Goal: Task Accomplishment & Management: Manage account settings

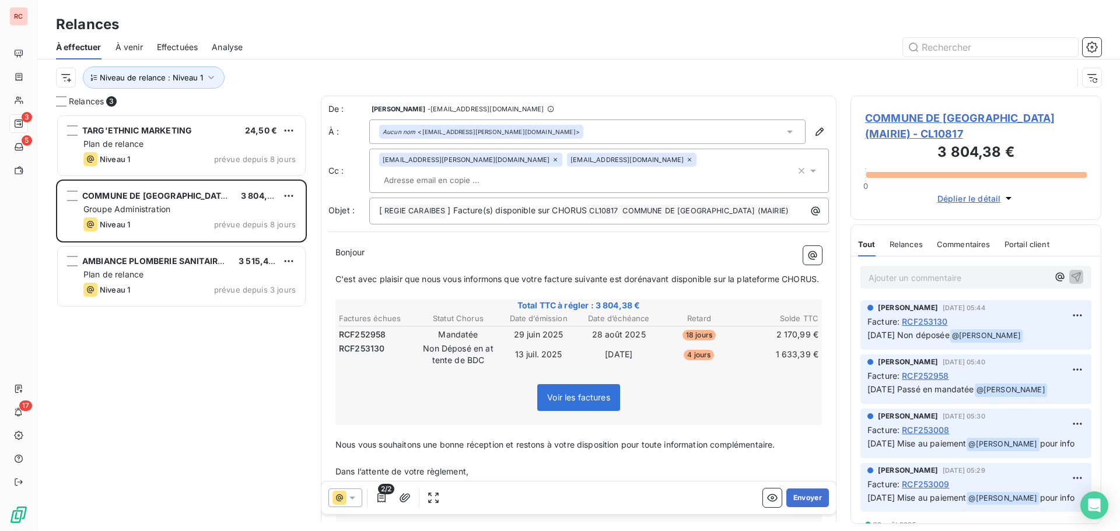
scroll to position [408, 242]
click at [212, 81] on icon "button" at bounding box center [211, 78] width 12 height 12
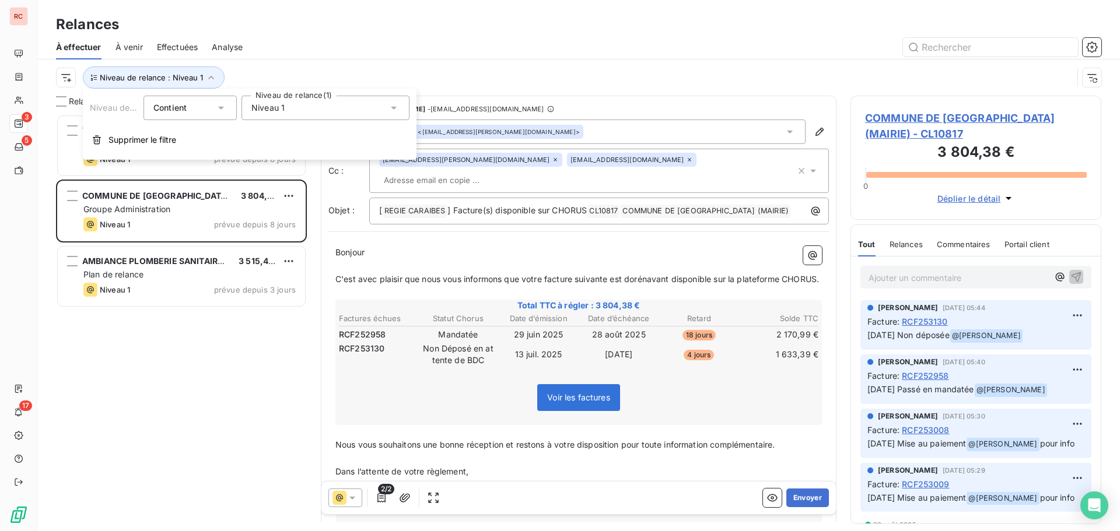
click at [395, 103] on icon at bounding box center [394, 108] width 12 height 12
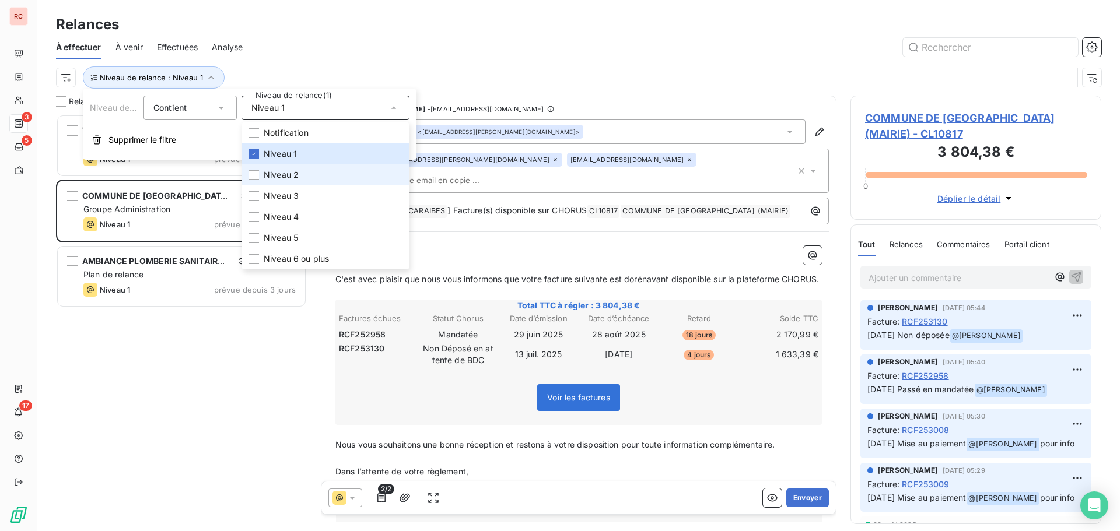
click at [292, 181] on li "Niveau 2" at bounding box center [325, 174] width 168 height 21
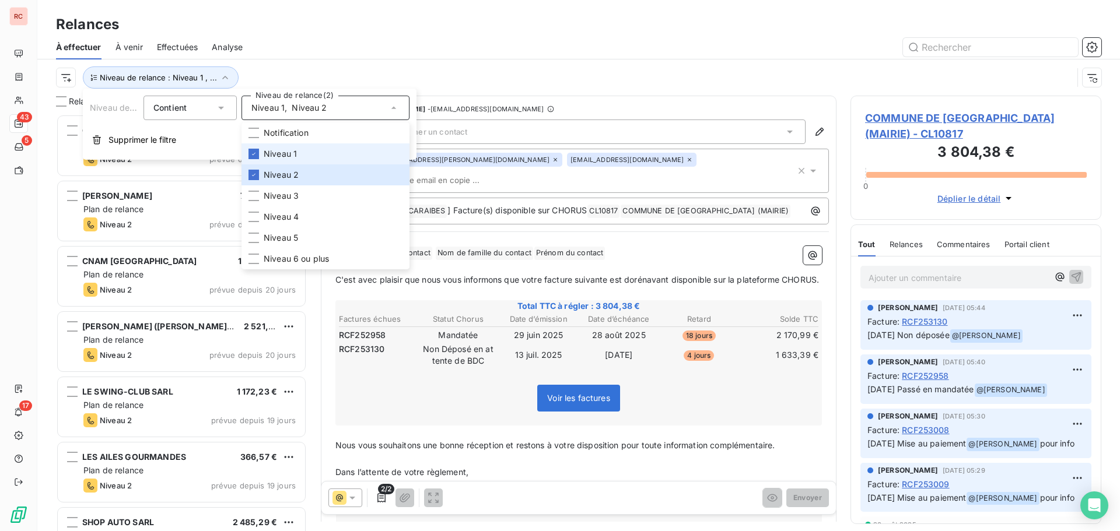
click at [285, 153] on span "Niveau 1" at bounding box center [280, 154] width 33 height 12
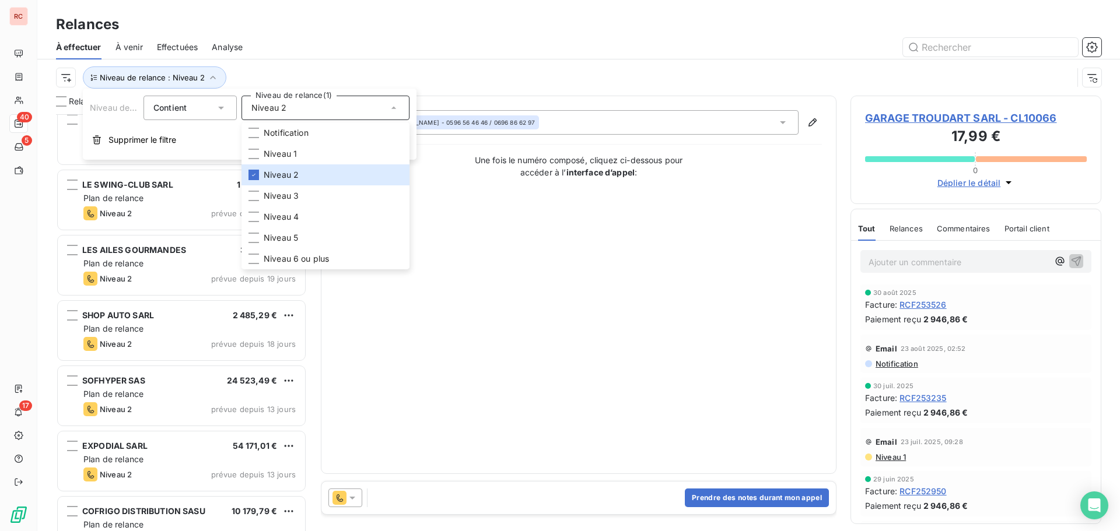
scroll to position [234, 0]
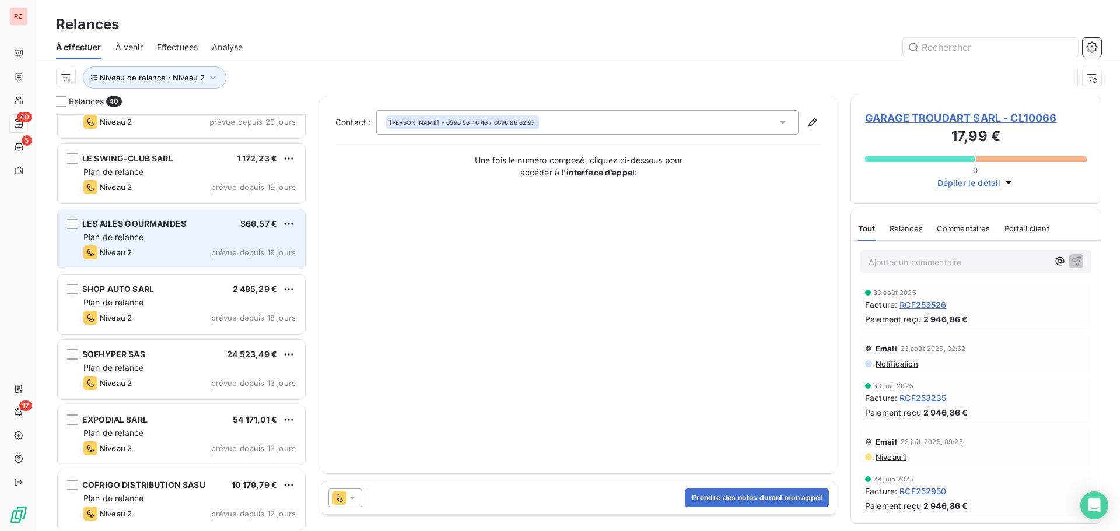
click at [190, 239] on div "Plan de relance" at bounding box center [189, 238] width 212 height 12
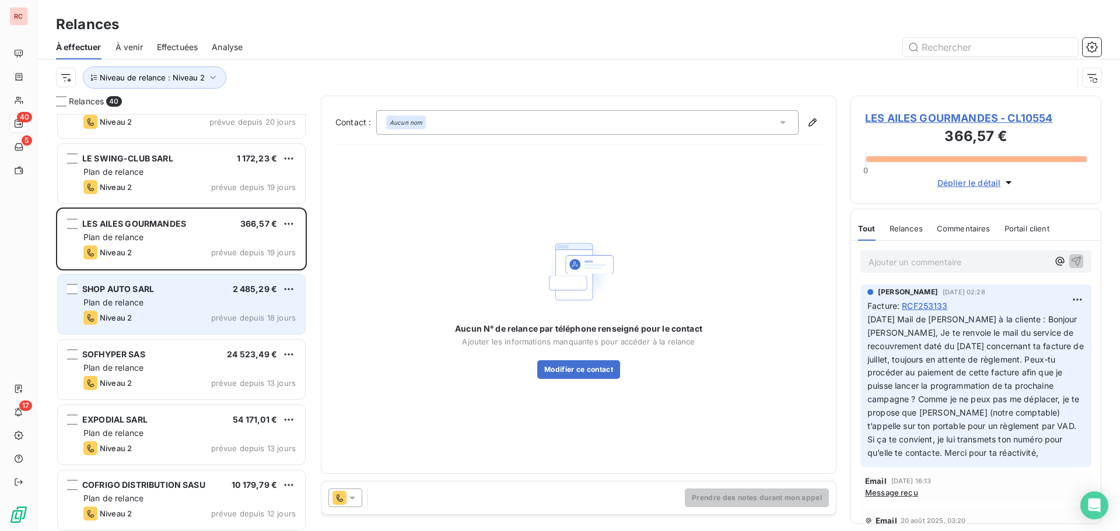
click at [216, 301] on div "Plan de relance" at bounding box center [189, 303] width 212 height 12
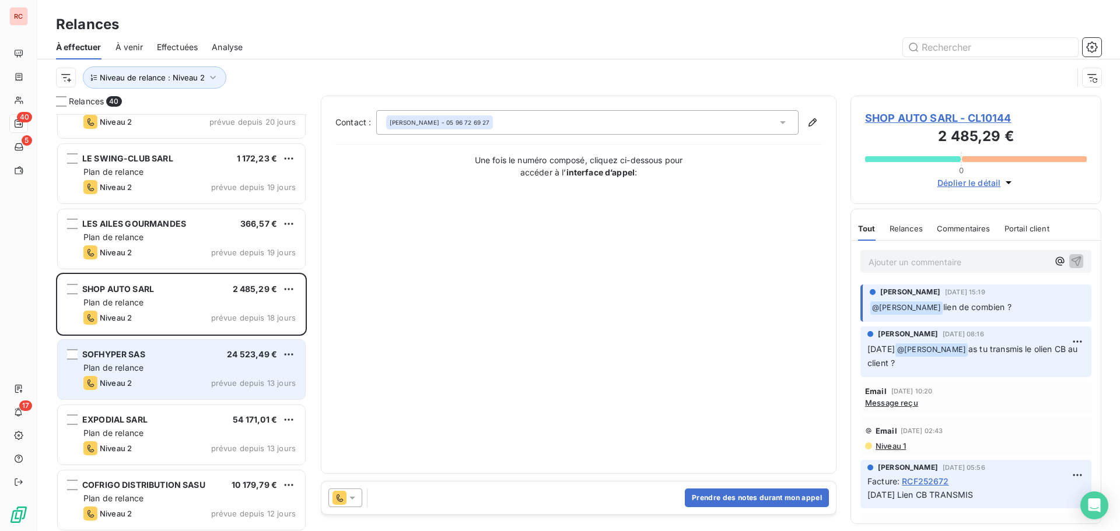
click at [185, 364] on div "Plan de relance" at bounding box center [189, 368] width 212 height 12
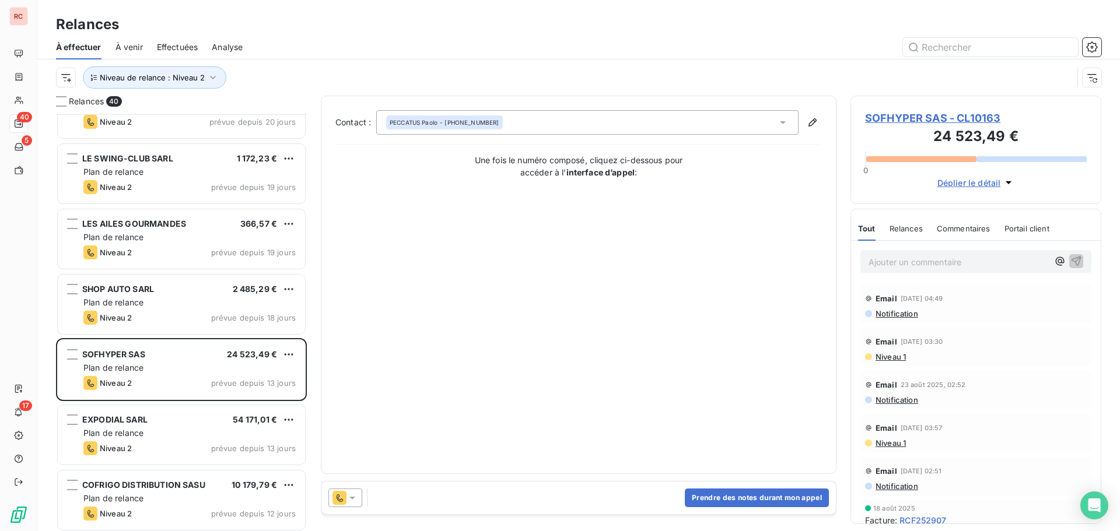
click at [353, 499] on icon at bounding box center [352, 498] width 6 height 3
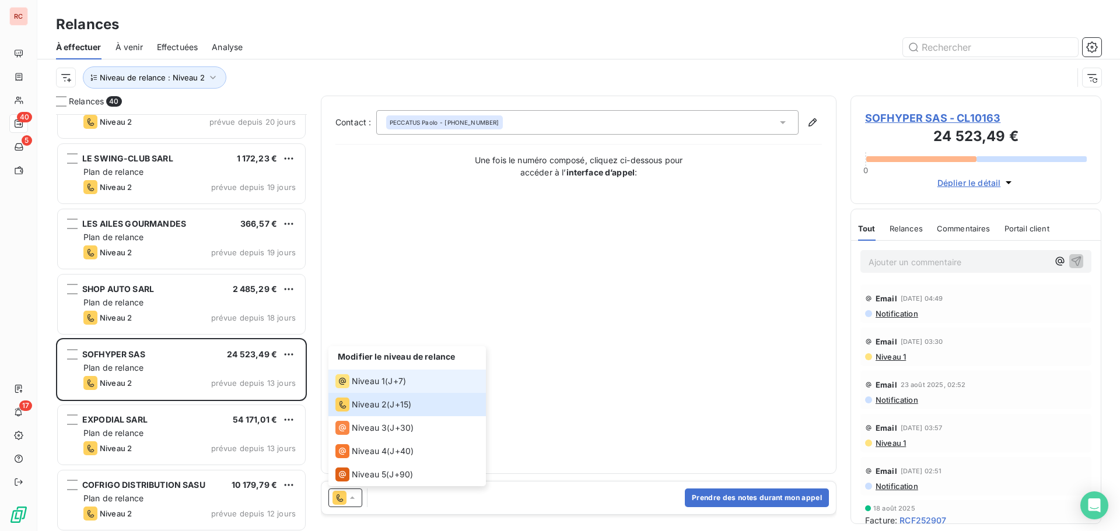
click at [376, 374] on li "Niveau 1 ( J+7 )" at bounding box center [406, 381] width 157 height 23
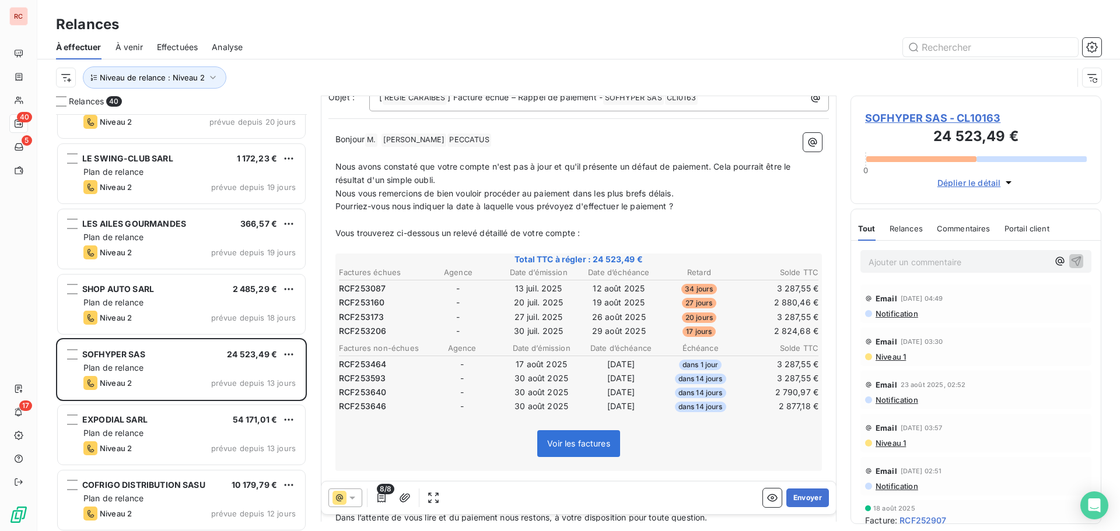
scroll to position [117, 0]
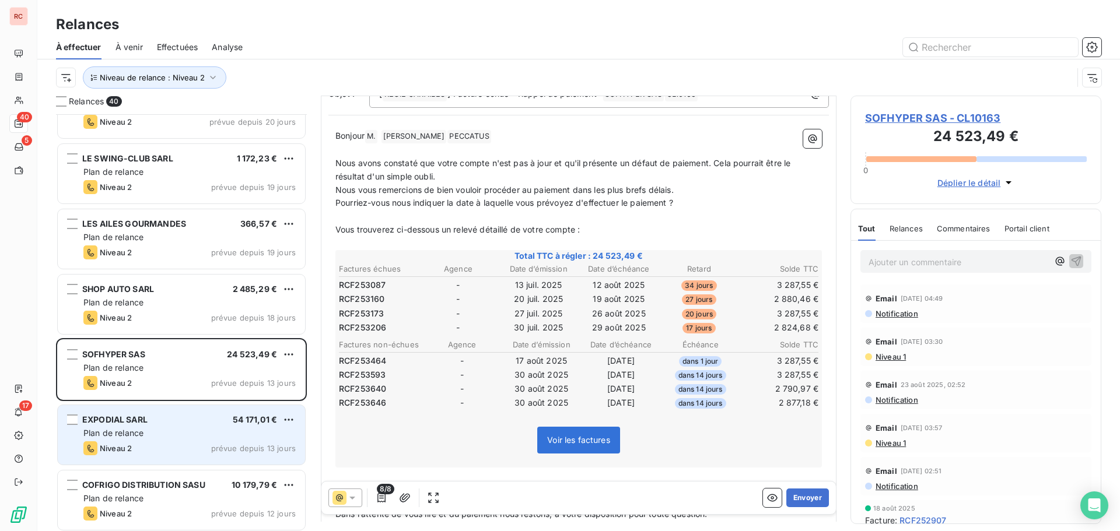
click at [136, 435] on span "Plan de relance" at bounding box center [113, 433] width 60 height 10
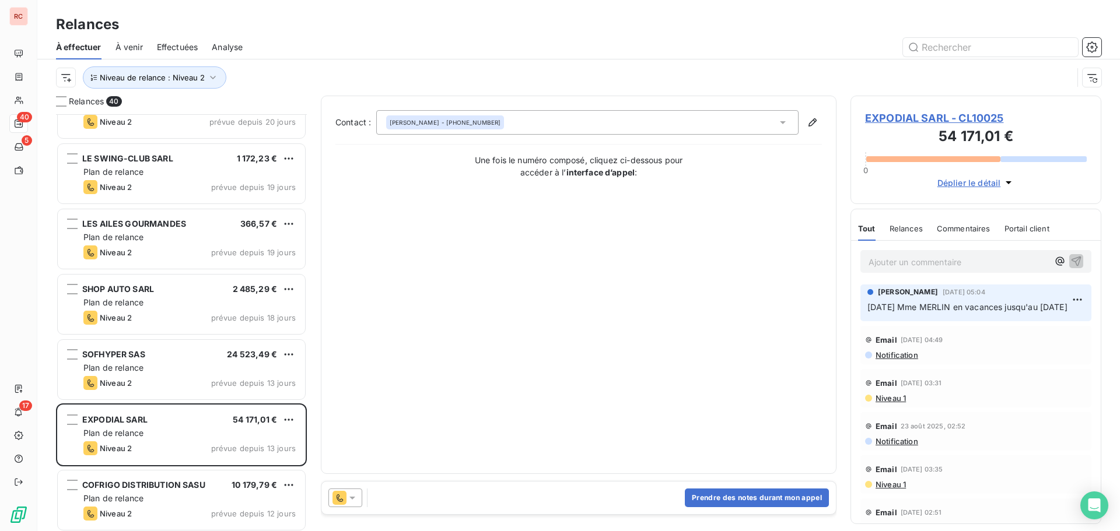
click at [359, 502] on div at bounding box center [345, 498] width 34 height 19
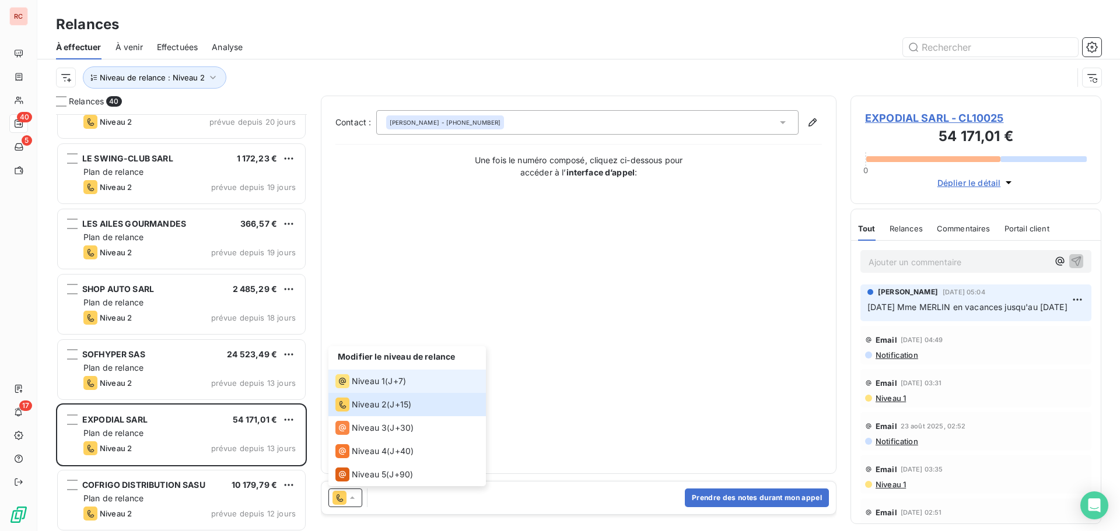
click at [379, 382] on span "Niveau 1" at bounding box center [368, 382] width 33 height 12
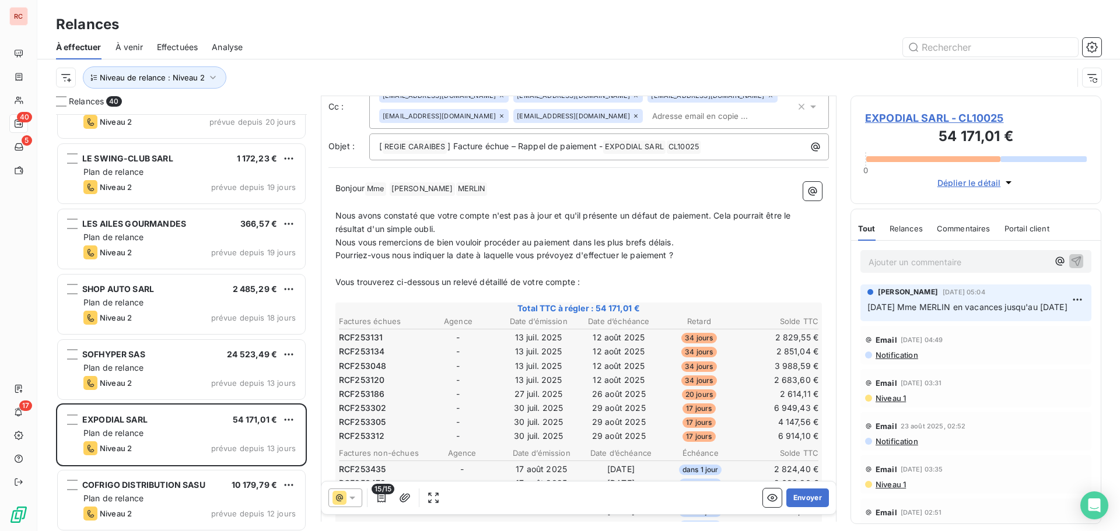
scroll to position [176, 0]
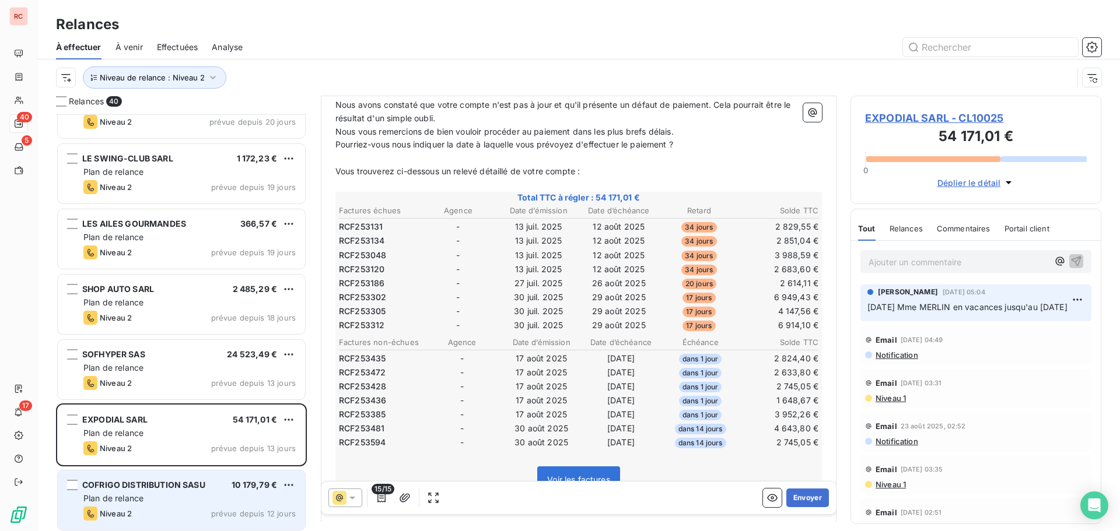
click at [258, 483] on span "10 179,79 €" at bounding box center [254, 485] width 45 height 10
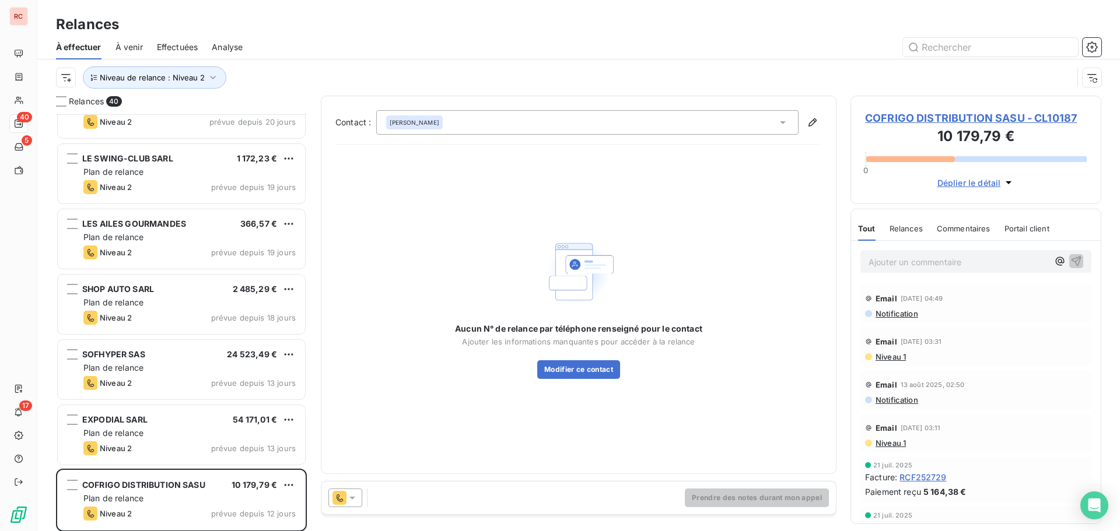
click at [359, 496] on div at bounding box center [345, 498] width 34 height 19
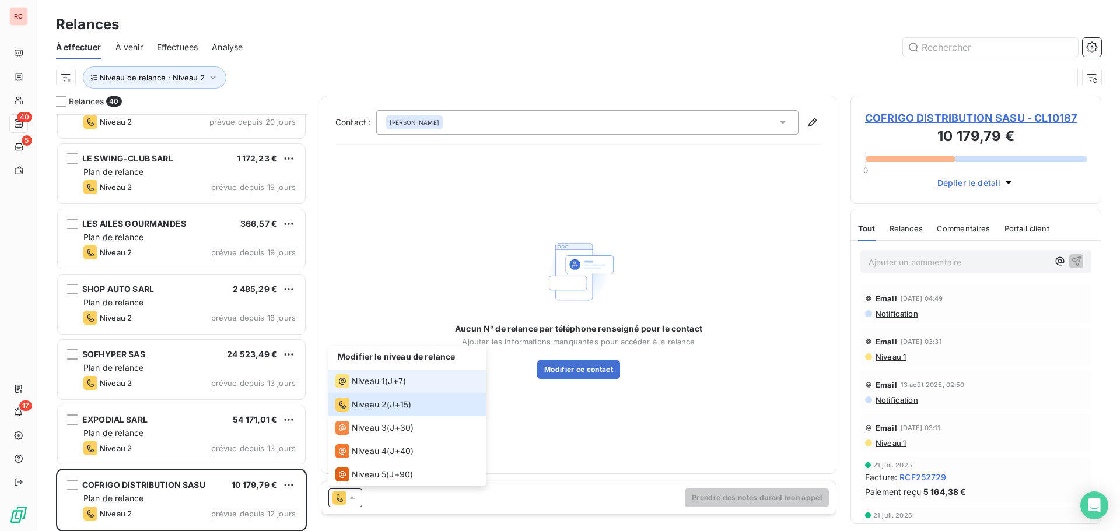
click at [384, 377] on div "Niveau 1 ( J+7 )" at bounding box center [370, 381] width 71 height 14
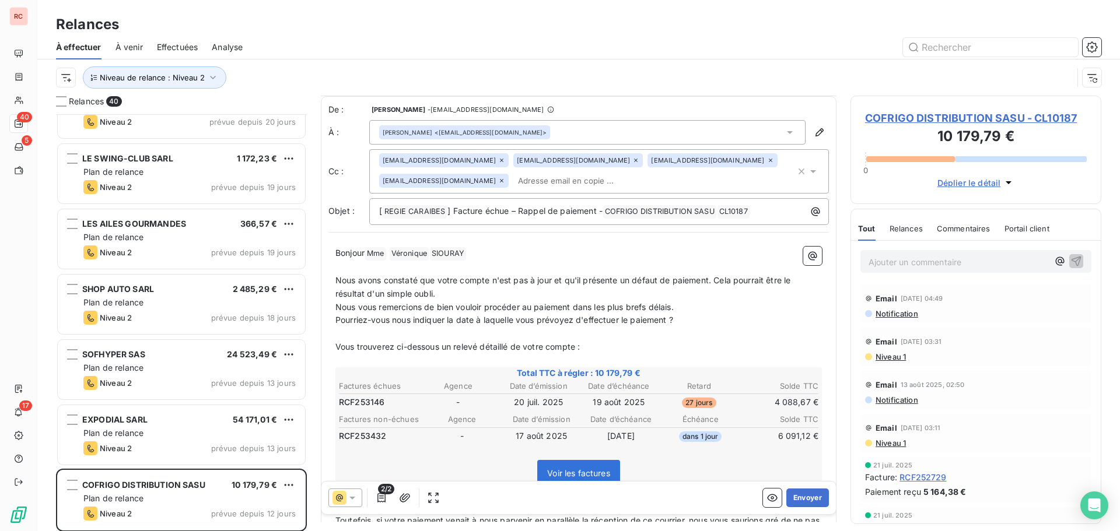
scroll to position [176, 0]
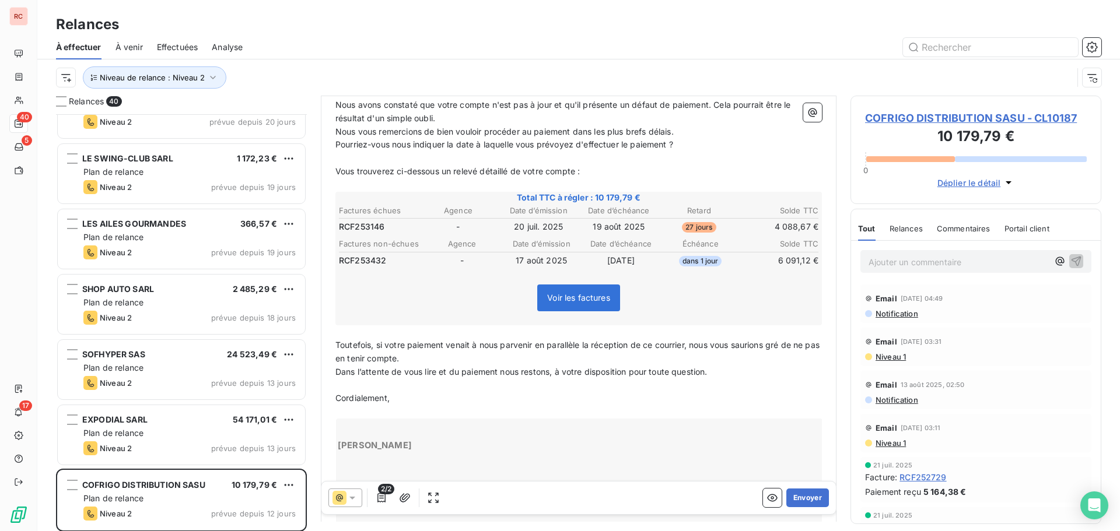
click at [896, 359] on span "Niveau 1" at bounding box center [889, 356] width 31 height 9
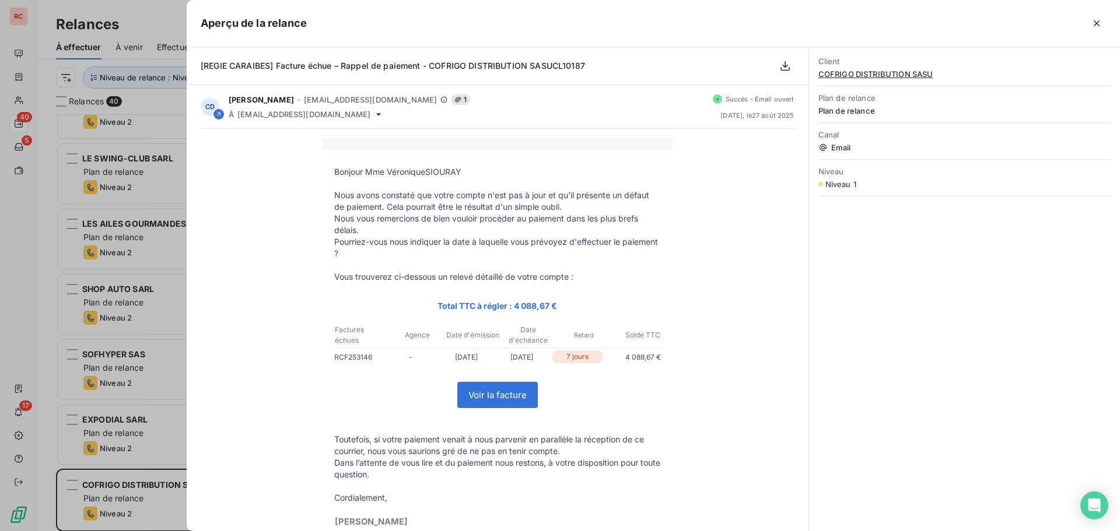
click at [896, 359] on div "Client COFRIGO DISTRIBUTION SASU Plan de relance Plan de relance Canal Email Ni…" at bounding box center [964, 289] width 311 height 484
click at [152, 503] on div at bounding box center [560, 265] width 1120 height 531
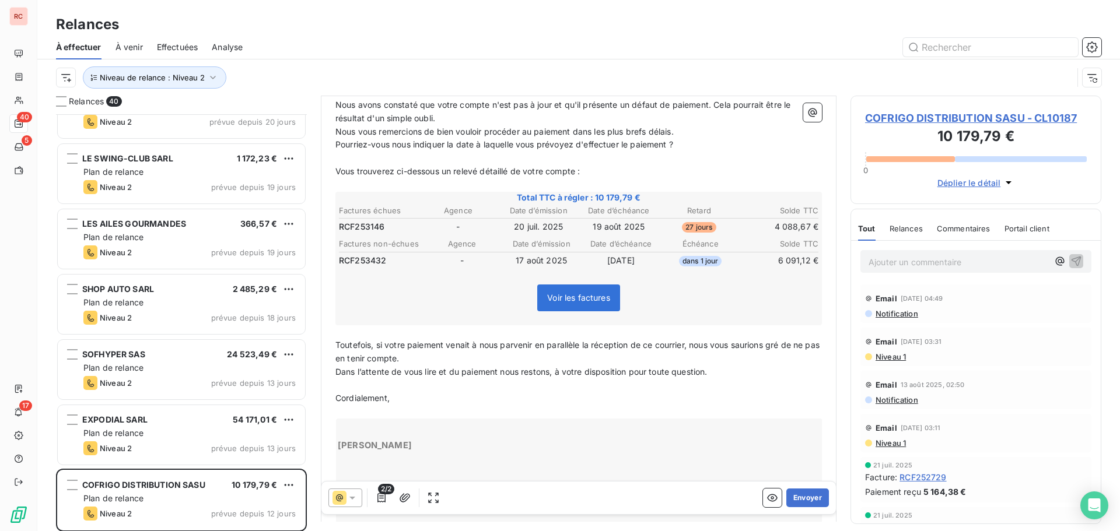
click at [874, 118] on span "COFRIGO DISTRIBUTION SASU - CL10187" at bounding box center [976, 118] width 222 height 16
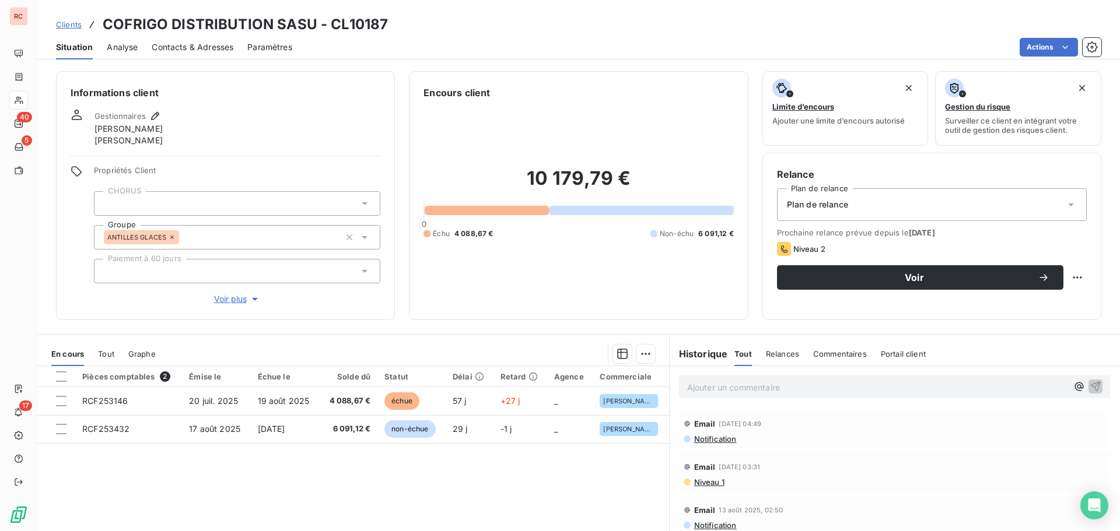
click at [217, 46] on span "Contacts & Adresses" at bounding box center [193, 47] width 82 height 12
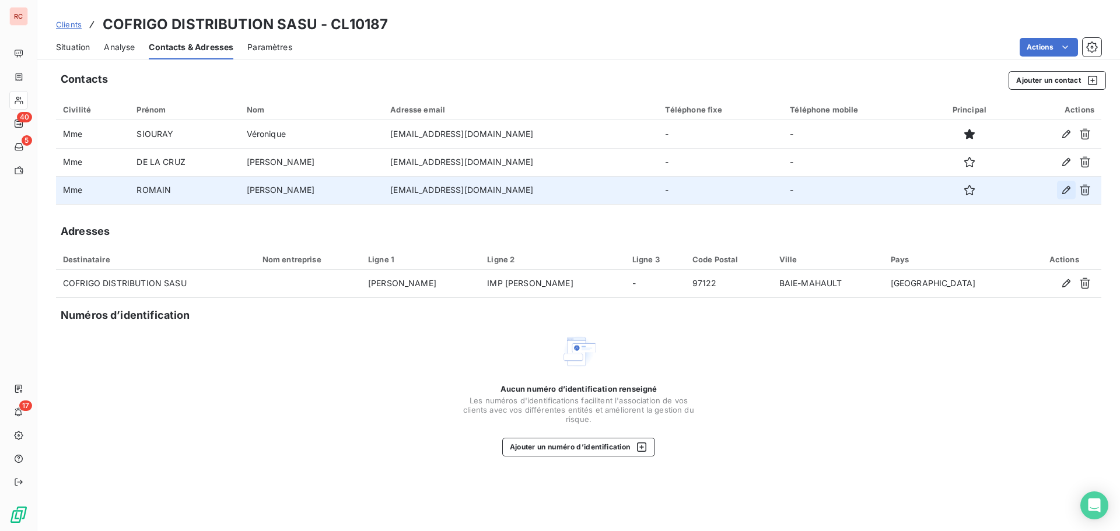
click at [1068, 193] on icon "button" at bounding box center [1066, 190] width 12 height 12
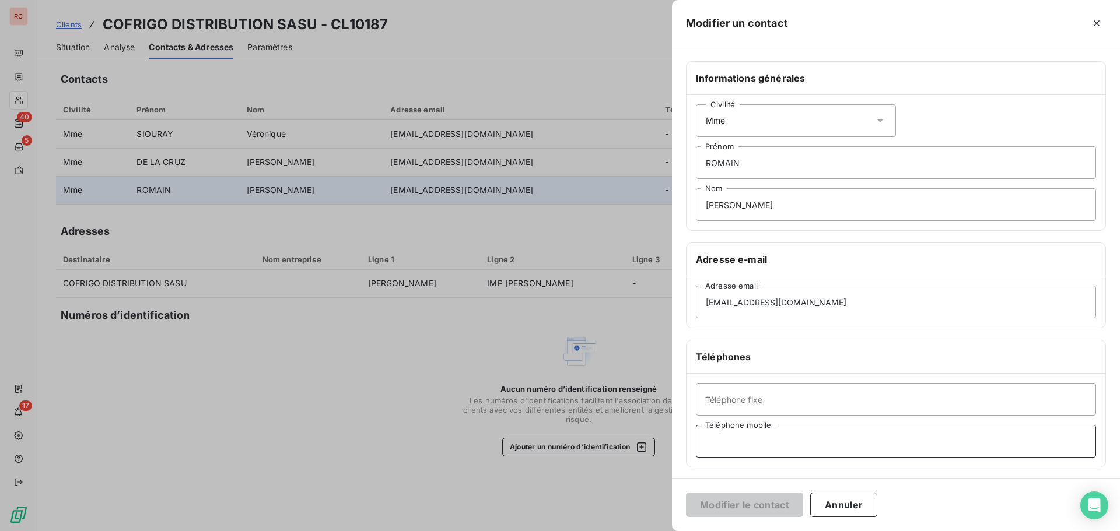
paste input "[PHONE_NUMBER]"
type input "[PHONE_NUMBER]"
paste input "[PHONE_NUMBER]"
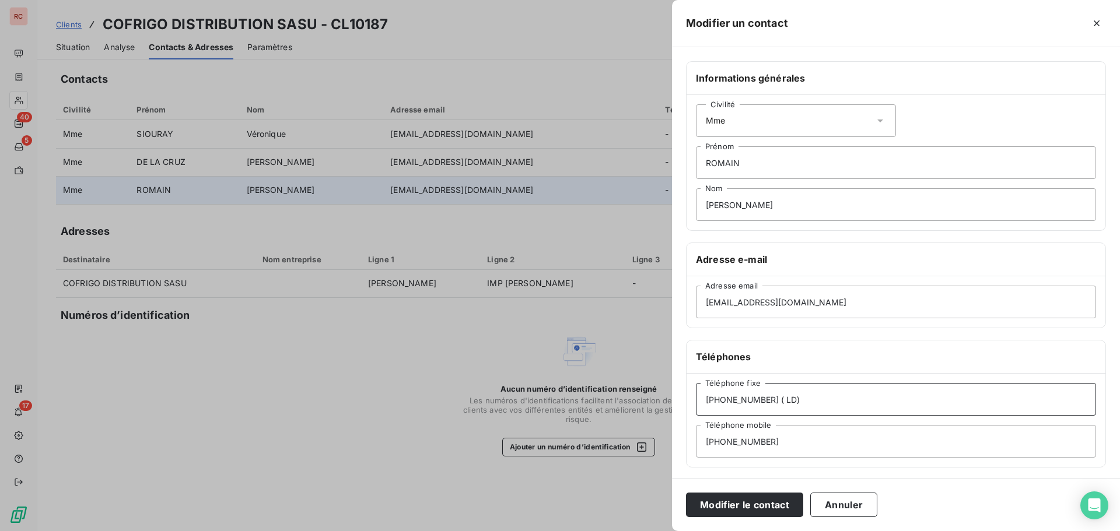
click at [708, 398] on input "[PHONE_NUMBER] ( LD)" at bounding box center [896, 399] width 400 height 33
click at [709, 399] on input "[PHONE_NUMBER] ( LD)" at bounding box center [896, 399] width 400 height 33
type input "[PHONE_NUMBER] ( LD)"
drag, startPoint x: 710, startPoint y: 441, endPoint x: 703, endPoint y: 441, distance: 6.4
click at [703, 441] on input "[PHONE_NUMBER]" at bounding box center [896, 441] width 400 height 33
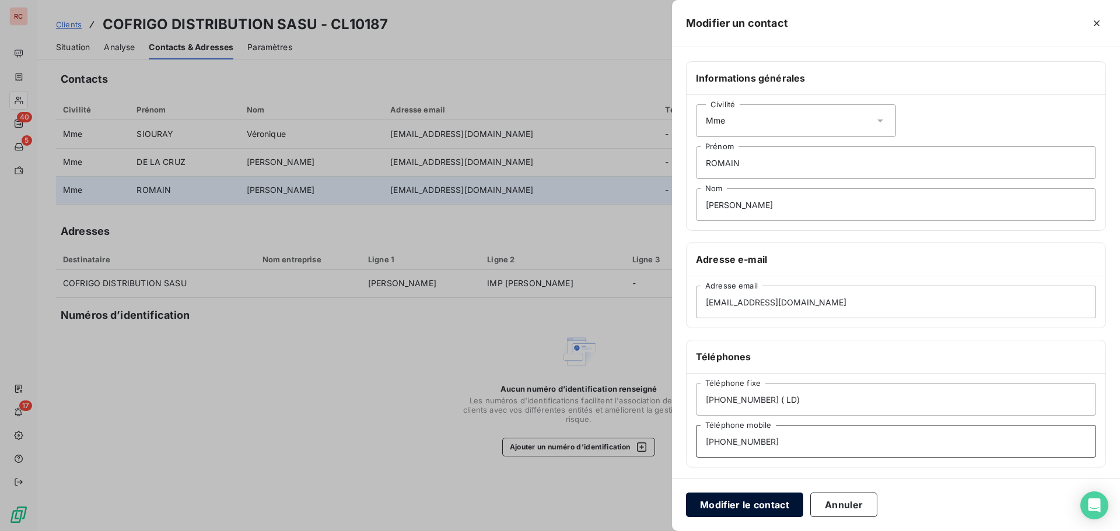
type input "[PHONE_NUMBER]"
click at [729, 500] on button "Modifier le contact" at bounding box center [744, 505] width 117 height 24
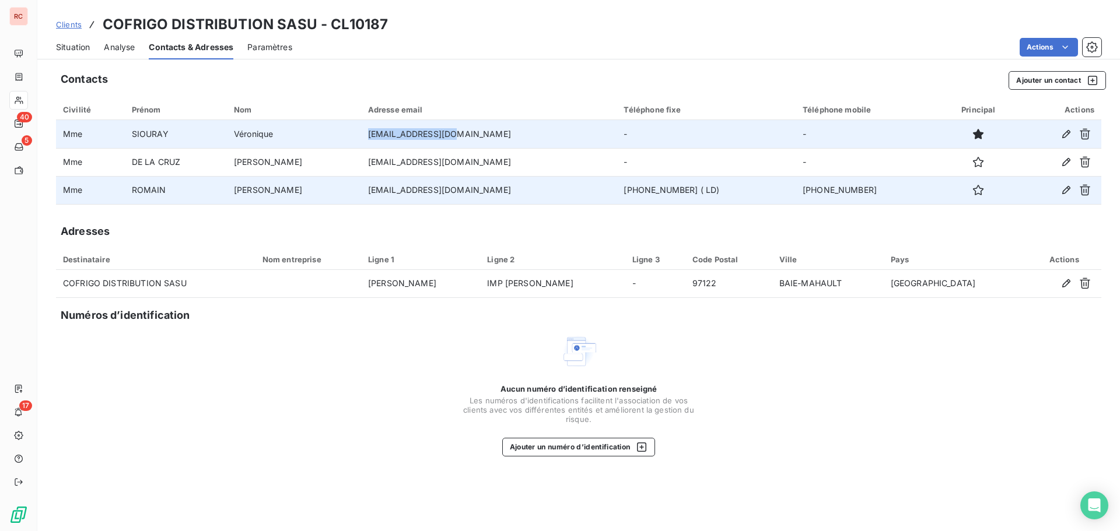
drag, startPoint x: 446, startPoint y: 135, endPoint x: 356, endPoint y: 135, distance: 90.4
click at [361, 135] on td "[EMAIL_ADDRESS][DOMAIN_NAME]" at bounding box center [489, 134] width 256 height 28
copy td "[EMAIL_ADDRESS][DOMAIN_NAME]"
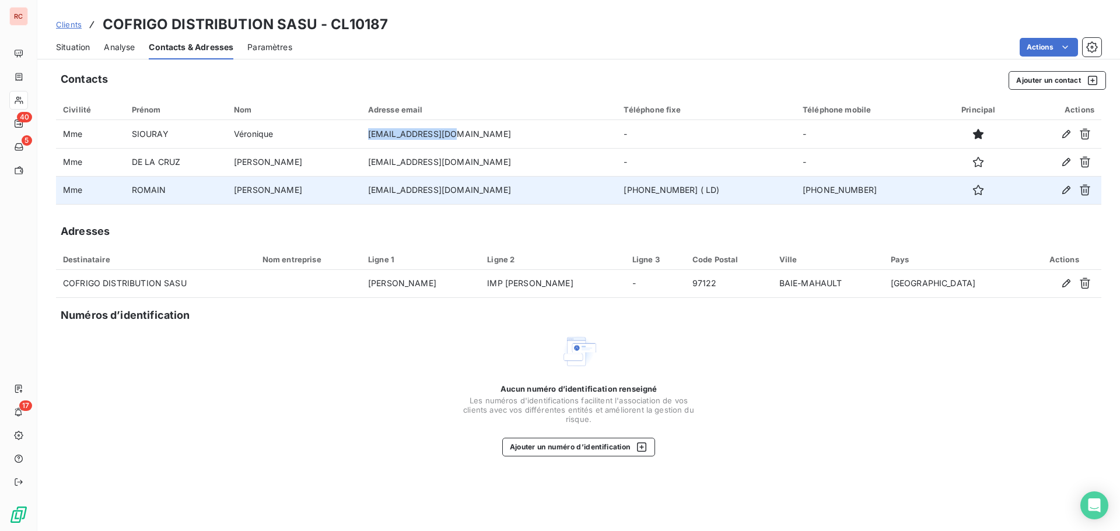
click at [77, 44] on span "Situation" at bounding box center [73, 47] width 34 height 12
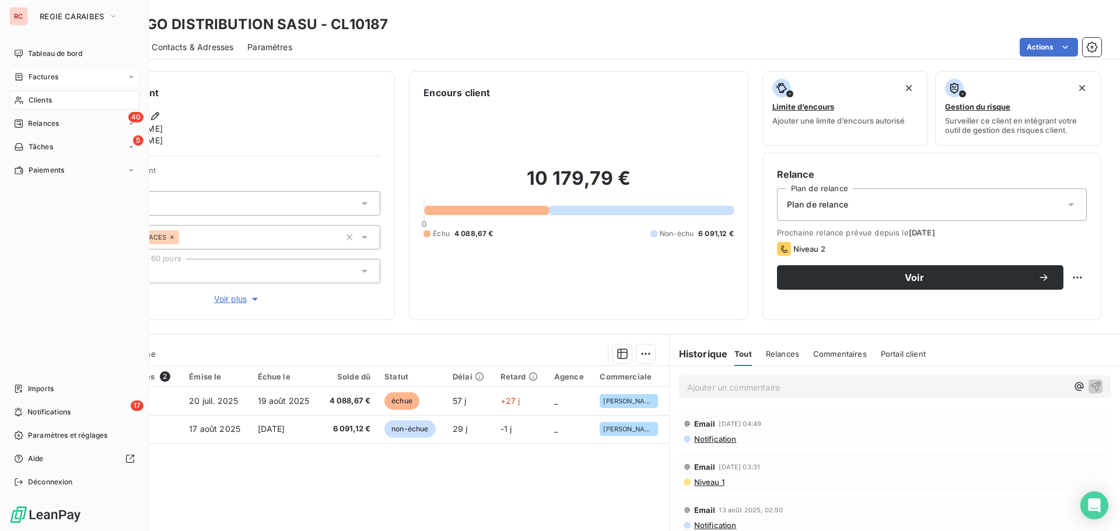
click at [80, 79] on div "Factures" at bounding box center [74, 77] width 130 height 19
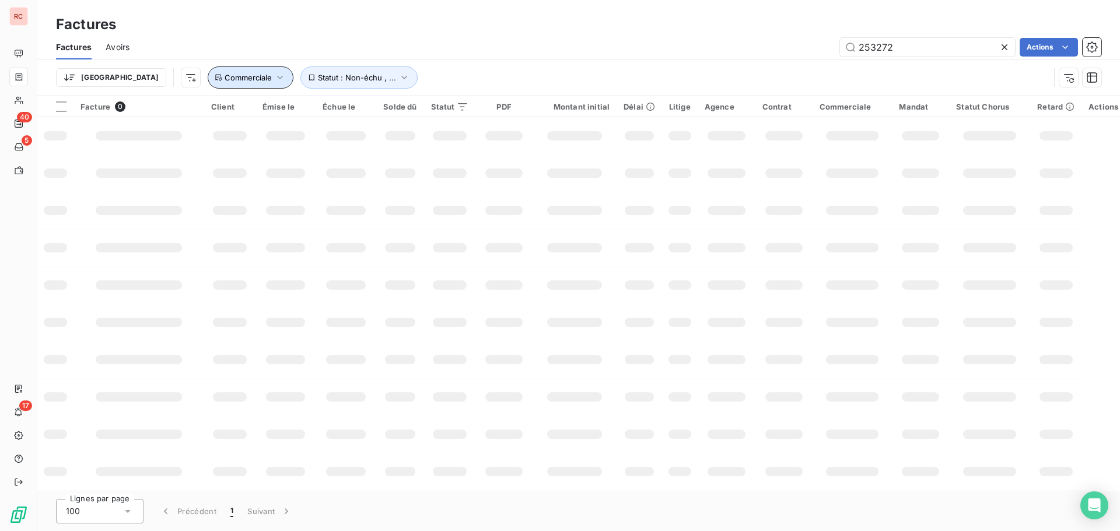
click at [278, 78] on icon "button" at bounding box center [281, 77] width 6 height 3
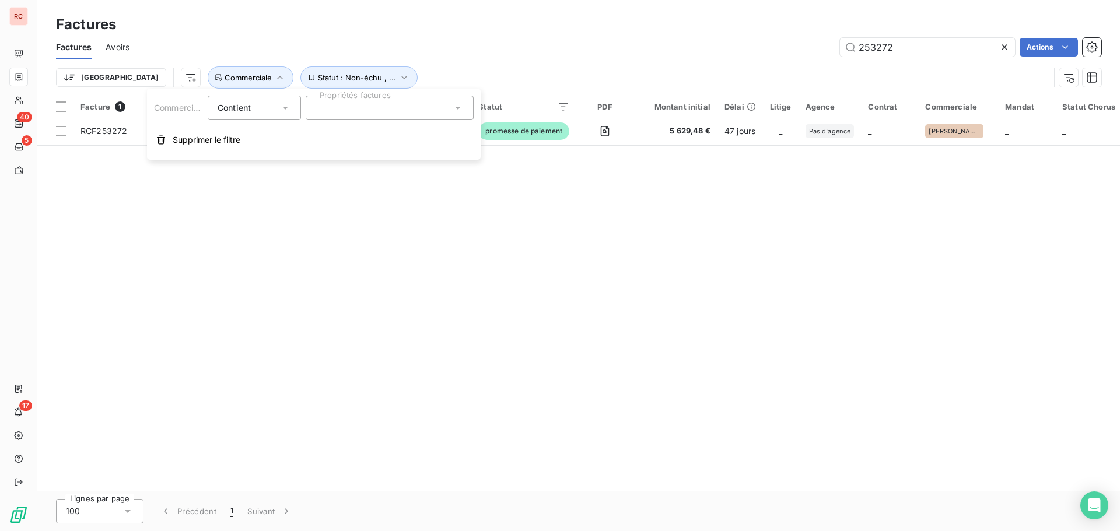
click at [1003, 50] on icon at bounding box center [1004, 47] width 12 height 12
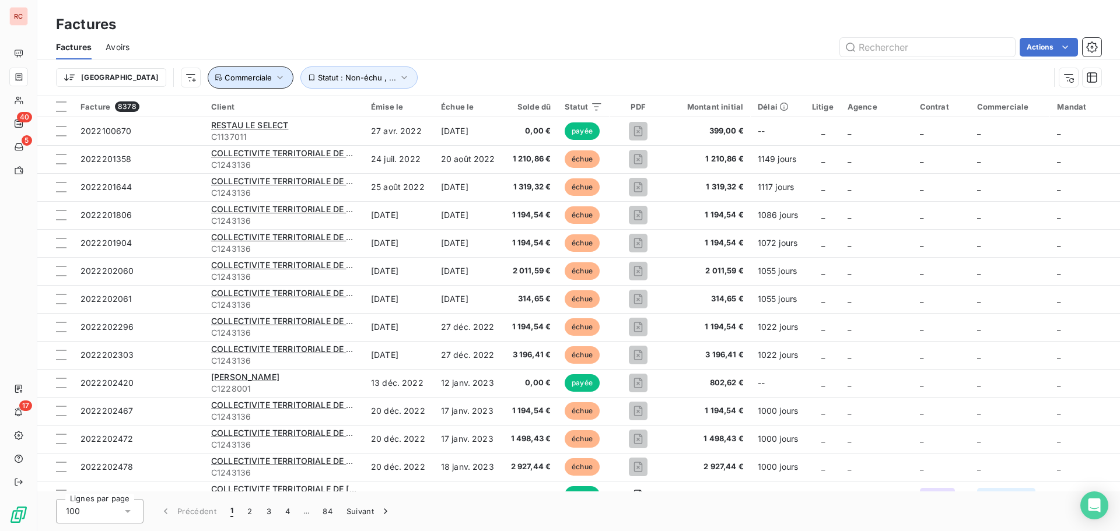
click at [278, 78] on icon "button" at bounding box center [281, 77] width 6 height 3
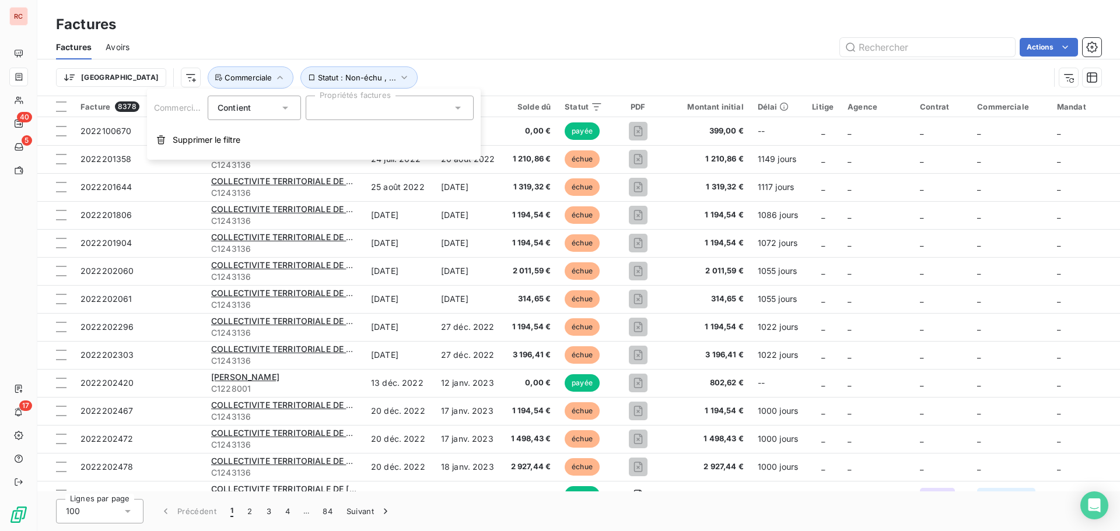
click at [376, 108] on div at bounding box center [390, 108] width 168 height 24
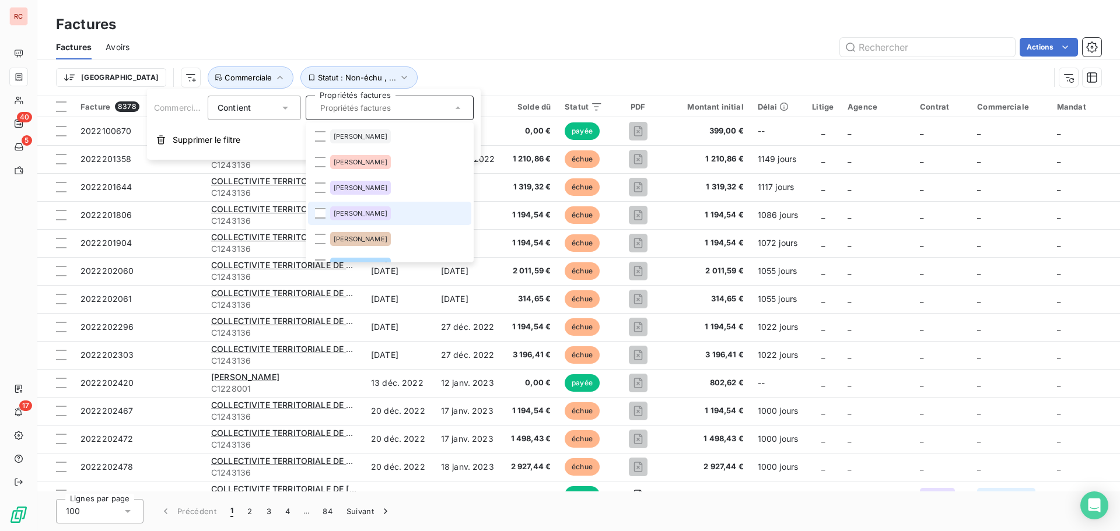
scroll to position [58, 0]
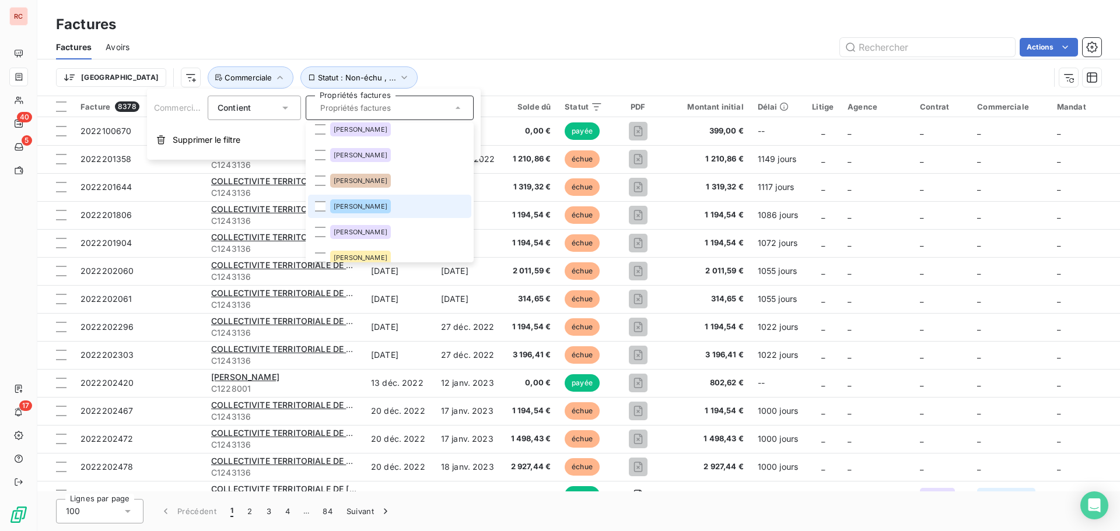
click at [375, 206] on span "[PERSON_NAME]" at bounding box center [361, 206] width 54 height 7
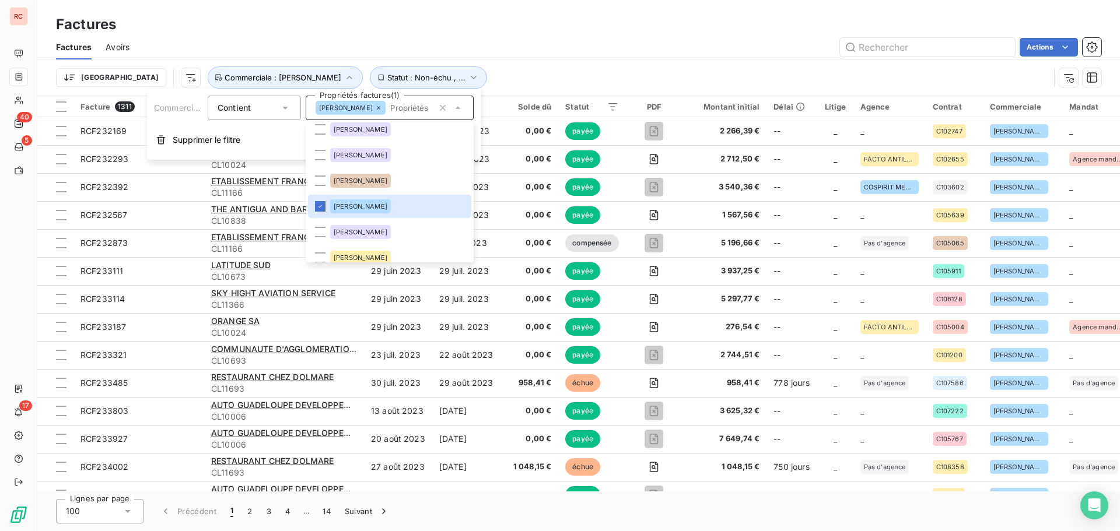
click at [372, 106] on span "[PERSON_NAME]" at bounding box center [346, 107] width 54 height 7
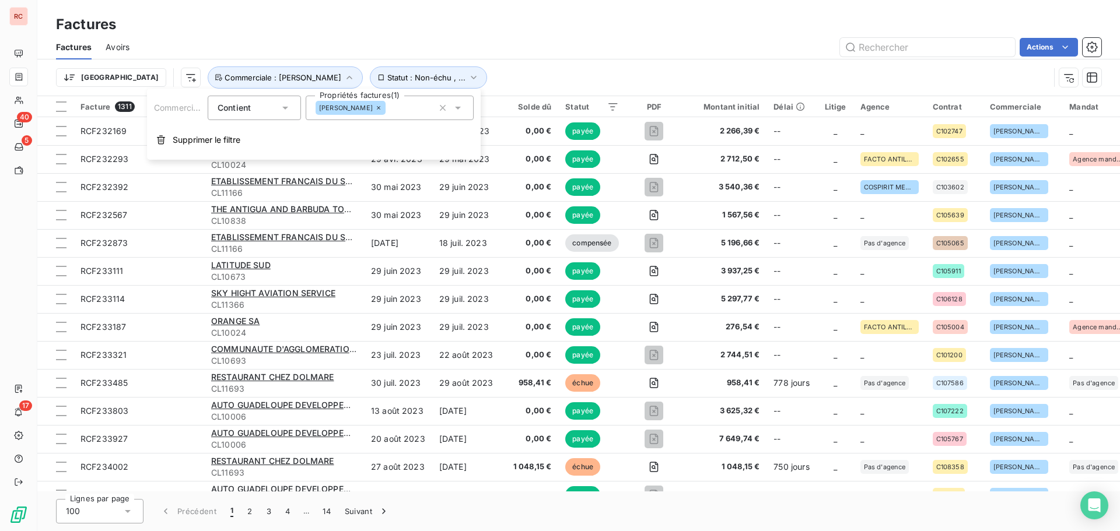
click at [631, 62] on div "Trier Statut : Non-échu , ... Commerciale : [PERSON_NAME]" at bounding box center [578, 77] width 1045 height 36
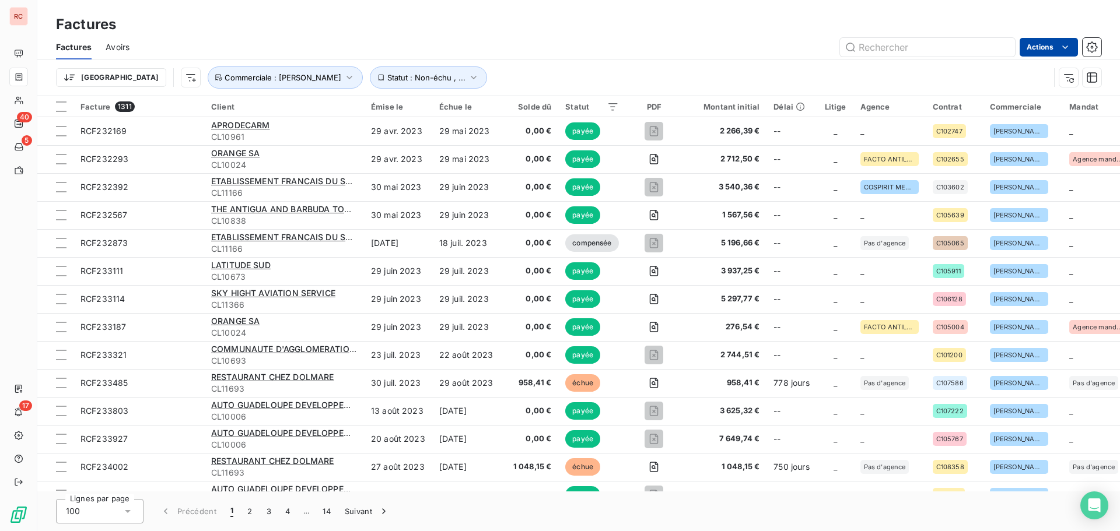
click at [1035, 44] on html "RC 40 5 17 Factures Factures Avoirs Actions Trier Statut : Non-échu , ... Comme…" at bounding box center [560, 265] width 1120 height 531
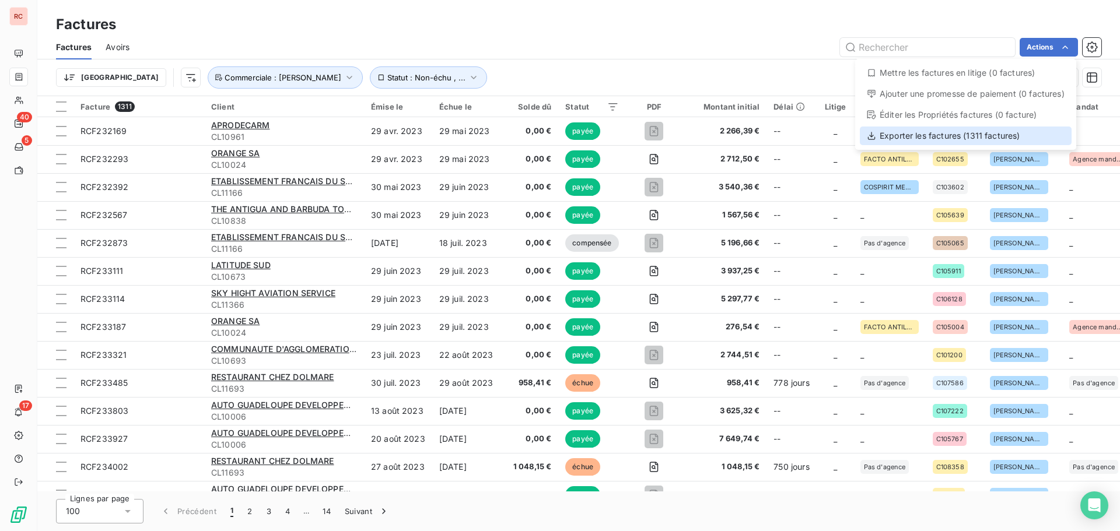
click at [998, 137] on div "Exporter les factures (1311 factures)" at bounding box center [966, 136] width 212 height 19
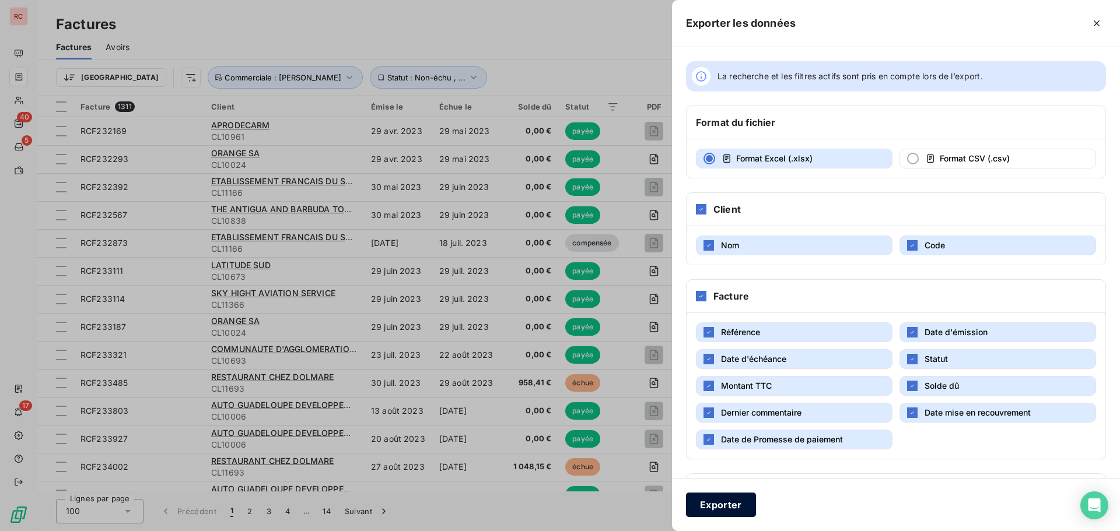
click at [731, 509] on button "Exporter" at bounding box center [721, 505] width 70 height 24
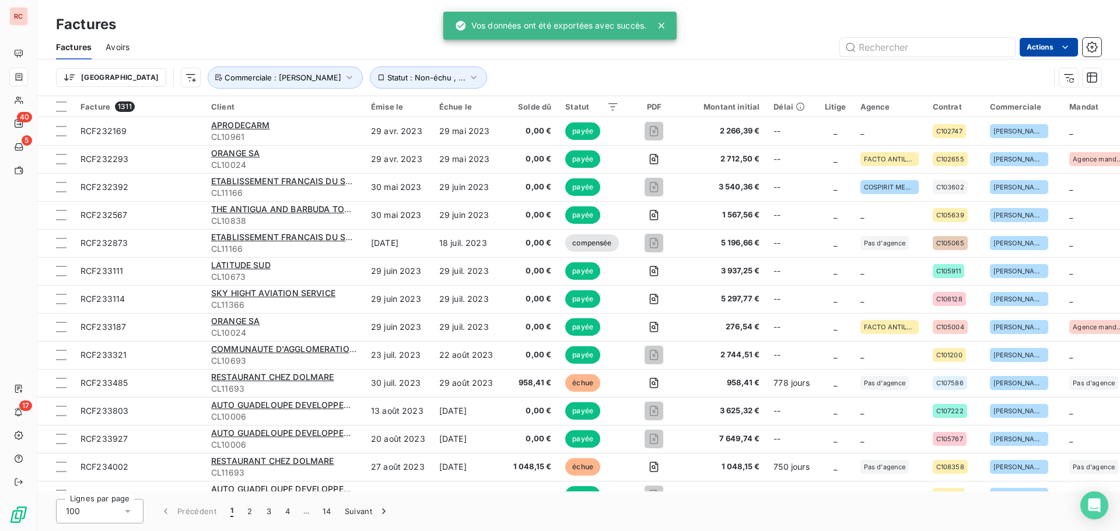
click at [1048, 48] on html "RC 40 5 17 Factures Factures Avoirs Actions Trier Statut : Non-échu , ... Comme…" at bounding box center [560, 265] width 1120 height 531
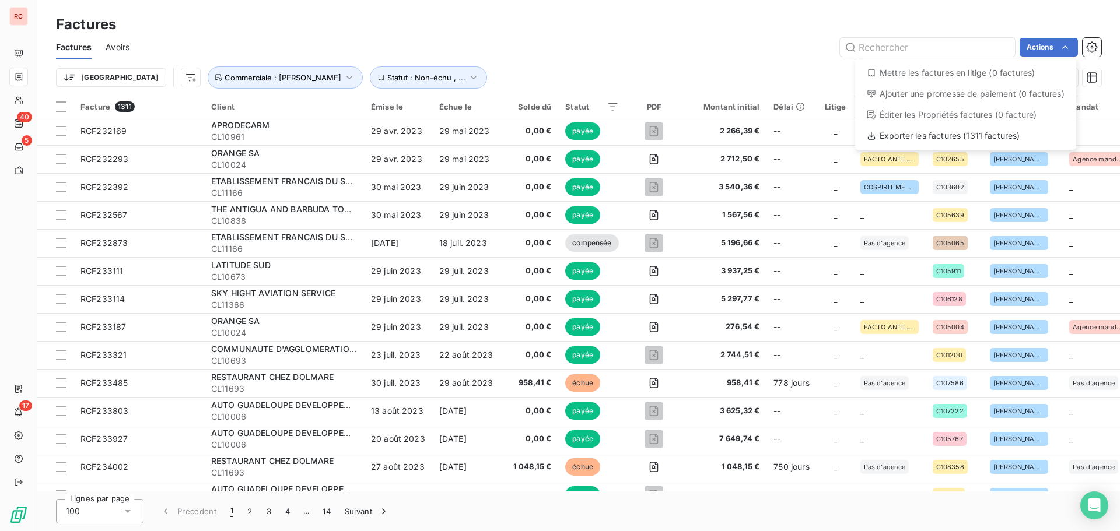
click at [302, 78] on html "RC 40 5 17 Factures Factures Avoirs Actions Mettre les factures en litige (0 fa…" at bounding box center [560, 265] width 1120 height 531
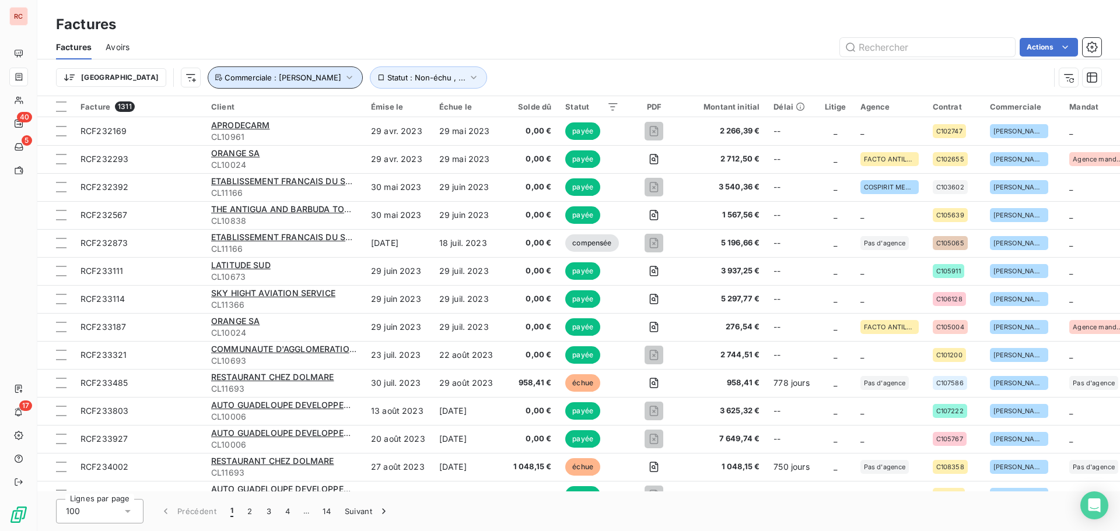
click at [347, 78] on icon "button" at bounding box center [349, 77] width 5 height 3
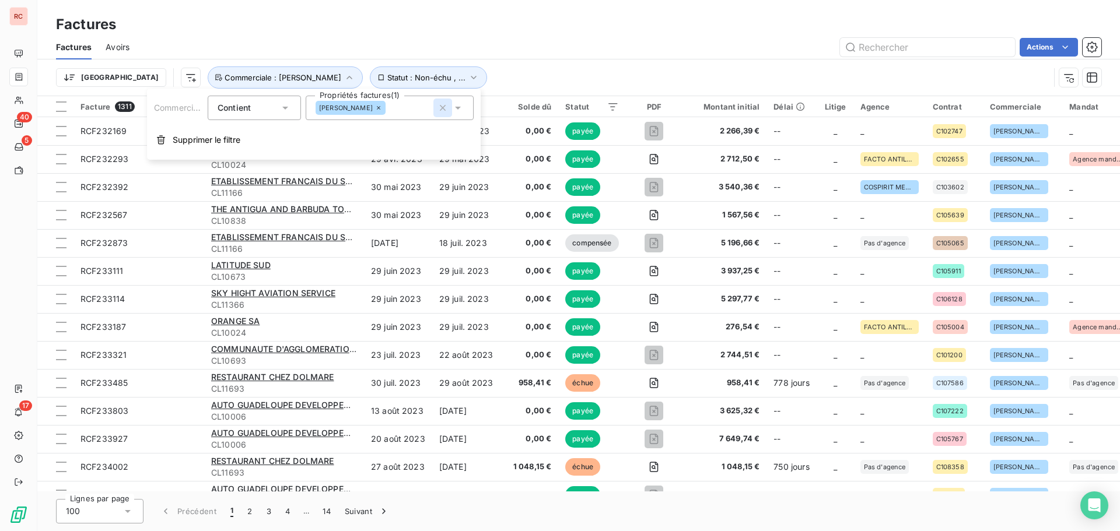
click at [437, 109] on icon "button" at bounding box center [443, 108] width 12 height 12
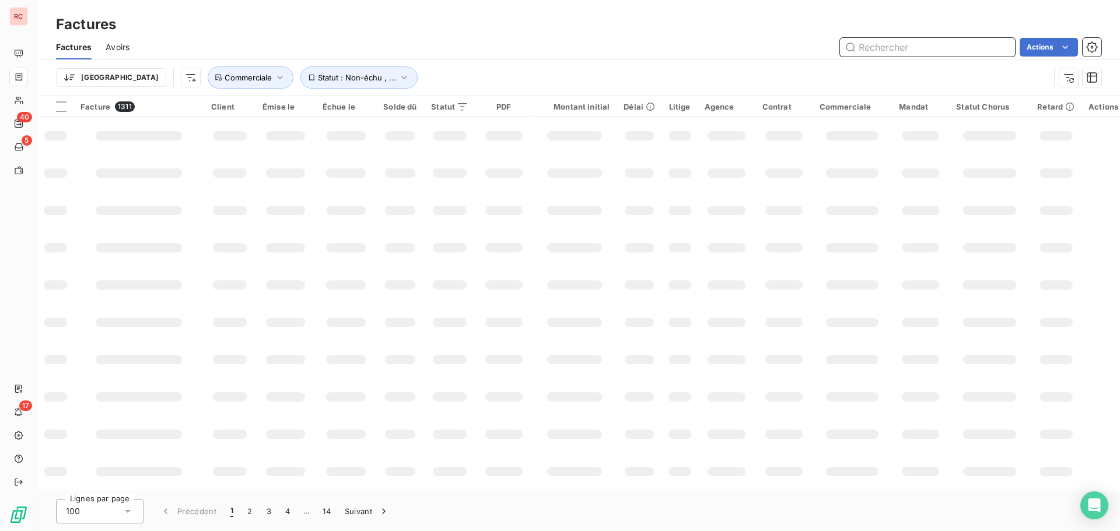
click at [910, 47] on input "text" at bounding box center [927, 47] width 175 height 19
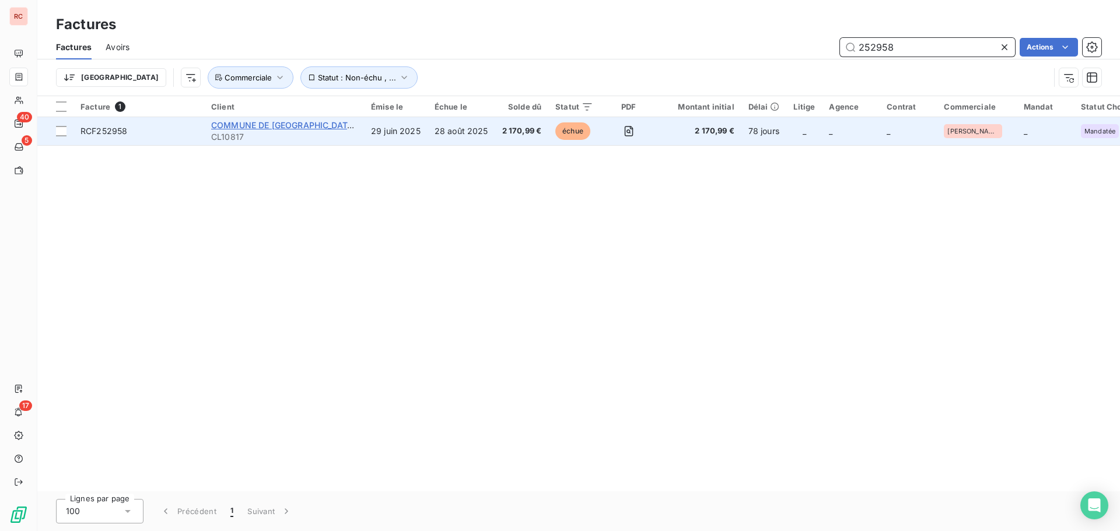
type input "252958"
click at [243, 121] on span "COMMUNE DE [GEOGRAPHIC_DATA] (MAIRIE)" at bounding box center [302, 125] width 182 height 10
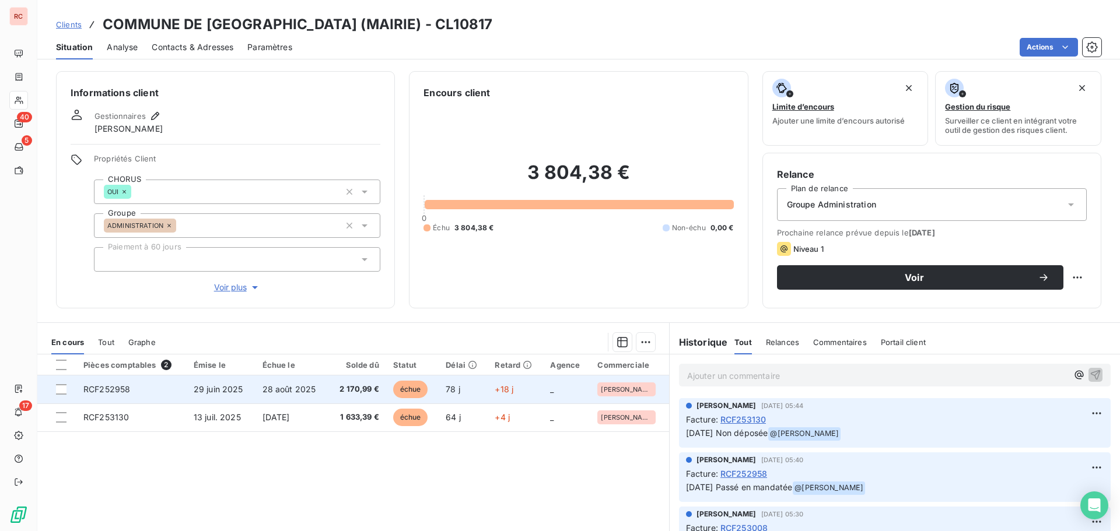
click at [158, 393] on td "RCF252958" at bounding box center [131, 390] width 110 height 28
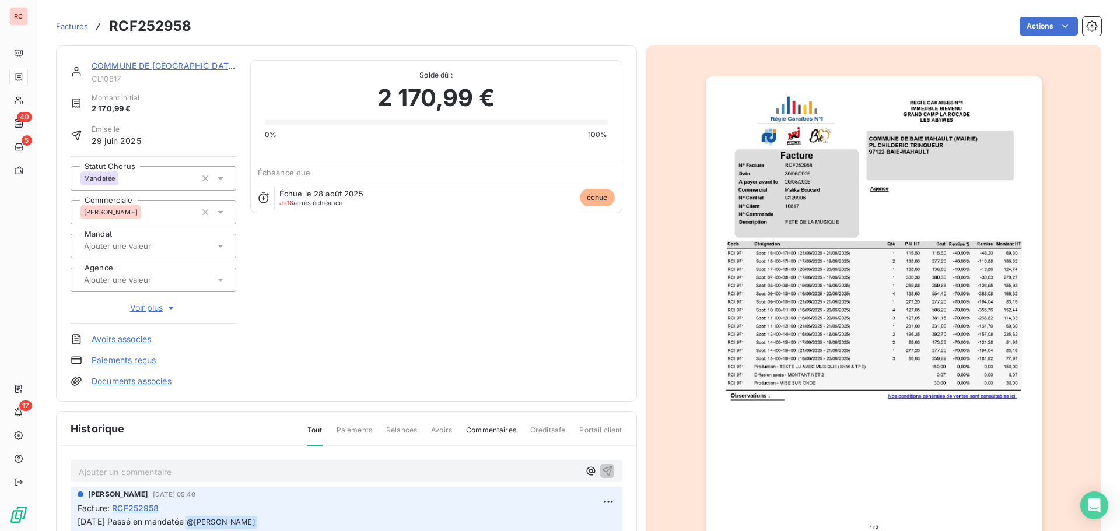
click at [220, 176] on icon at bounding box center [221, 179] width 12 height 12
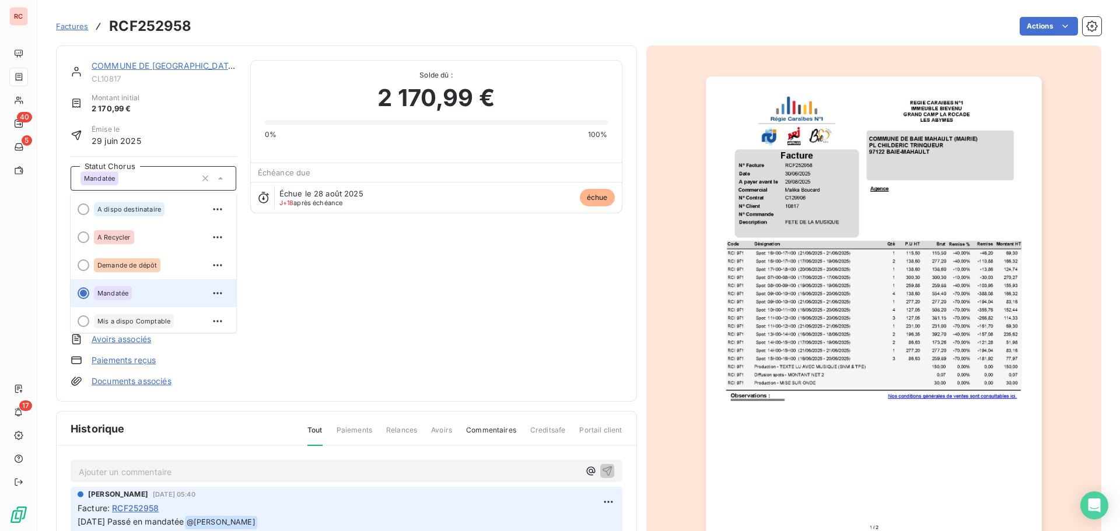
scroll to position [58, 0]
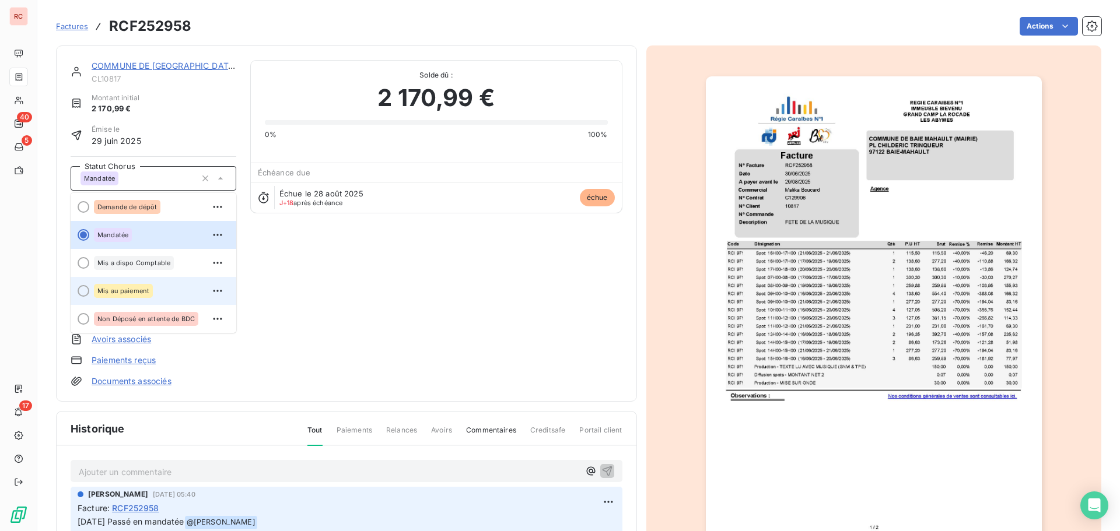
click at [163, 292] on div "Mis au paiement" at bounding box center [160, 291] width 133 height 19
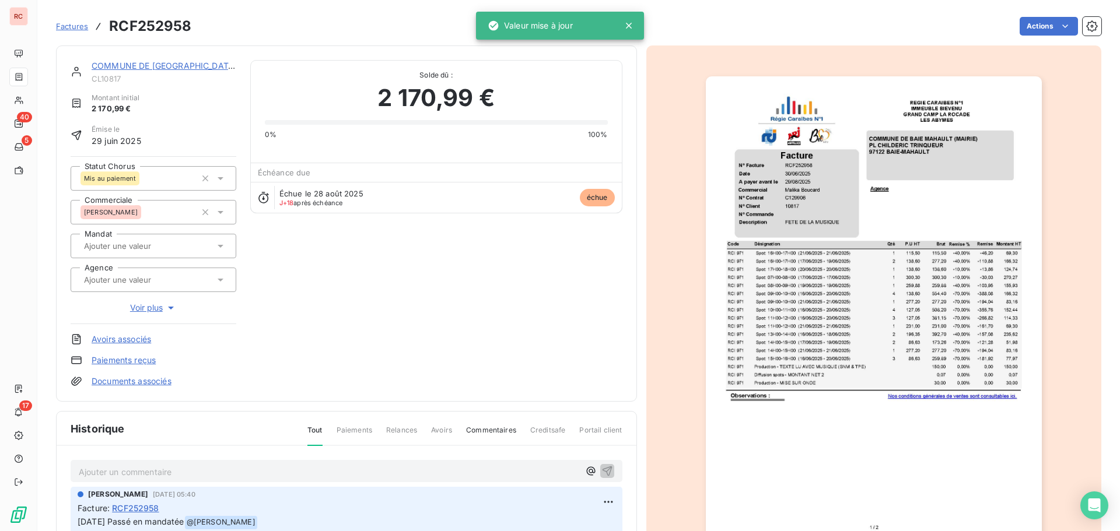
click at [122, 469] on p "Ajouter un commentaire ﻿" at bounding box center [329, 472] width 500 height 15
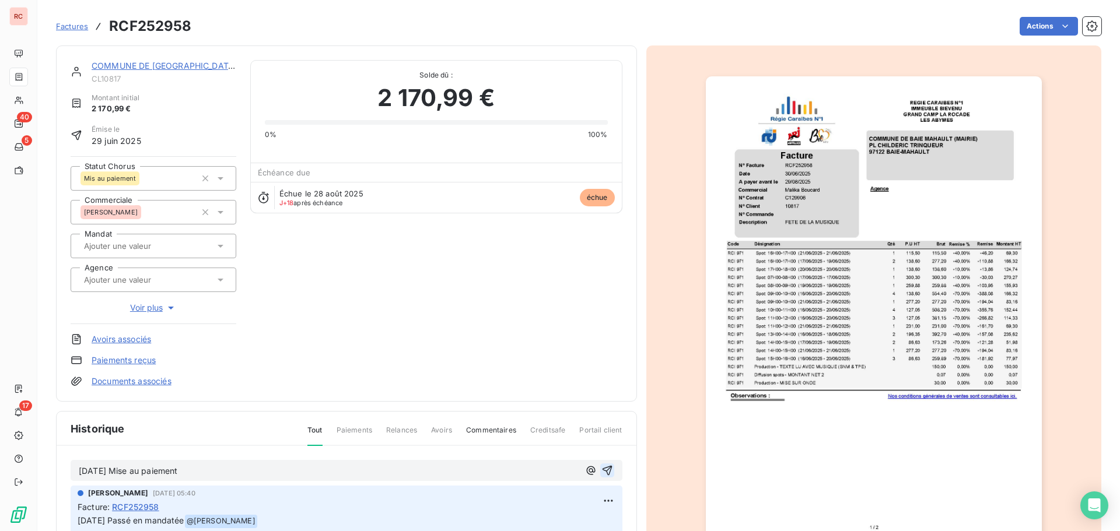
click at [601, 472] on icon "button" at bounding box center [607, 471] width 12 height 12
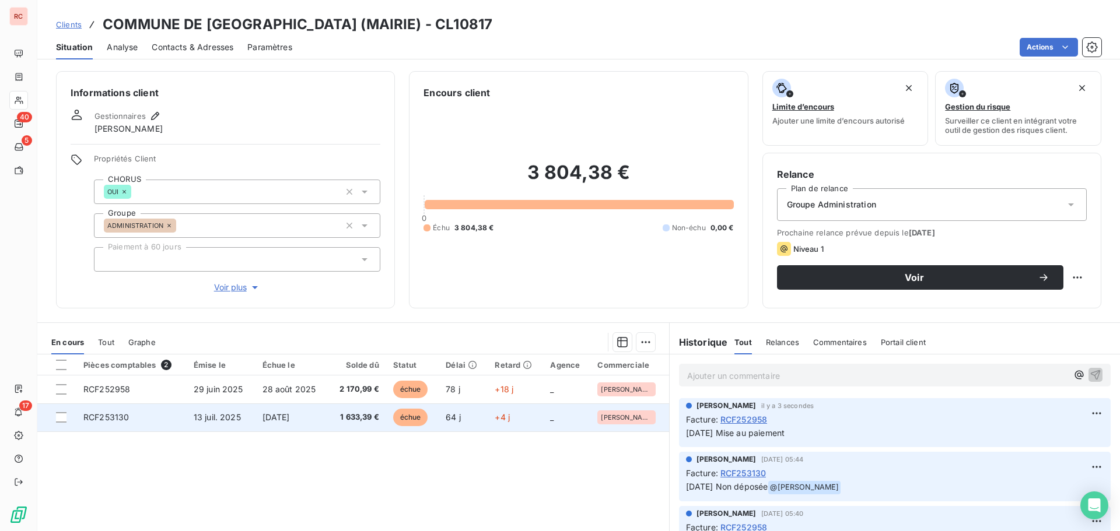
click at [234, 418] on span "13 juil. 2025" at bounding box center [217, 417] width 47 height 10
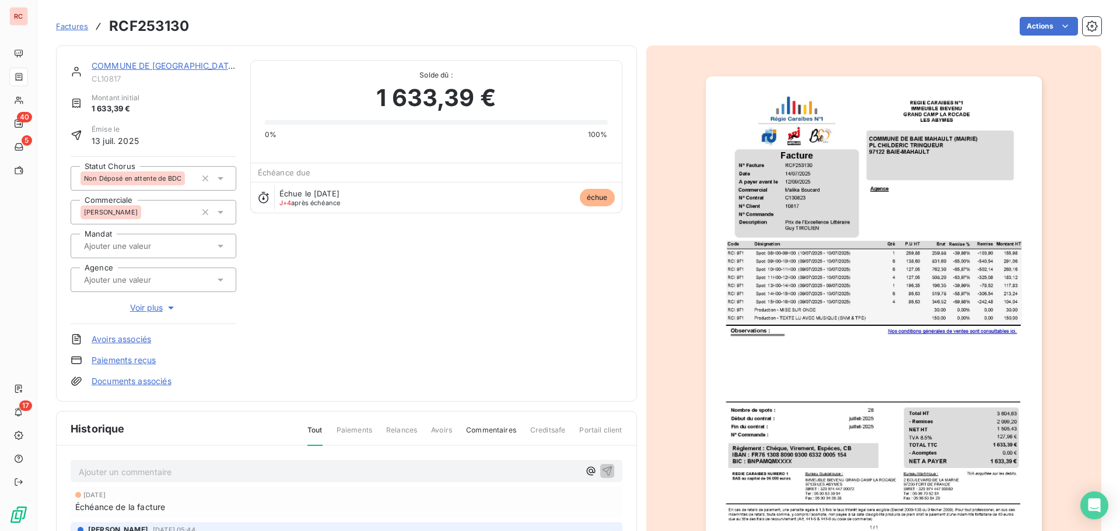
click at [76, 26] on span "Factures" at bounding box center [72, 26] width 32 height 9
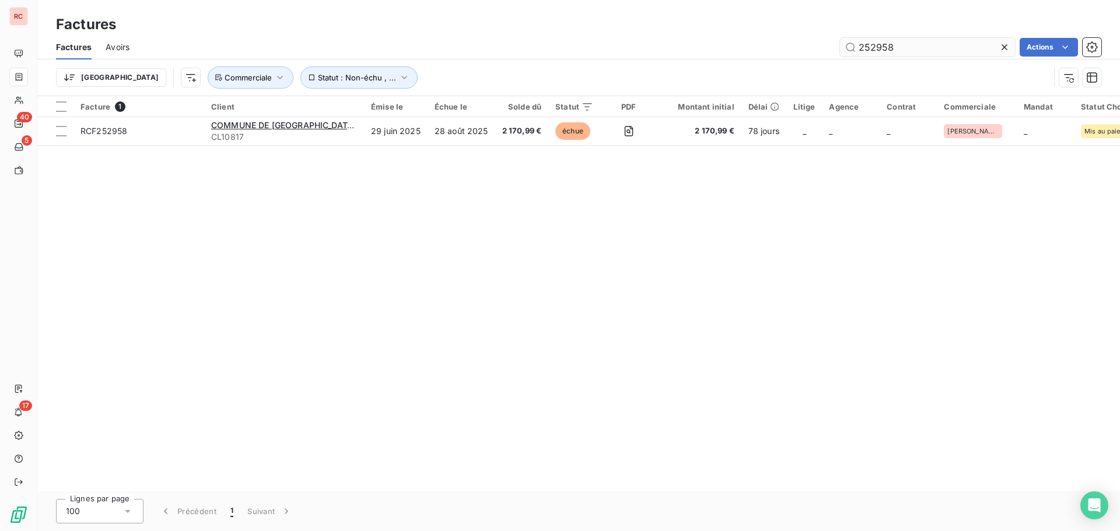
drag, startPoint x: 899, startPoint y: 47, endPoint x: 881, endPoint y: 51, distance: 18.5
click at [881, 51] on input "252958" at bounding box center [927, 47] width 175 height 19
type input "252912"
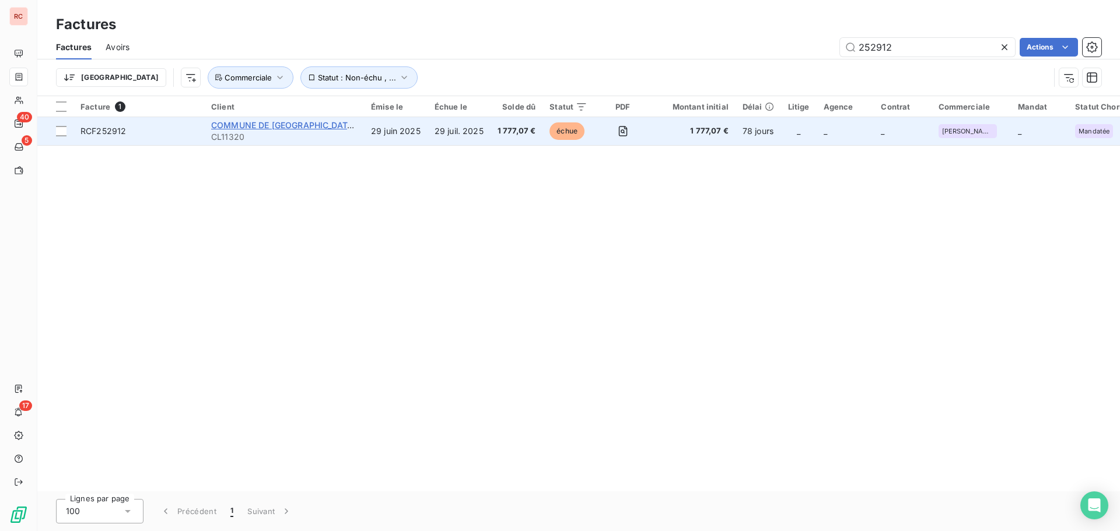
click at [290, 122] on span "COMMUNE DE [GEOGRAPHIC_DATA] (MAIRIE)" at bounding box center [302, 125] width 182 height 10
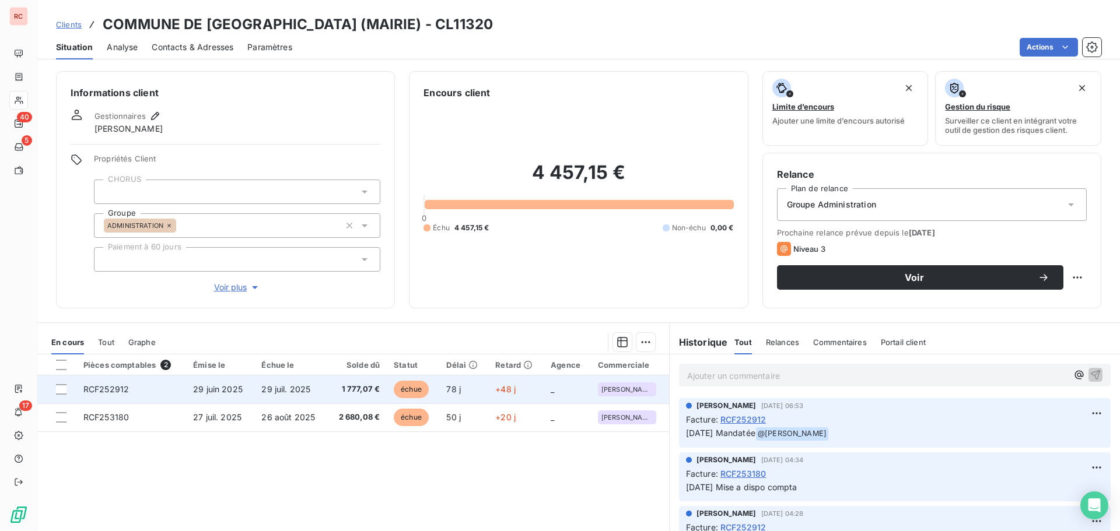
click at [179, 396] on td "RCF252912" at bounding box center [131, 390] width 110 height 28
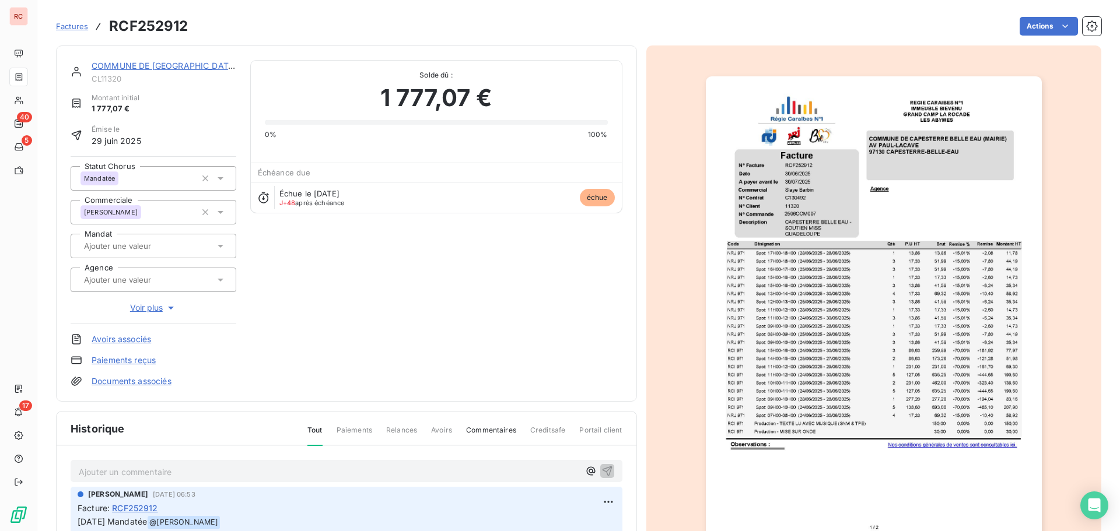
click at [223, 178] on icon at bounding box center [221, 179] width 12 height 12
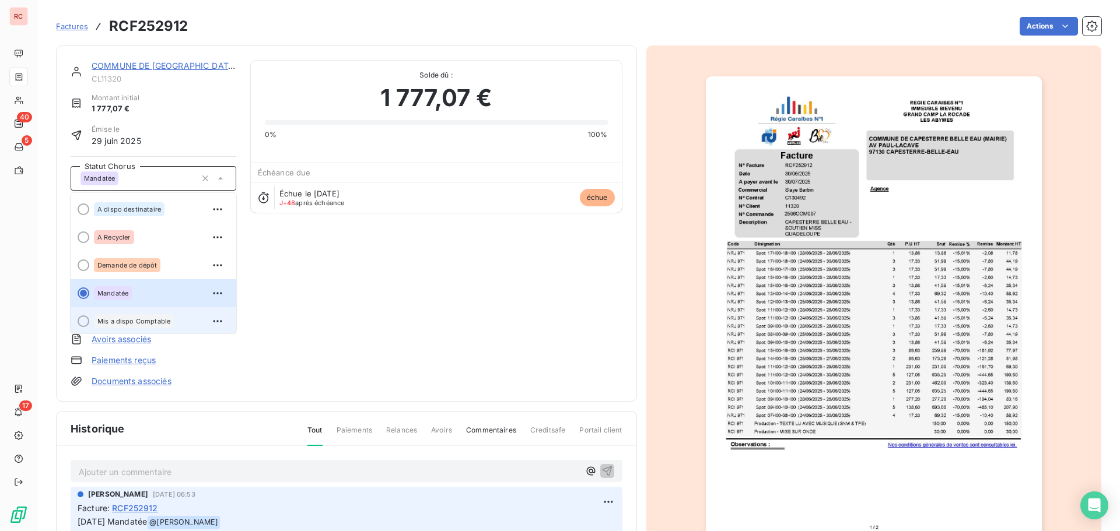
click at [141, 321] on span "Mis a dispo Comptable" at bounding box center [133, 321] width 73 height 7
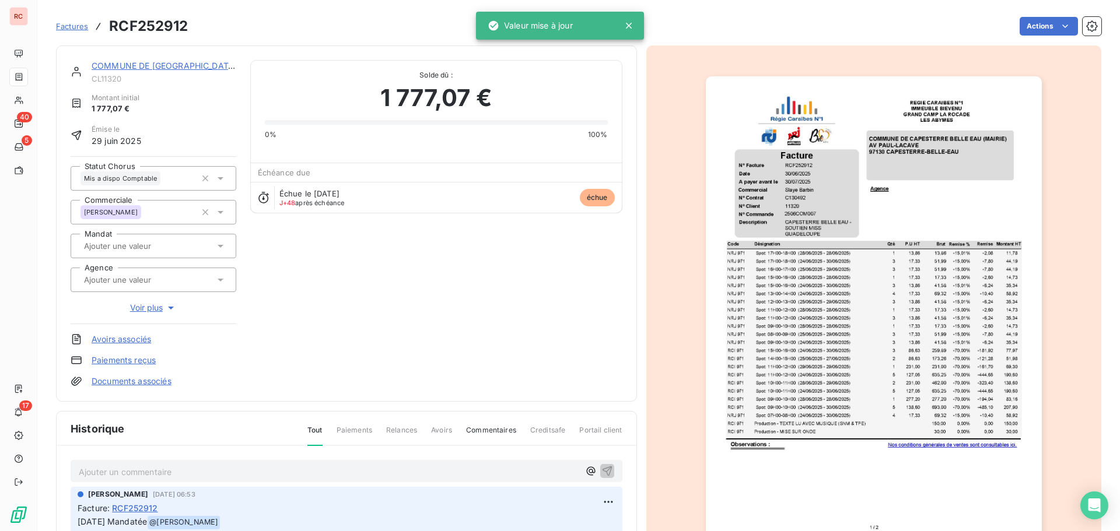
click at [103, 472] on p "Ajouter un commentaire ﻿" at bounding box center [329, 472] width 500 height 15
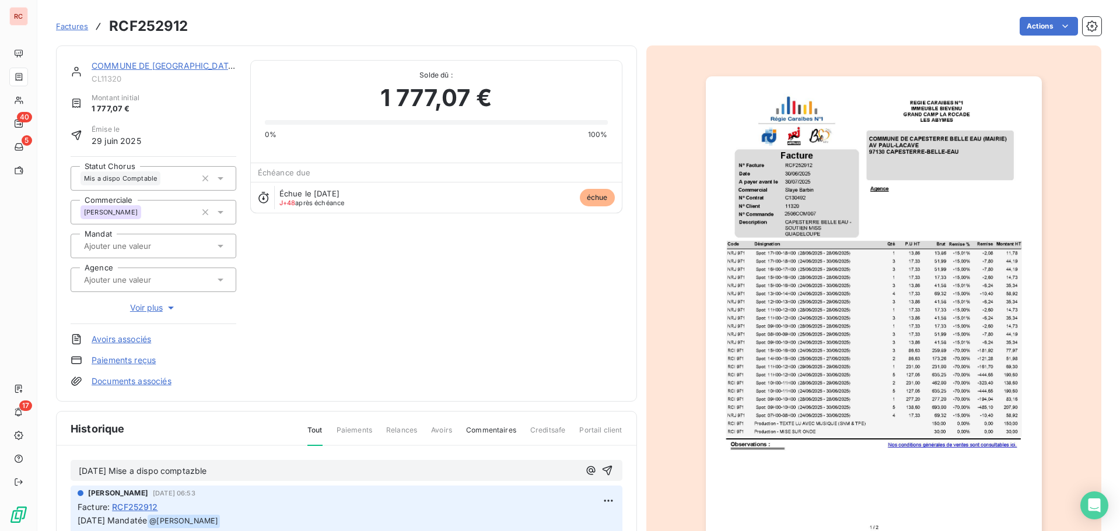
click at [207, 475] on span "[DATE] Mise a dispo comptazble" at bounding box center [143, 471] width 128 height 10
click at [601, 472] on icon "button" at bounding box center [607, 471] width 12 height 12
click at [79, 26] on span "Factures" at bounding box center [72, 26] width 32 height 9
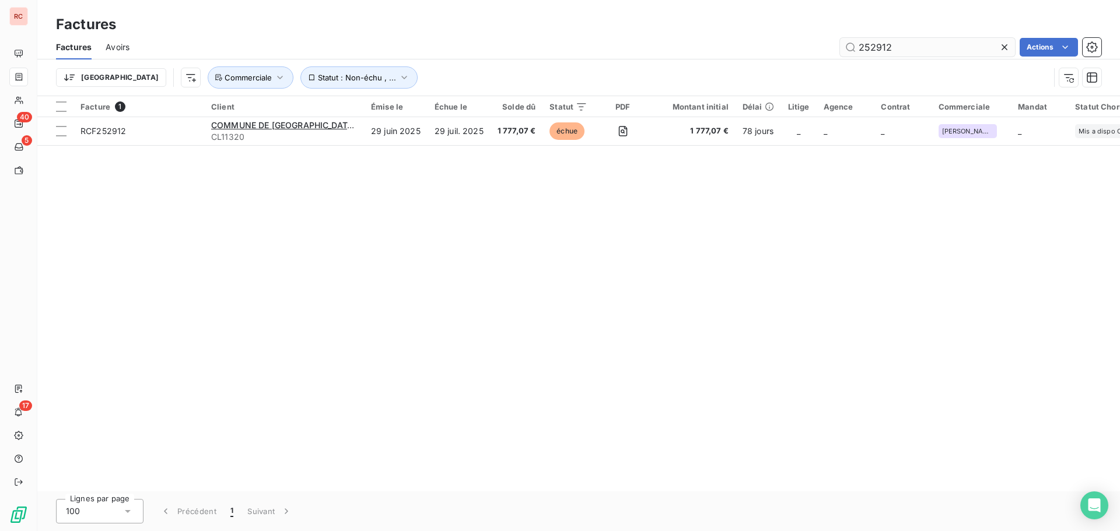
drag, startPoint x: 907, startPoint y: 48, endPoint x: 867, endPoint y: 45, distance: 40.3
click at [867, 45] on input "252912" at bounding box center [927, 47] width 175 height 19
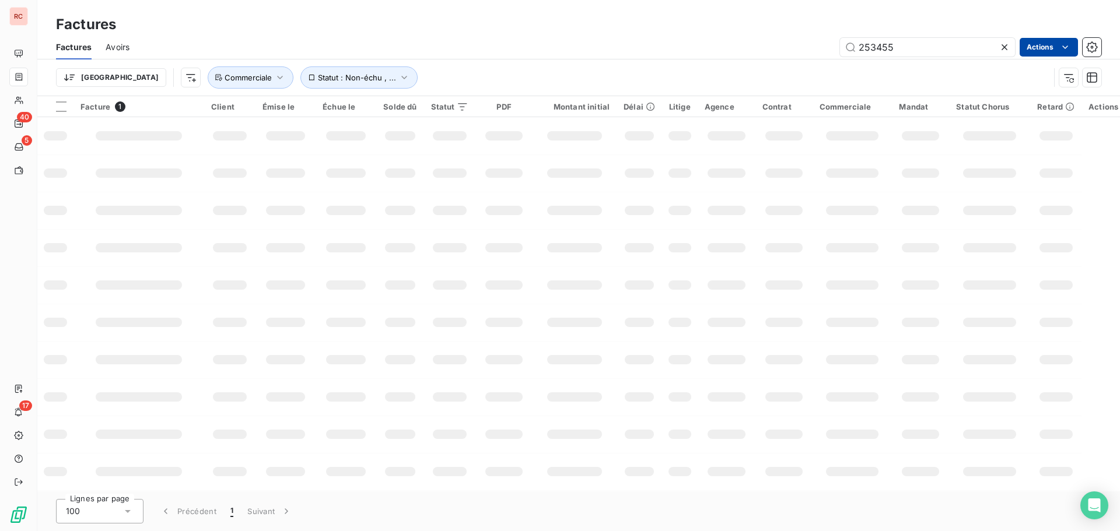
type input "253455"
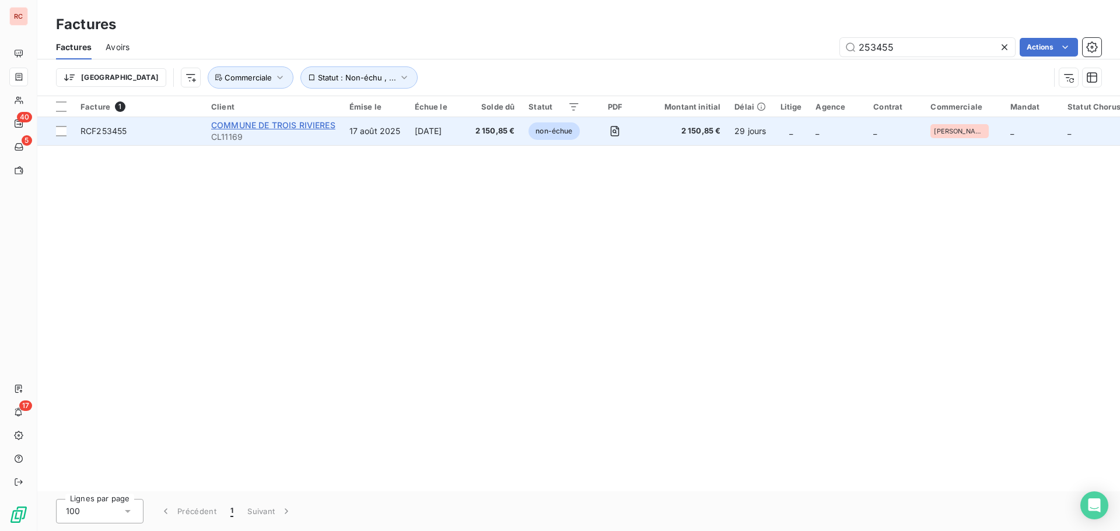
click at [293, 122] on span "COMMUNE DE TROIS RIVIERES" at bounding box center [273, 125] width 124 height 10
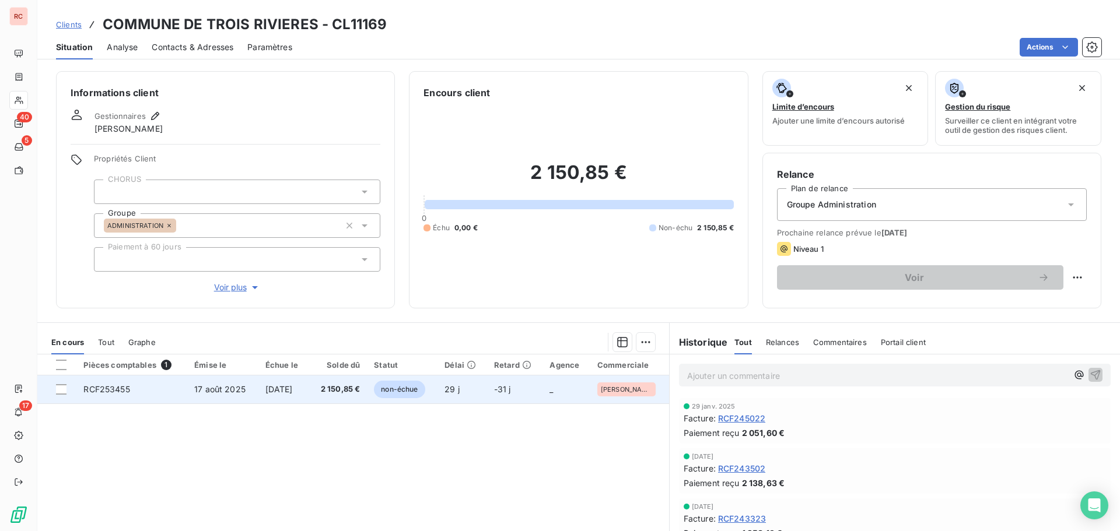
click at [214, 391] on span "17 août 2025" at bounding box center [219, 389] width 51 height 10
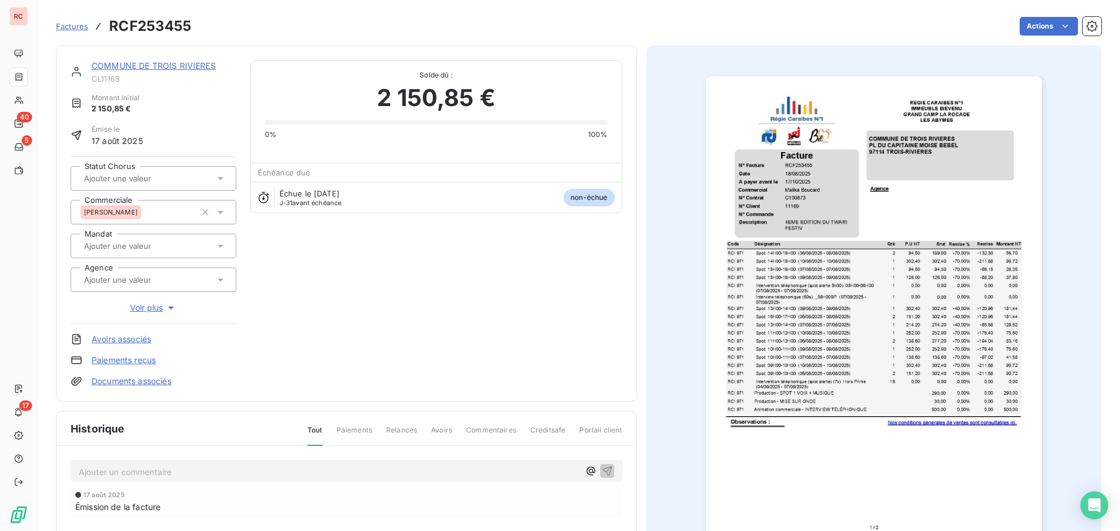
scroll to position [2, 0]
click at [215, 178] on icon at bounding box center [221, 177] width 12 height 12
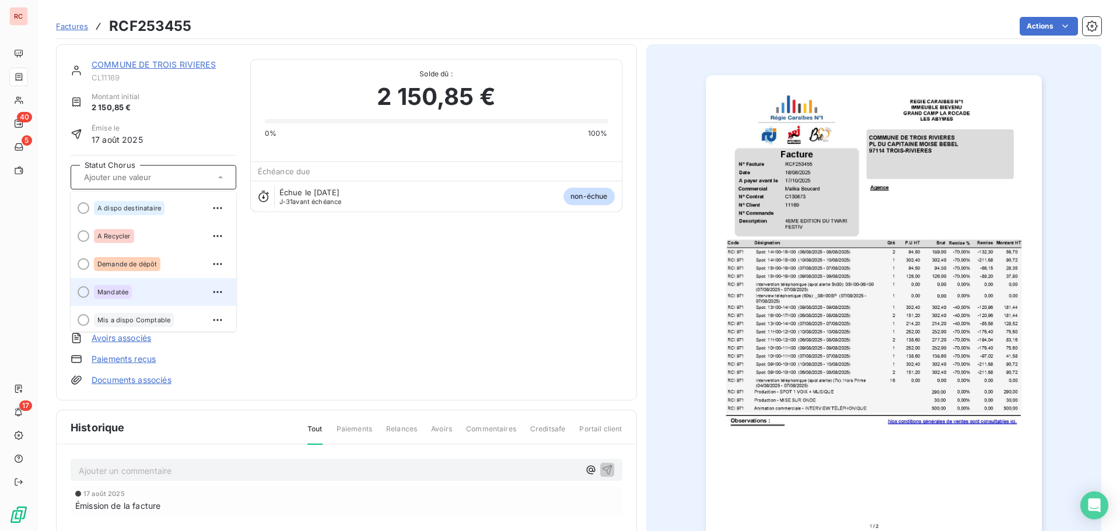
click at [143, 295] on div "Mandatée" at bounding box center [160, 292] width 133 height 19
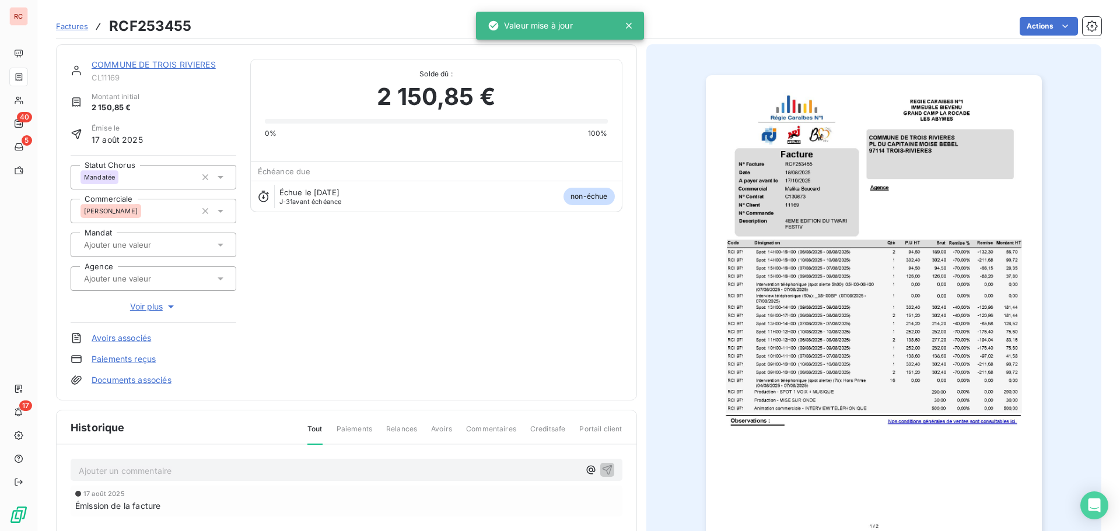
click at [86, 475] on p "Ajouter un commentaire ﻿" at bounding box center [329, 471] width 500 height 15
click at [101, 476] on p "Ajouter un commentaire ﻿" at bounding box center [329, 471] width 500 height 15
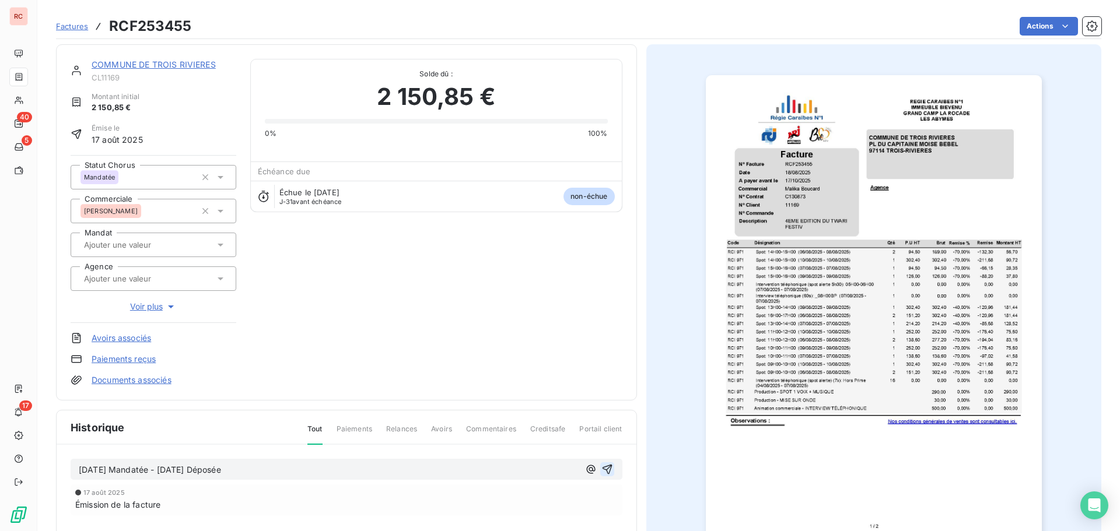
click at [603, 473] on icon "button" at bounding box center [607, 470] width 10 height 10
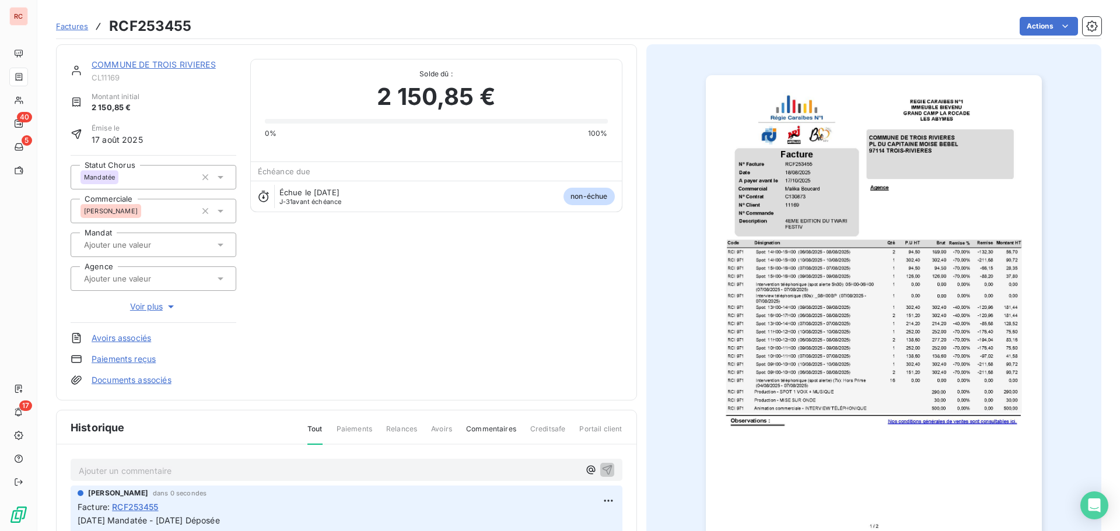
click at [137, 62] on link "COMMUNE DE TROIS RIVIERES" at bounding box center [154, 64] width 124 height 10
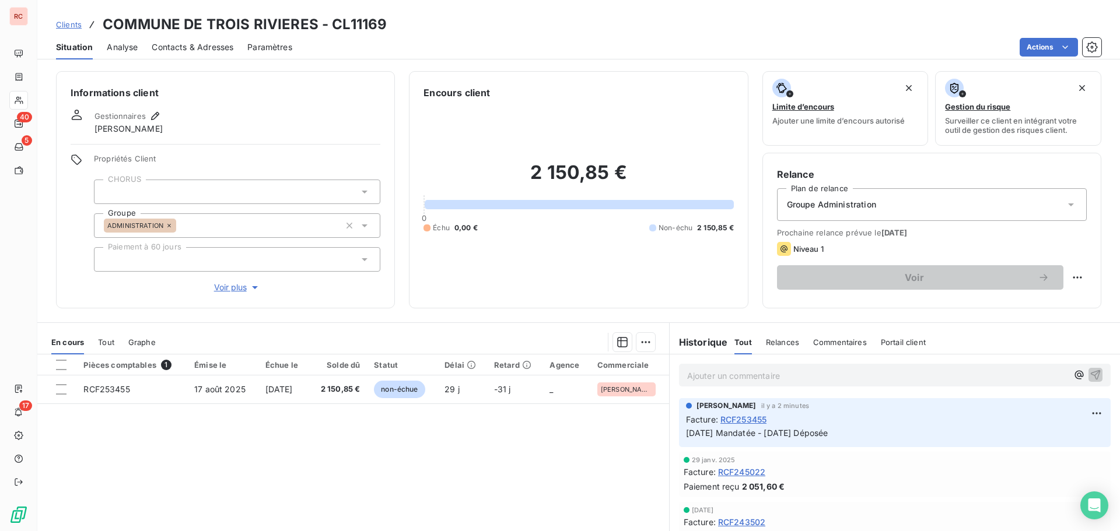
click at [66, 20] on span "Clients" at bounding box center [69, 24] width 26 height 9
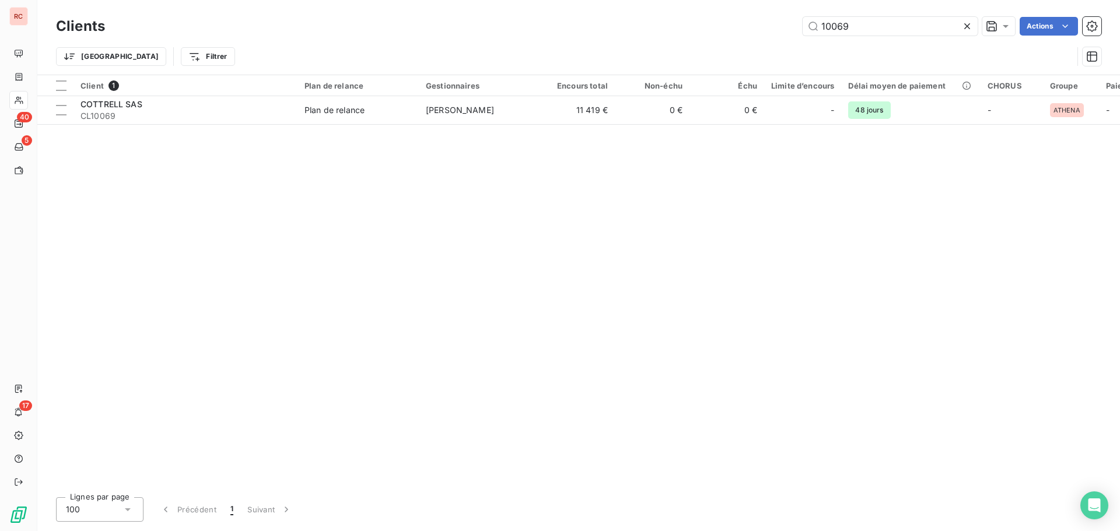
drag, startPoint x: 860, startPoint y: 26, endPoint x: 795, endPoint y: 30, distance: 64.9
click at [795, 30] on div "10069 Actions" at bounding box center [610, 26] width 982 height 19
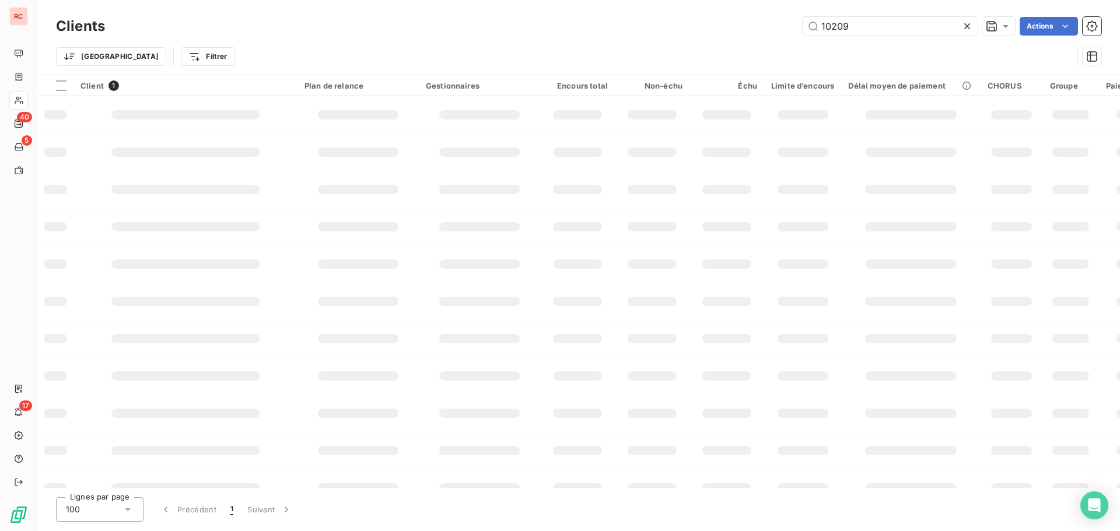
type input "10209"
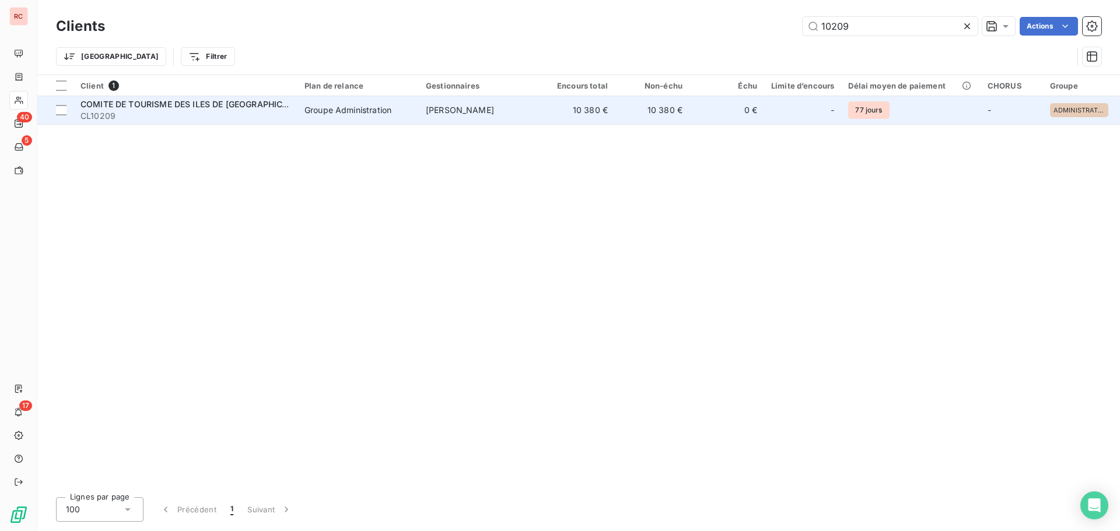
click at [293, 105] on td "COMITE DE TOURISME DES [GEOGRAPHIC_DATA] (CTIG) EPCI CL10209" at bounding box center [185, 110] width 224 height 28
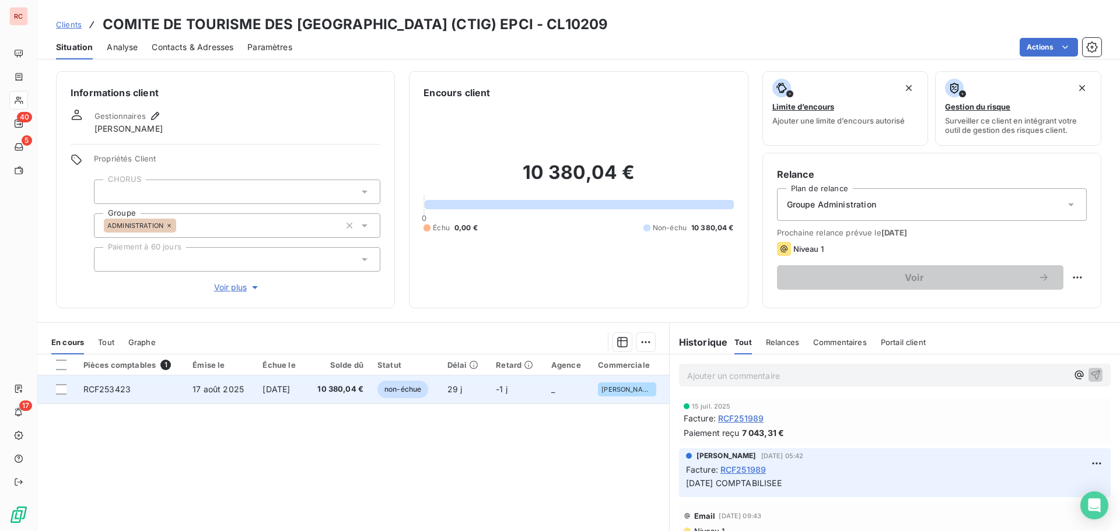
click at [225, 391] on span "17 août 2025" at bounding box center [217, 389] width 51 height 10
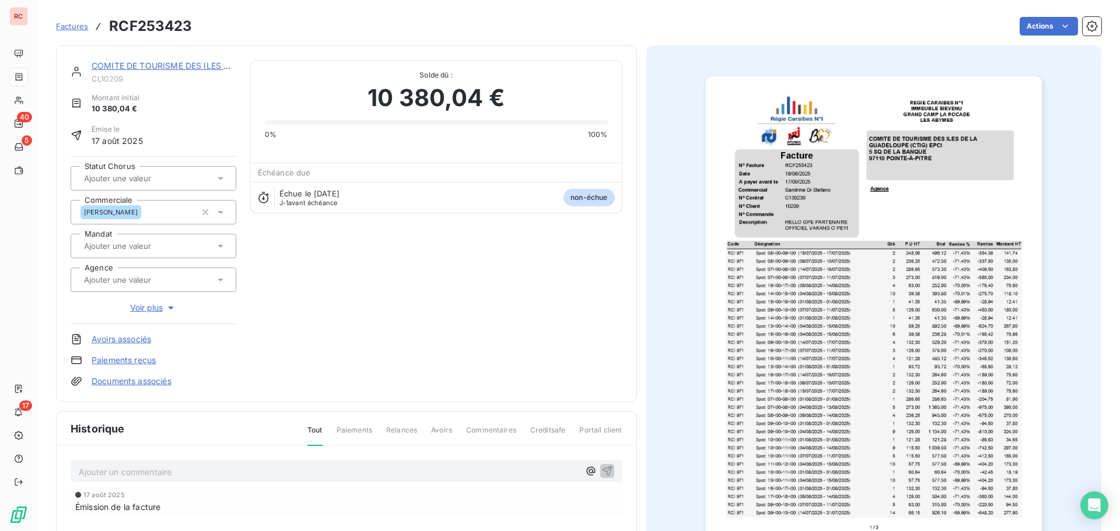
click at [219, 176] on icon at bounding box center [221, 179] width 12 height 12
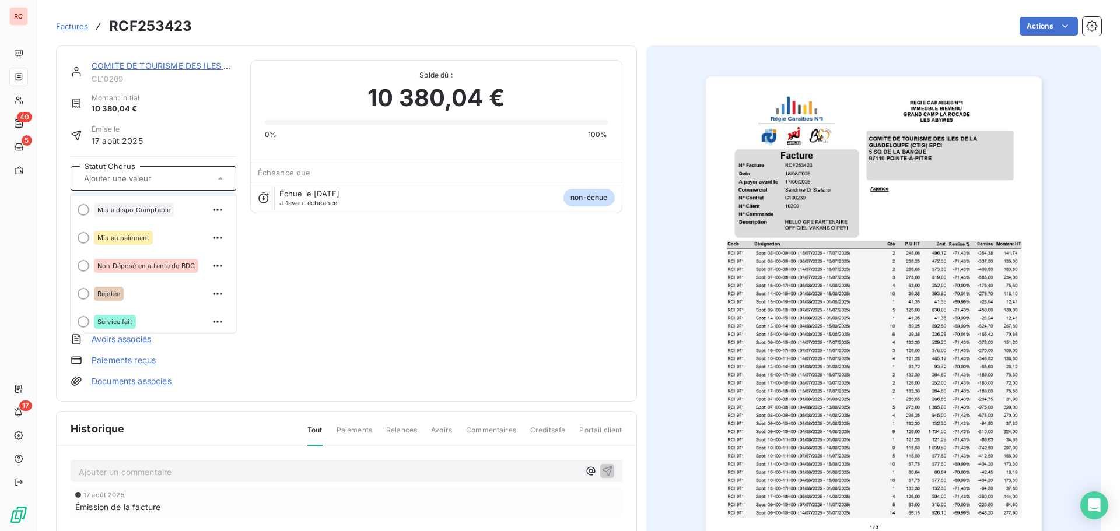
scroll to position [117, 0]
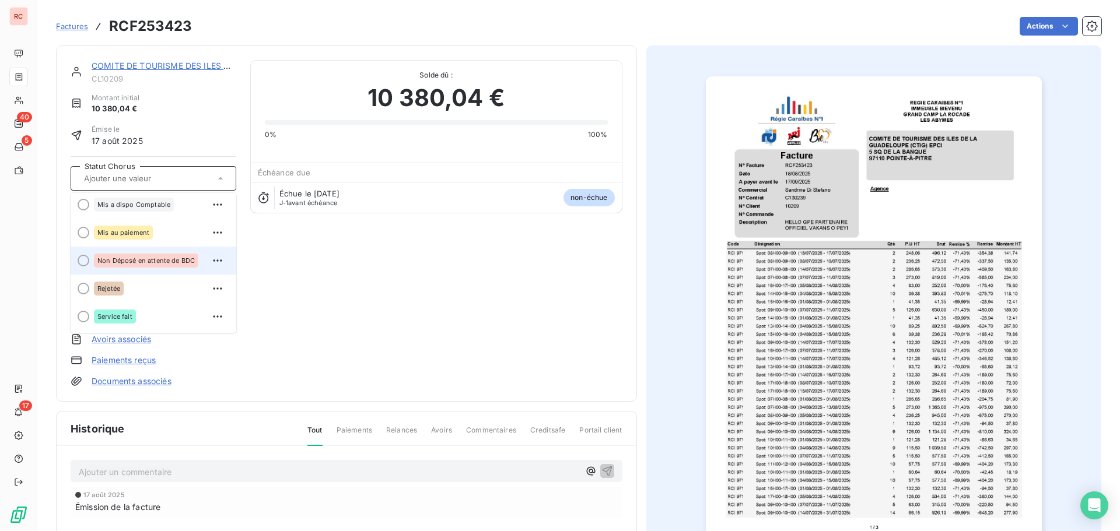
click at [130, 258] on span "Non Déposé en attente de BDC" at bounding box center [145, 260] width 97 height 7
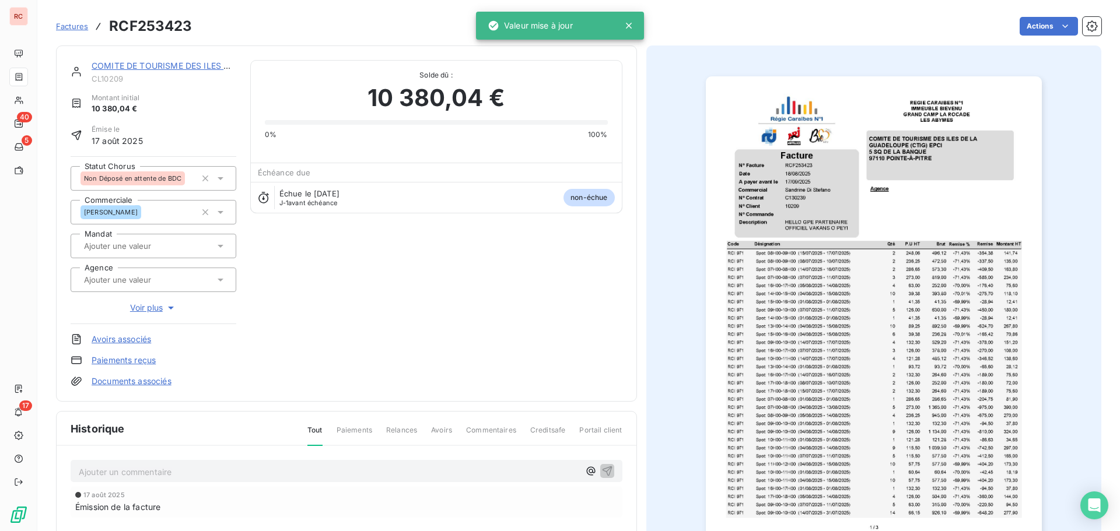
click at [104, 468] on p "Ajouter un commentaire ﻿" at bounding box center [329, 472] width 500 height 15
click at [210, 470] on p "Ajouter un commentaire ﻿" at bounding box center [329, 472] width 500 height 15
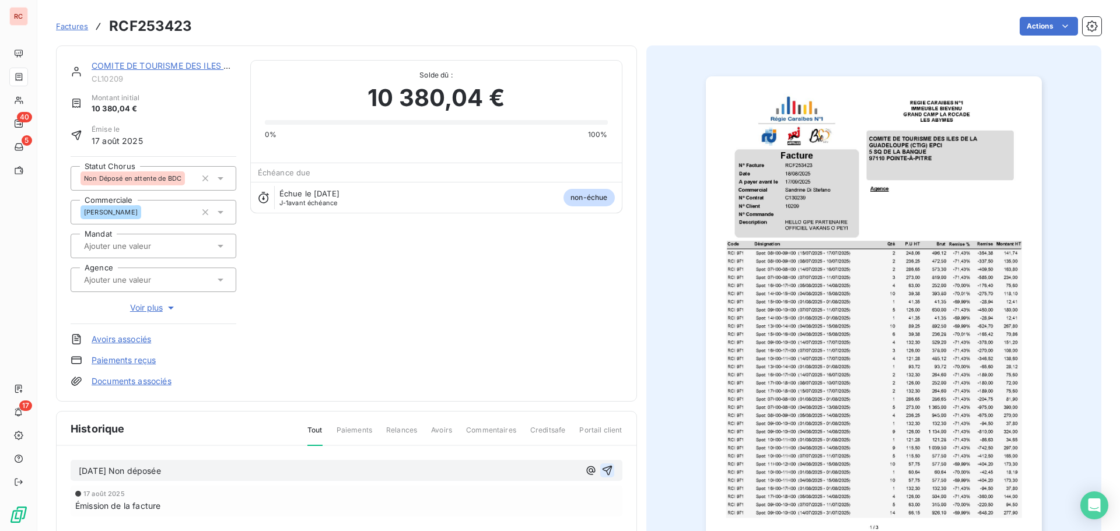
click at [607, 472] on icon "button" at bounding box center [607, 471] width 12 height 12
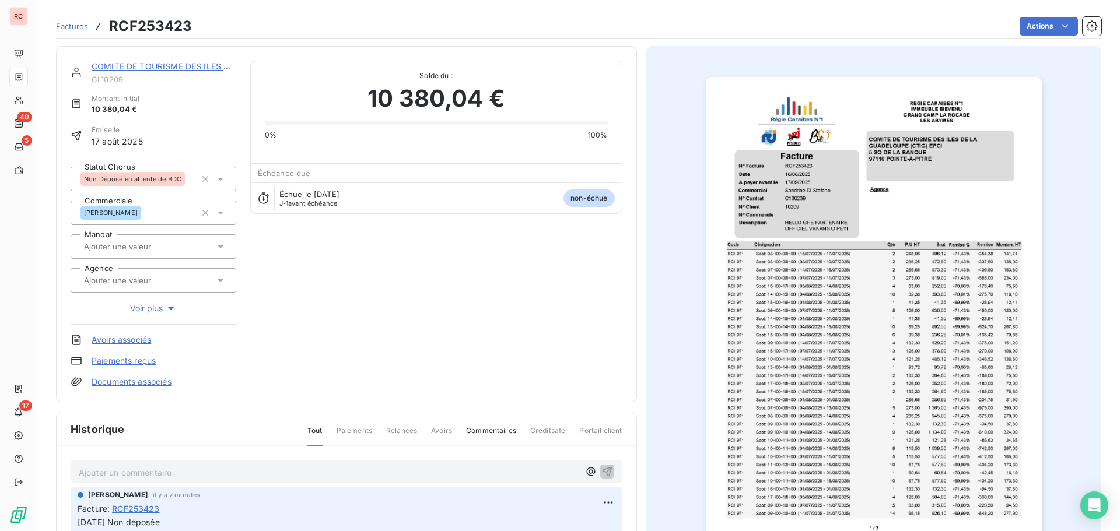
scroll to position [2, 0]
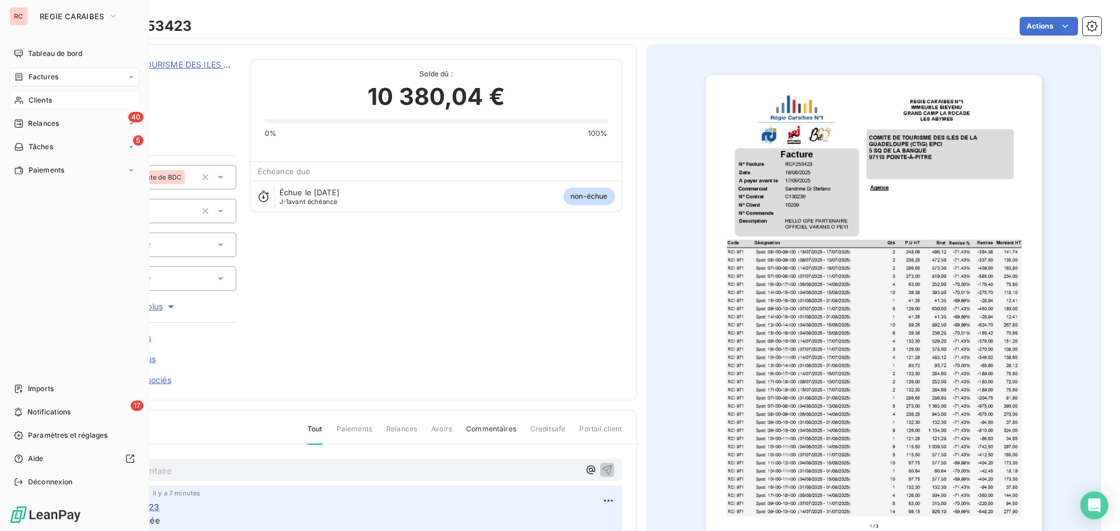
click at [33, 101] on span "Clients" at bounding box center [40, 100] width 23 height 10
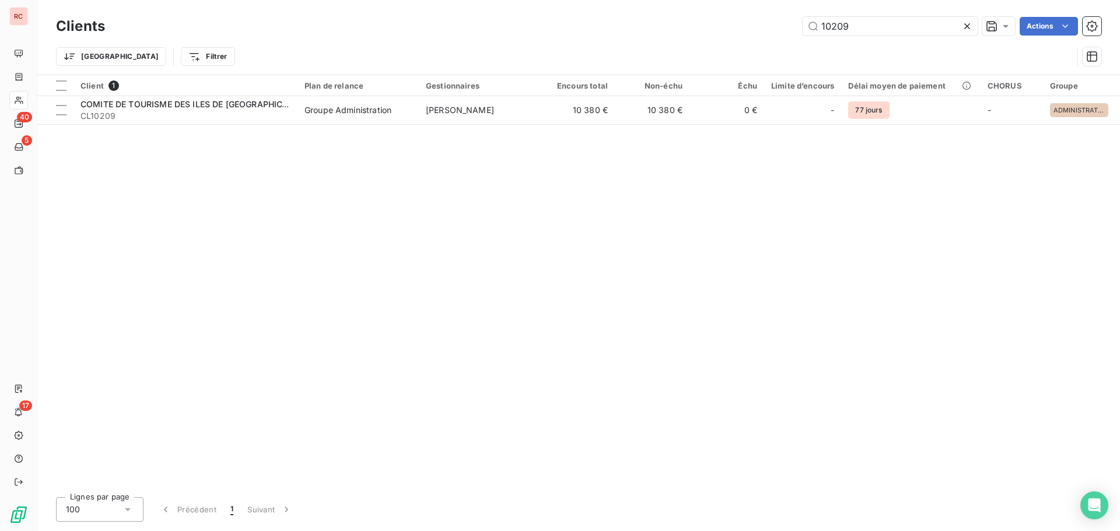
drag, startPoint x: 884, startPoint y: 26, endPoint x: 772, endPoint y: 26, distance: 111.4
click at [772, 26] on div "10209 Actions" at bounding box center [610, 26] width 982 height 19
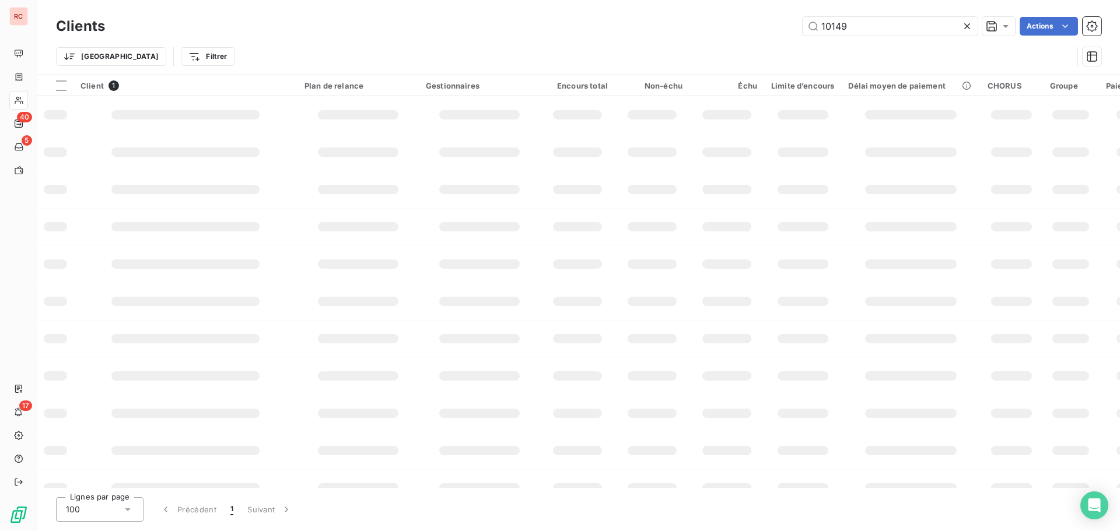
type input "10149"
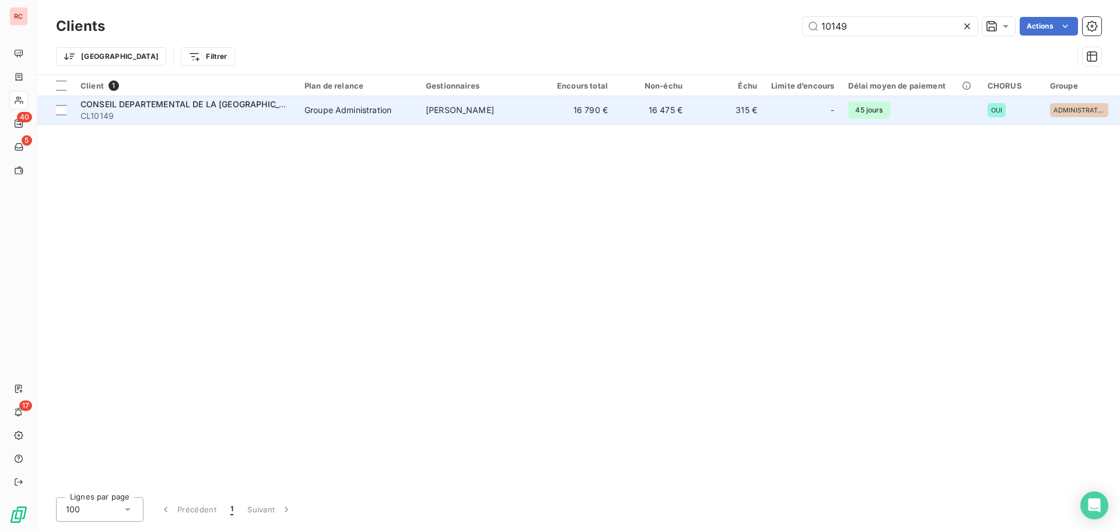
click at [421, 104] on td "[PERSON_NAME]" at bounding box center [479, 110] width 121 height 28
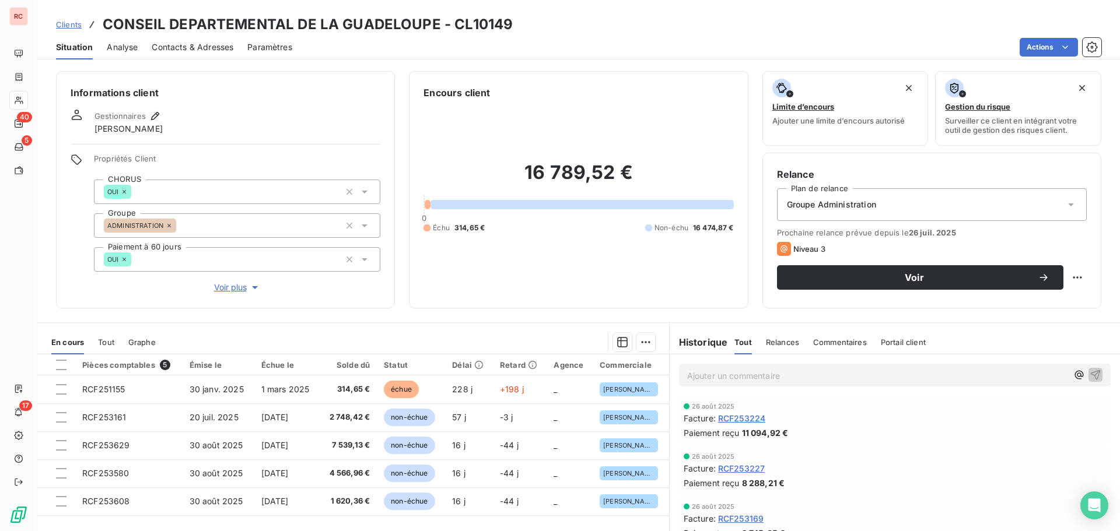
scroll to position [58, 0]
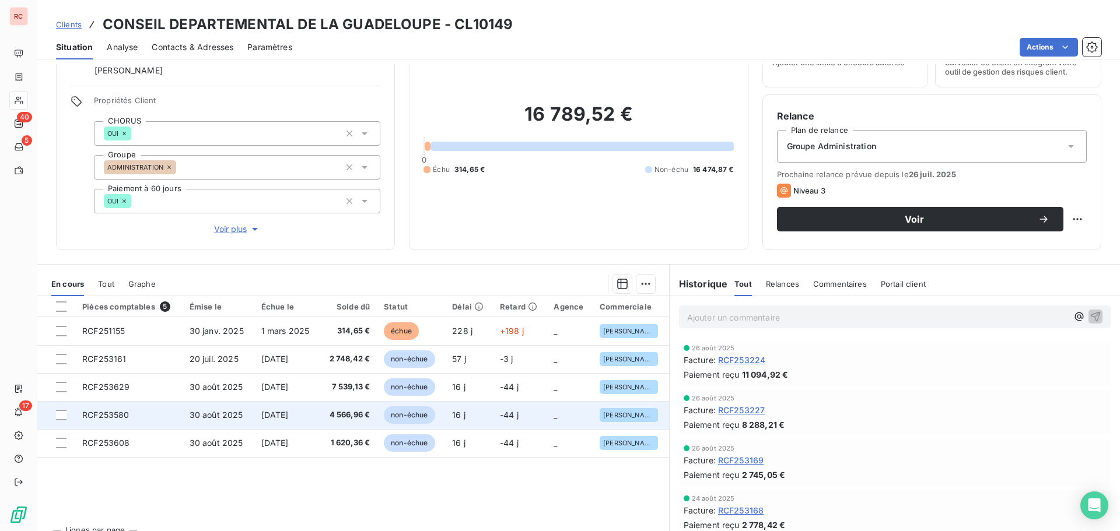
click at [143, 422] on td "RCF253580" at bounding box center [128, 415] width 107 height 28
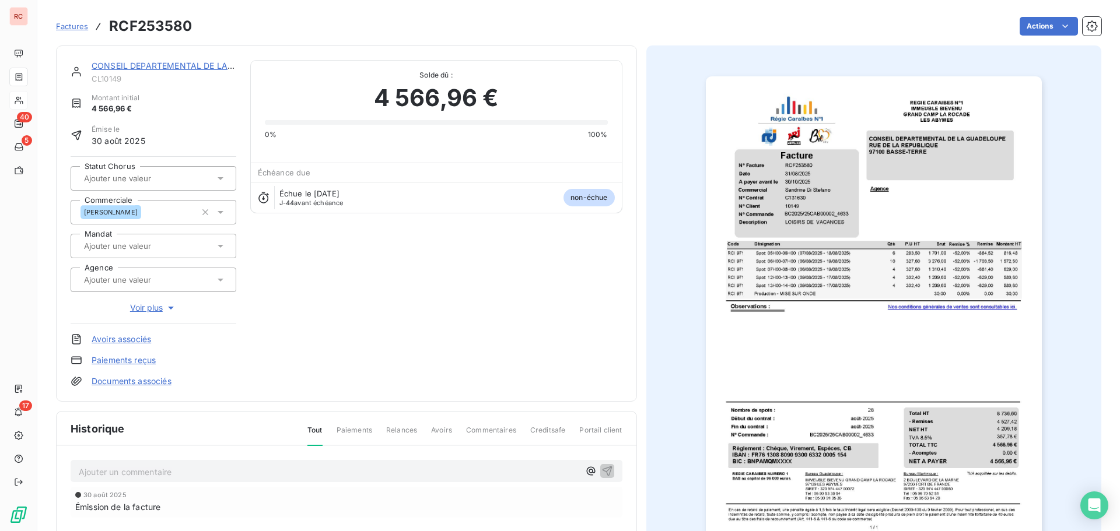
click at [223, 185] on div at bounding box center [154, 178] width 166 height 24
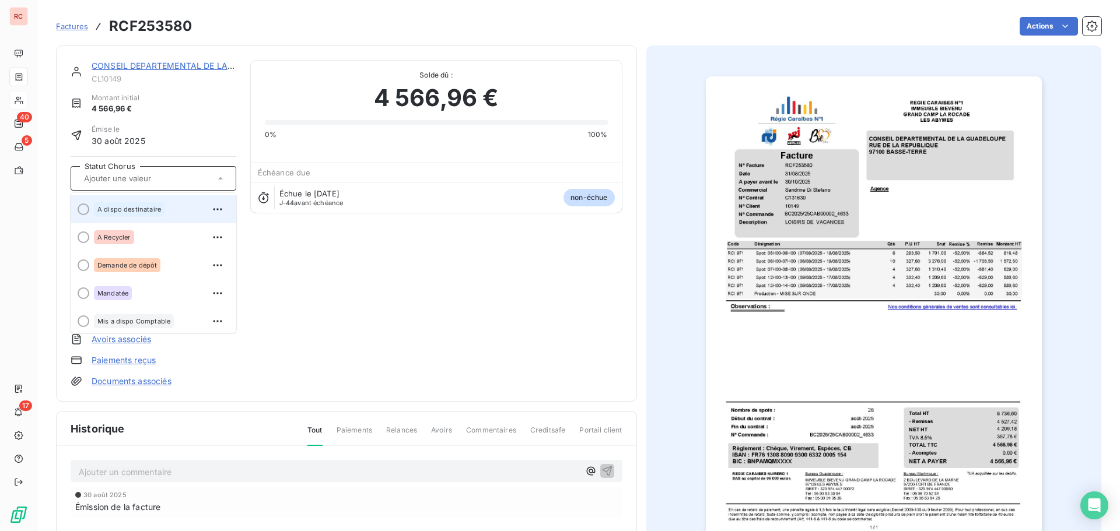
click at [144, 213] on div "A dispo destinataire" at bounding box center [129, 209] width 71 height 14
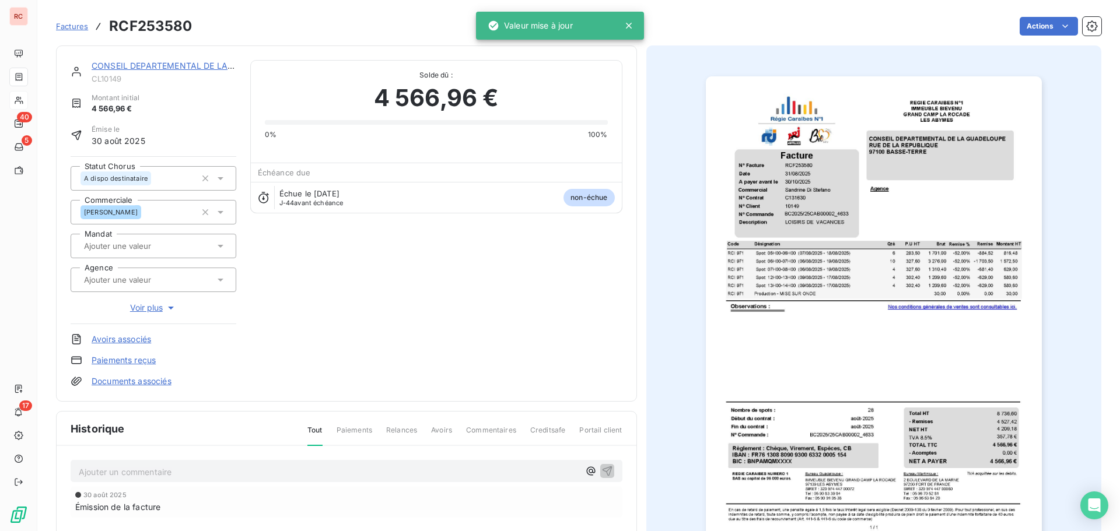
click at [99, 471] on p "Ajouter un commentaire ﻿" at bounding box center [329, 472] width 500 height 15
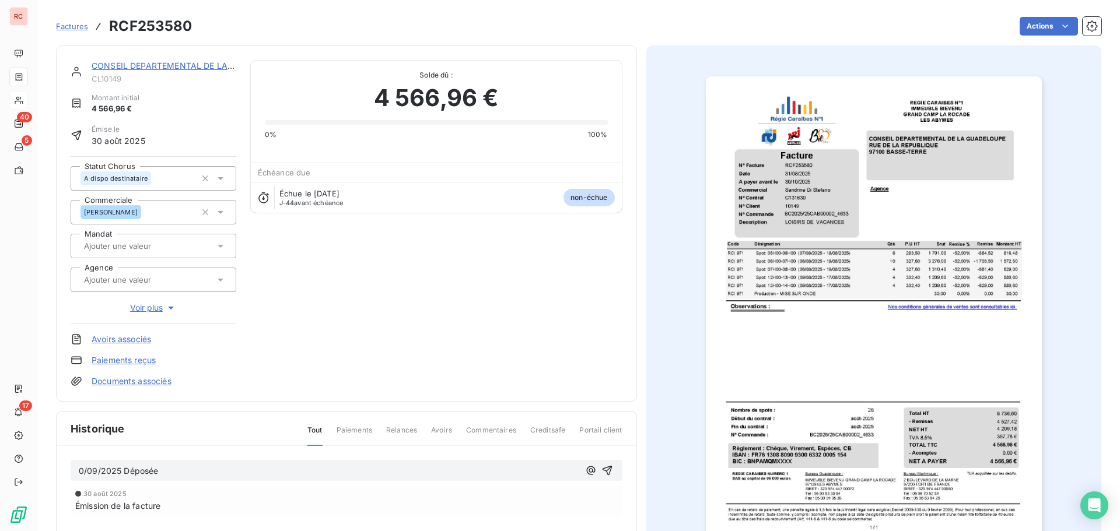
click at [82, 475] on span "0/09/2025 Déposée" at bounding box center [119, 471] width 80 height 10
click at [80, 470] on span "[DATE] Déposée" at bounding box center [111, 471] width 64 height 10
click at [601, 471] on icon "button" at bounding box center [607, 471] width 12 height 12
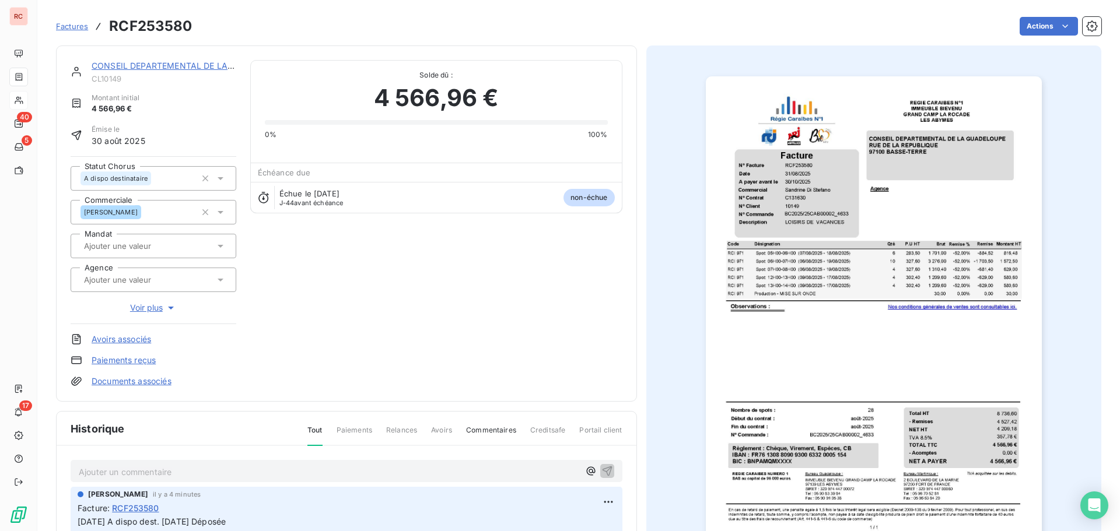
click at [148, 68] on link "CONSEIL DEPARTEMENTAL DE LA [GEOGRAPHIC_DATA]" at bounding box center [203, 66] width 223 height 10
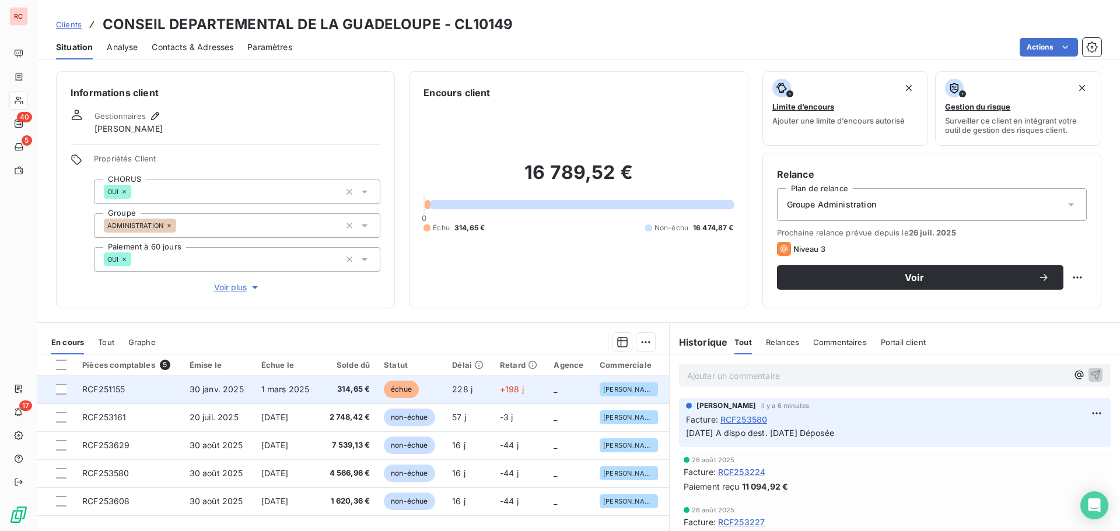
click at [183, 388] on td "30 janv. 2025" at bounding box center [219, 390] width 72 height 28
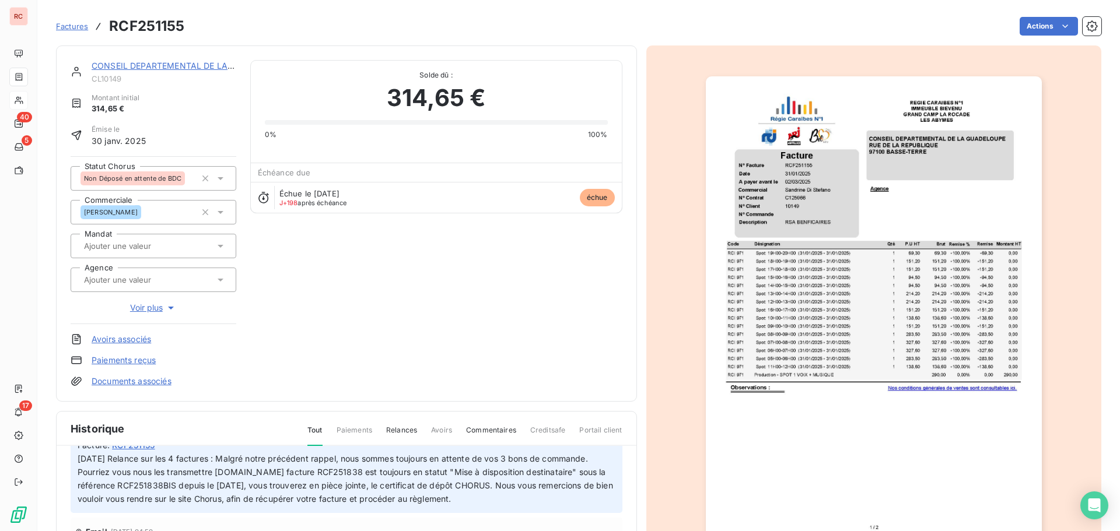
scroll to position [58, 0]
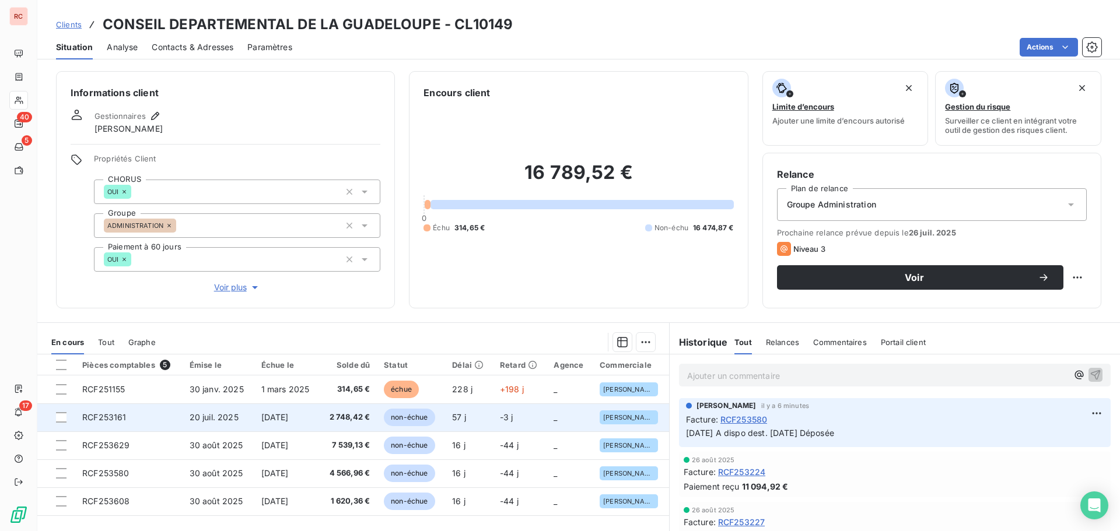
scroll to position [58, 0]
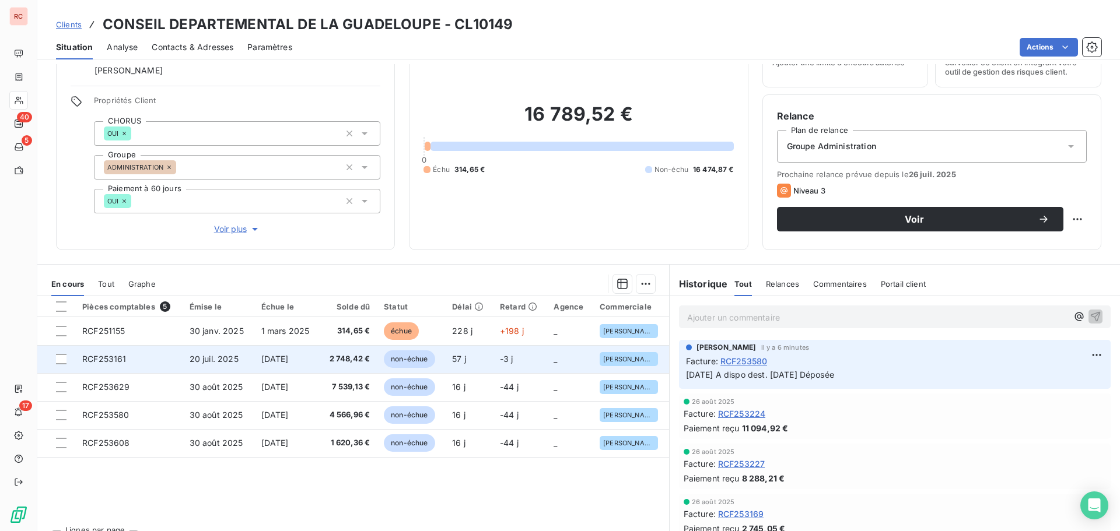
click at [143, 364] on td "RCF253161" at bounding box center [128, 359] width 107 height 28
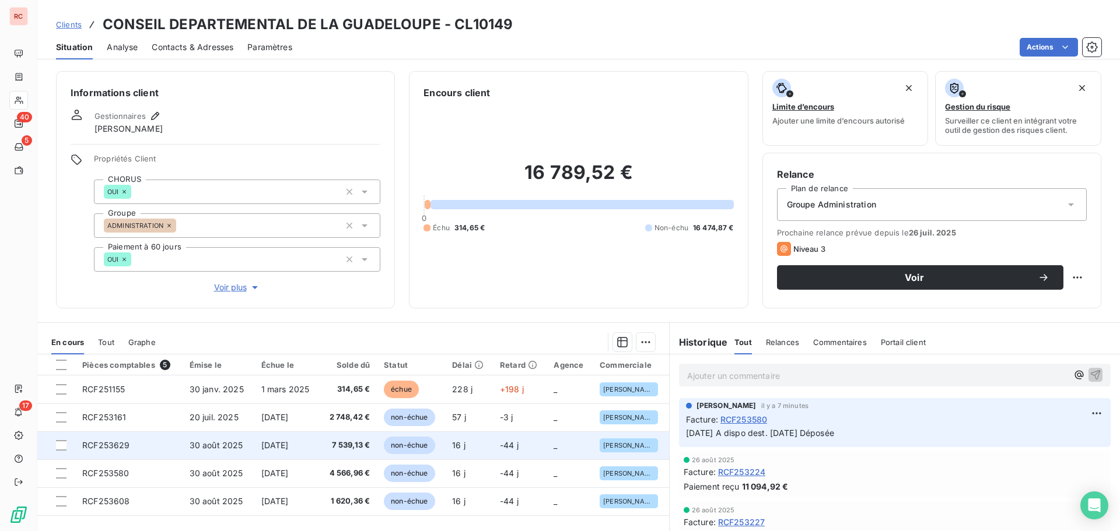
click at [108, 448] on span "RCF253629" at bounding box center [105, 445] width 47 height 10
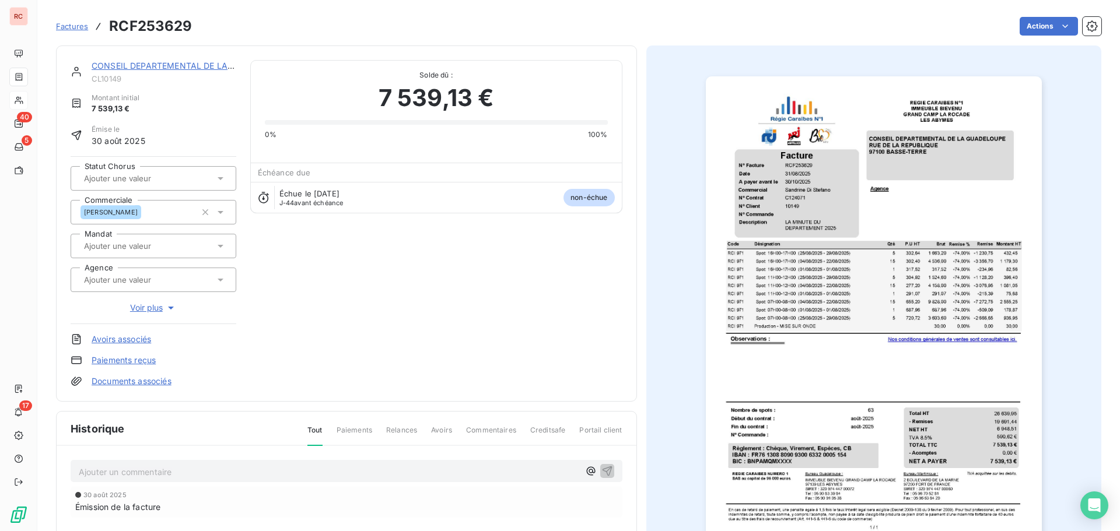
click at [215, 177] on icon at bounding box center [221, 179] width 12 height 12
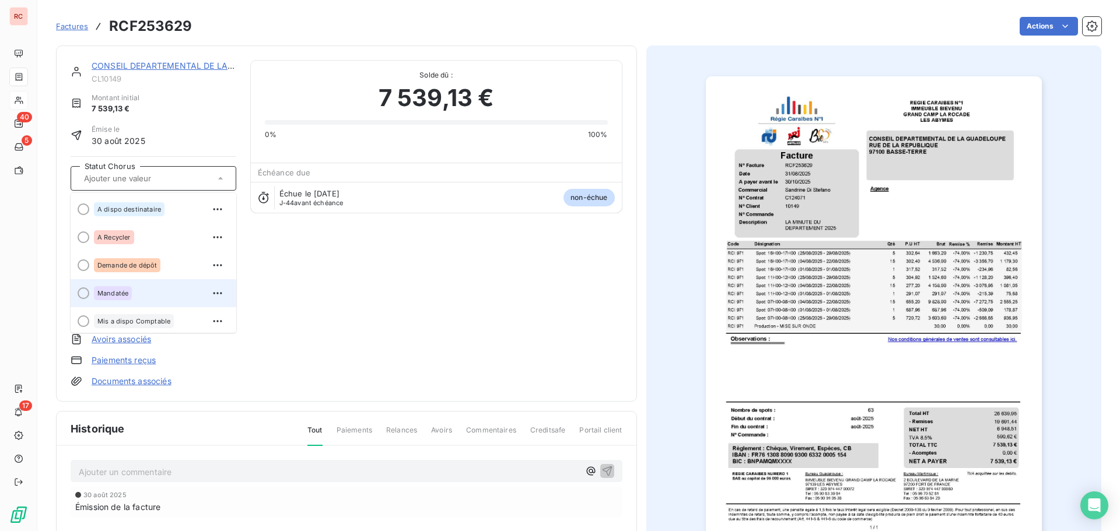
scroll to position [117, 0]
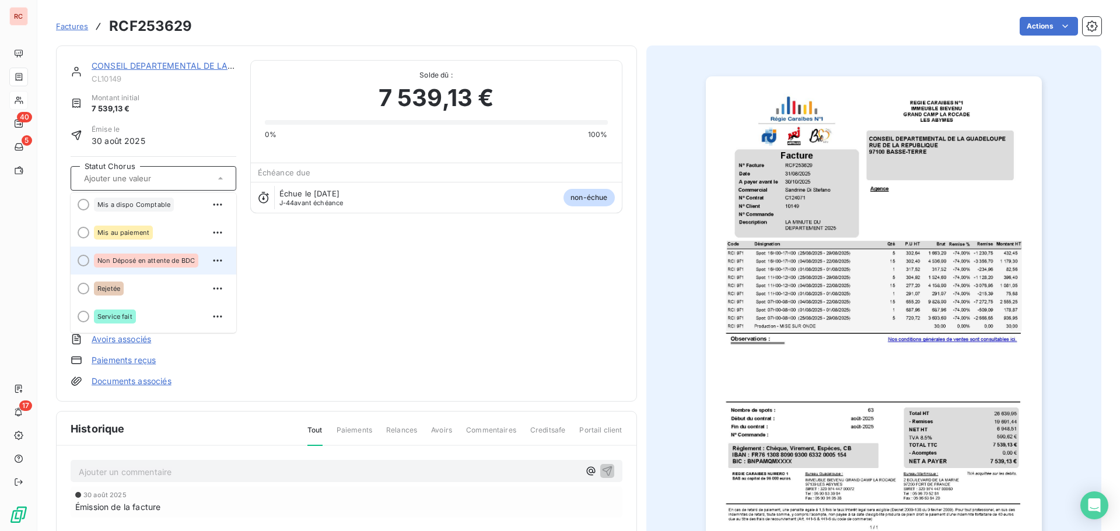
click at [150, 263] on span "Non Déposé en attente de BDC" at bounding box center [145, 260] width 97 height 7
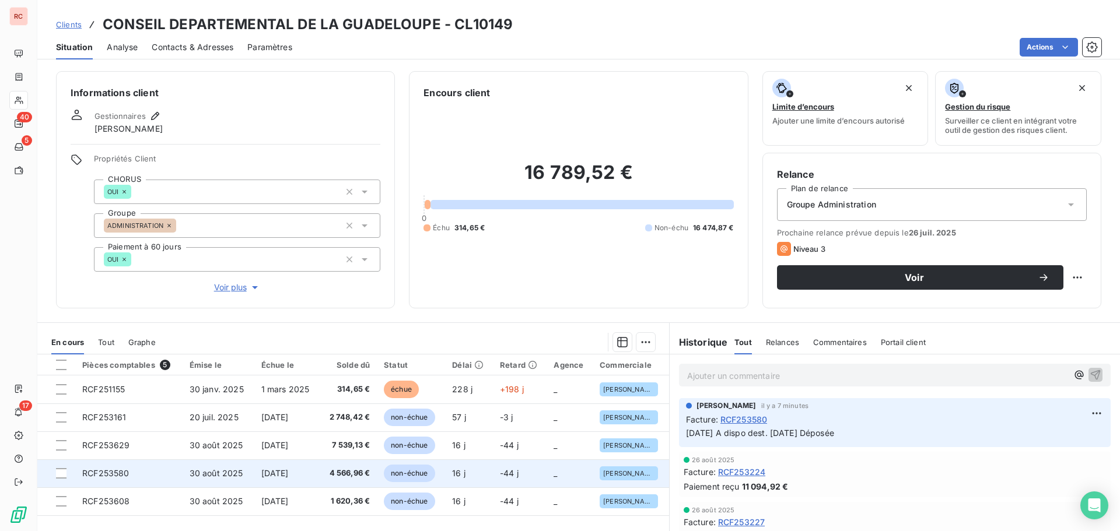
click at [237, 476] on span "30 août 2025" at bounding box center [217, 473] width 54 height 10
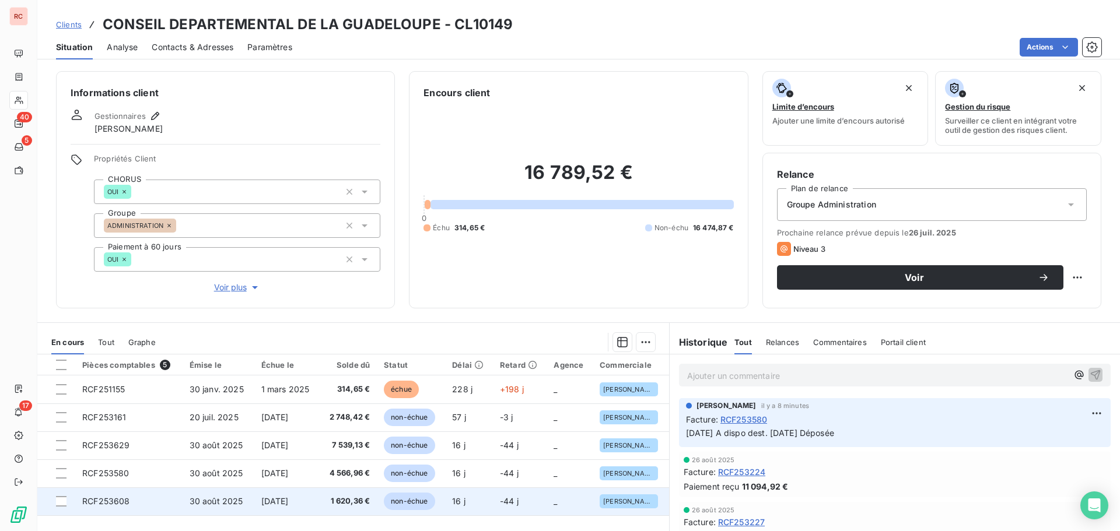
click at [261, 503] on span "[DATE]" at bounding box center [274, 501] width 27 height 10
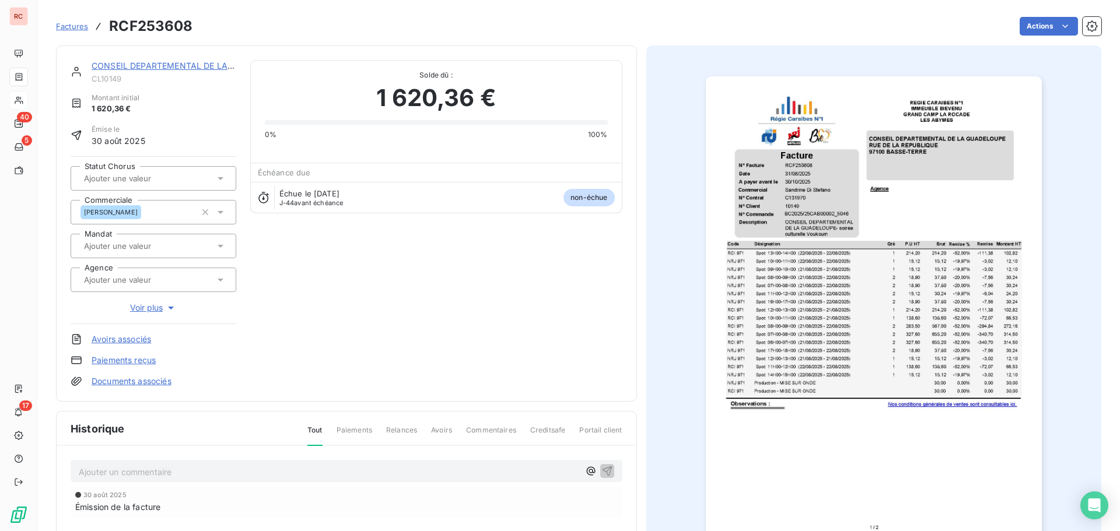
click at [145, 473] on p "Ajouter un commentaire ﻿" at bounding box center [329, 472] width 500 height 15
click at [80, 476] on p "08/09/20025 Déposée" at bounding box center [329, 471] width 500 height 13
click at [609, 473] on div "[DATE] A dispo dest. 08/09/20025 Déposée" at bounding box center [347, 471] width 552 height 22
click at [604, 472] on icon "button" at bounding box center [607, 471] width 12 height 12
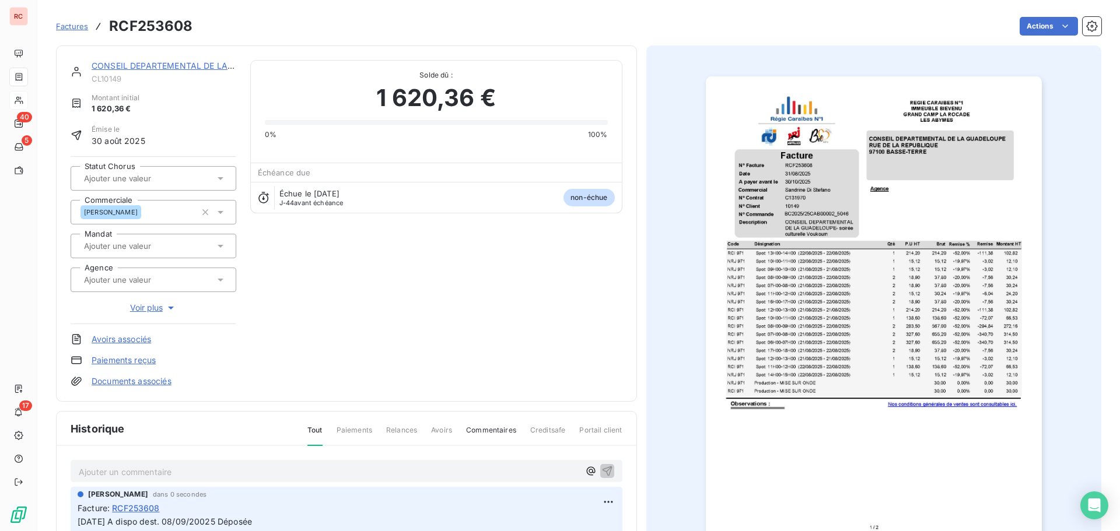
click at [215, 180] on icon at bounding box center [221, 179] width 12 height 12
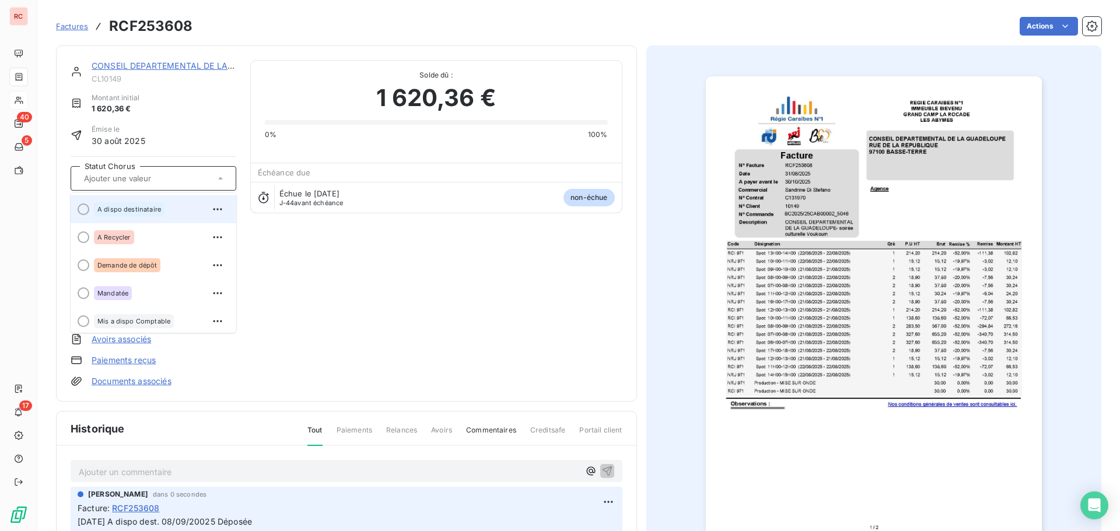
click at [160, 213] on div "A dispo destinataire" at bounding box center [129, 209] width 71 height 14
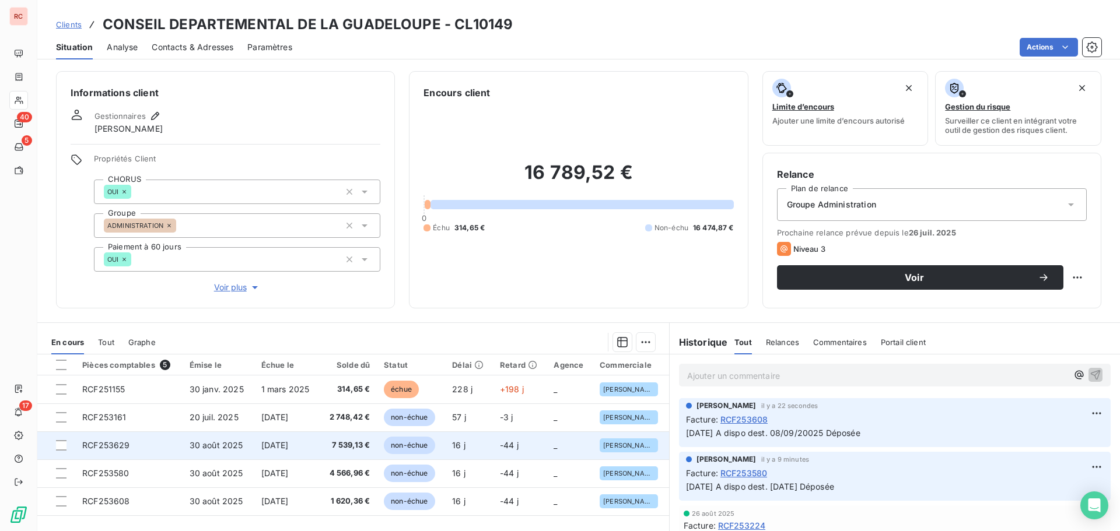
scroll to position [83, 0]
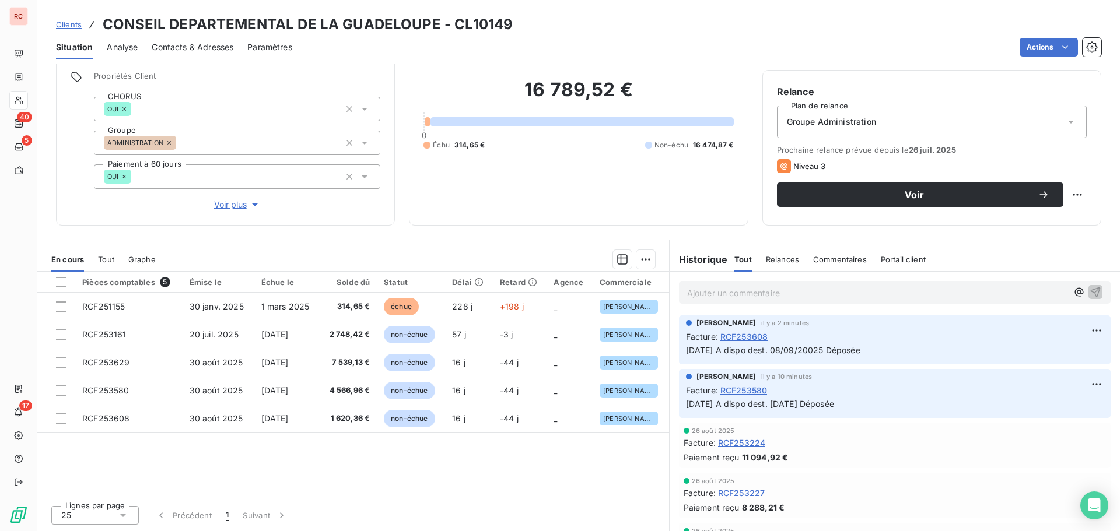
click at [71, 28] on span "Clients" at bounding box center [69, 24] width 26 height 9
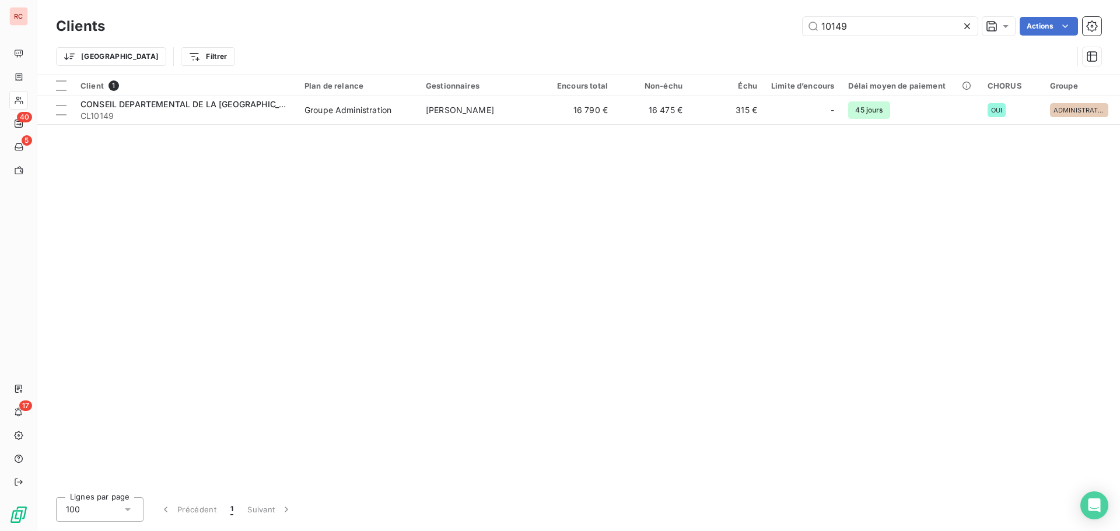
drag, startPoint x: 875, startPoint y: 33, endPoint x: 734, endPoint y: 27, distance: 141.3
click at [734, 27] on div "10149 Actions" at bounding box center [610, 26] width 982 height 19
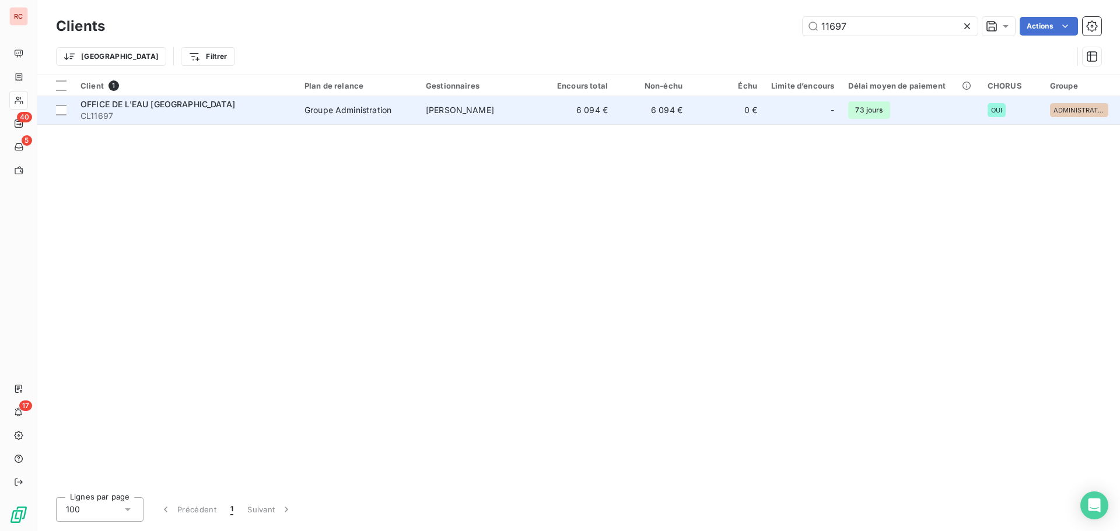
type input "11697"
click at [338, 106] on div "Groupe Administration" at bounding box center [347, 110] width 87 height 12
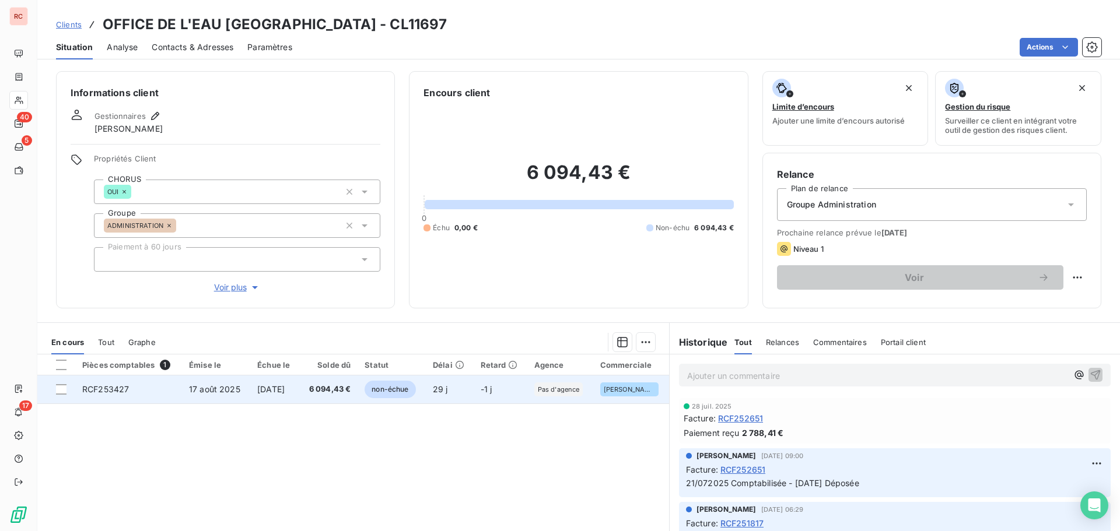
click at [274, 400] on td "[DATE]" at bounding box center [274, 390] width 49 height 28
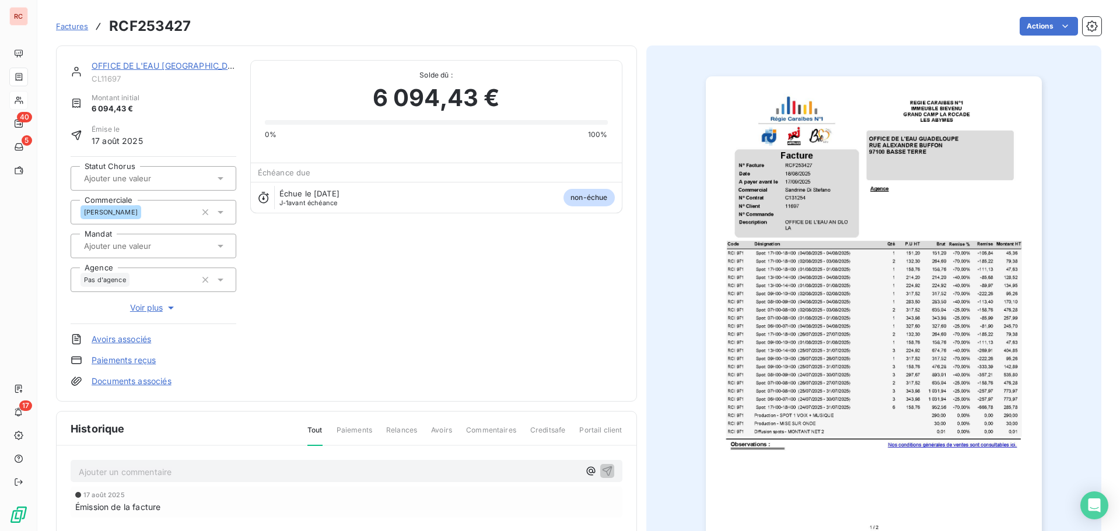
click at [216, 176] on icon at bounding box center [221, 179] width 12 height 12
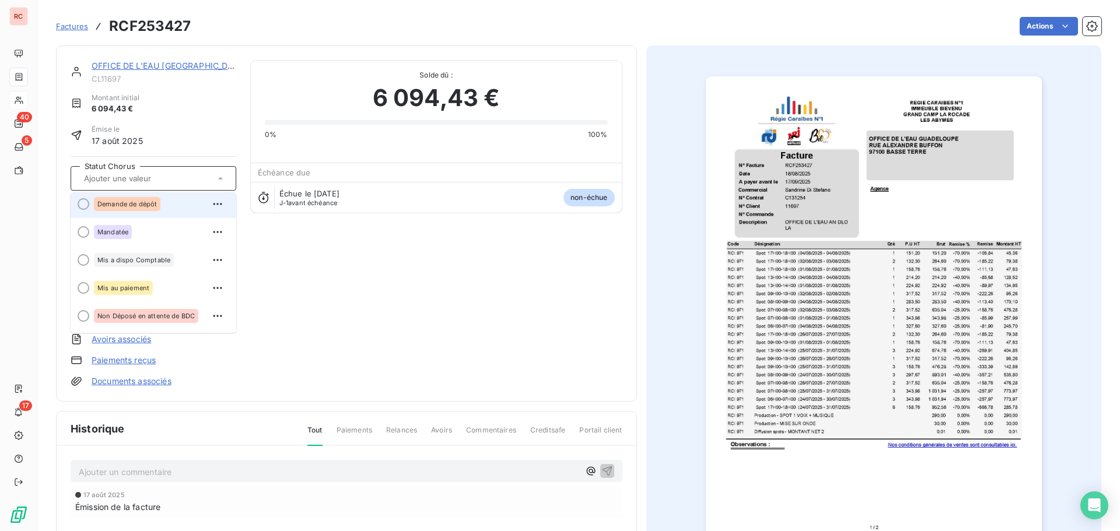
scroll to position [117, 0]
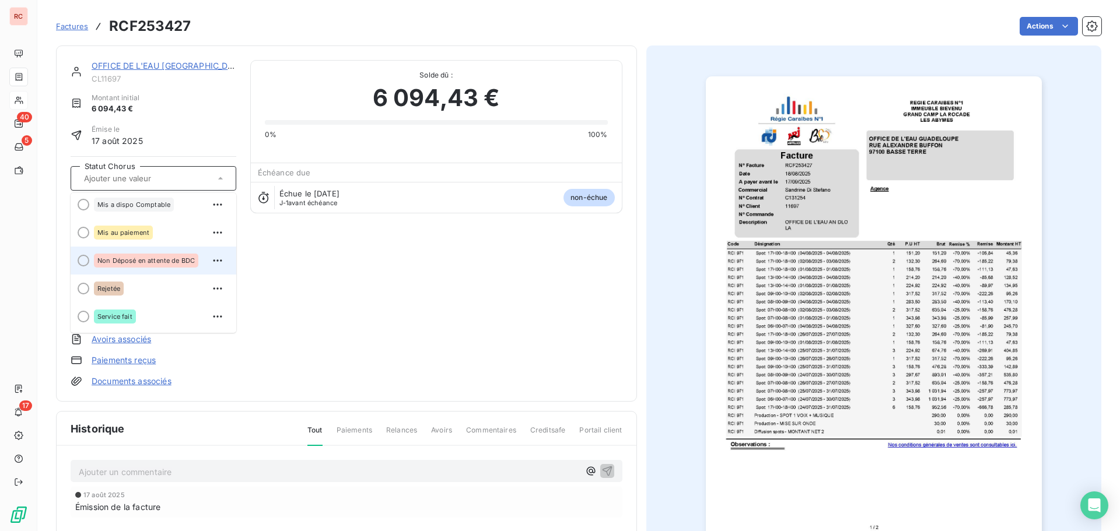
click at [158, 257] on span "Non Déposé en attente de BDC" at bounding box center [145, 260] width 97 height 7
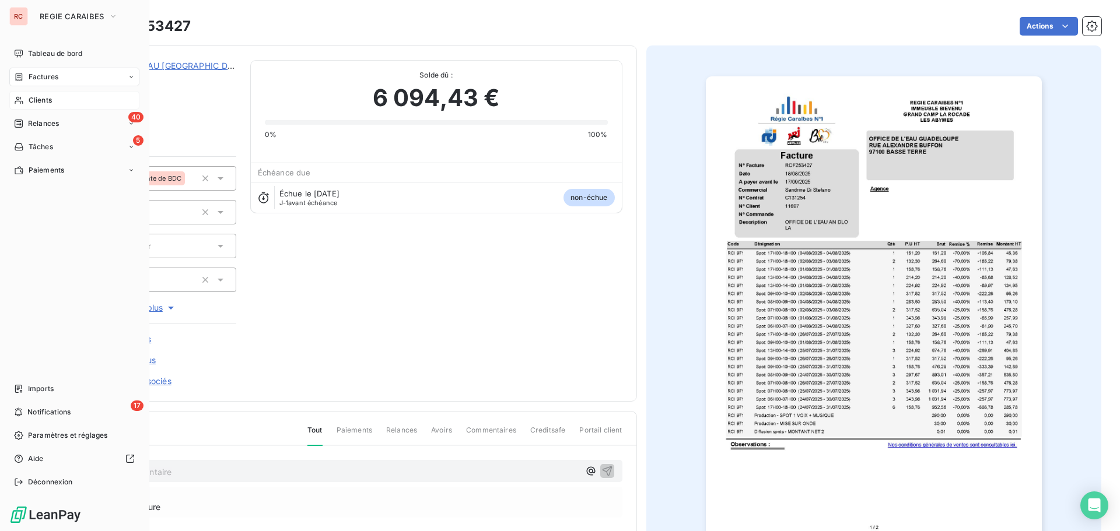
click at [48, 75] on span "Factures" at bounding box center [44, 77] width 30 height 10
click at [52, 82] on div "Factures" at bounding box center [74, 77] width 130 height 19
click at [52, 78] on span "Factures" at bounding box center [44, 77] width 30 height 10
click at [79, 79] on div "Factures" at bounding box center [74, 77] width 130 height 19
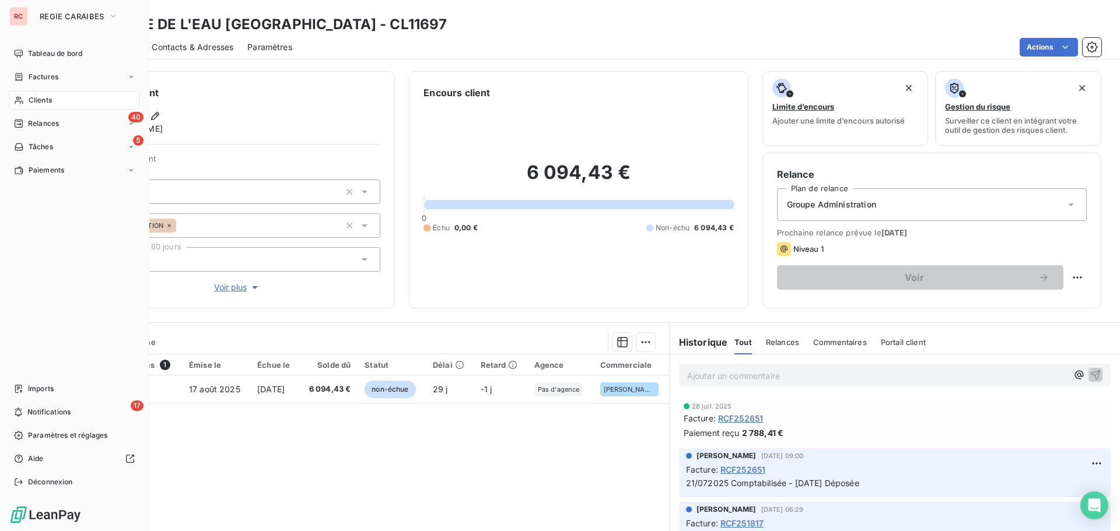
click at [44, 81] on span "Factures" at bounding box center [44, 77] width 30 height 10
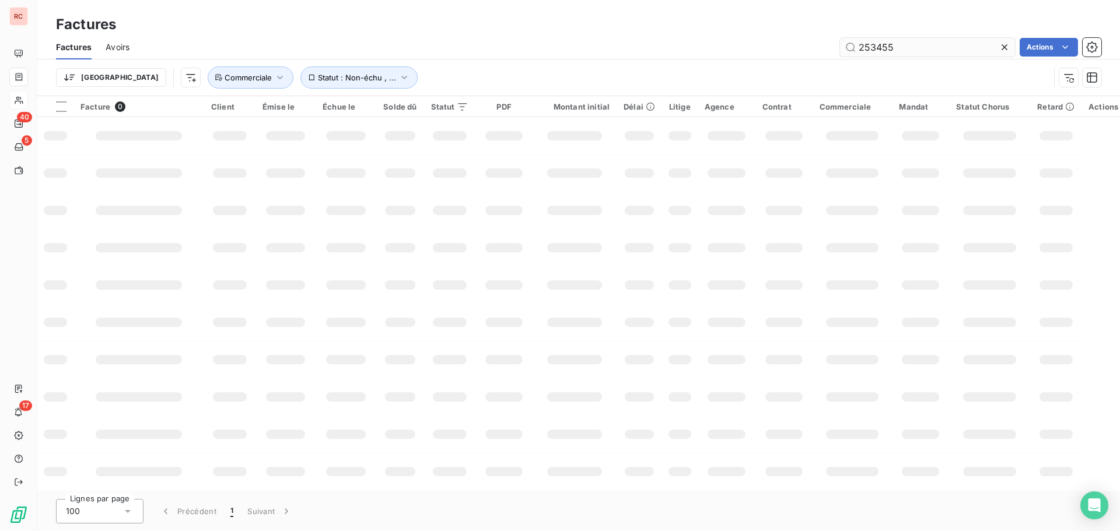
click at [1008, 48] on icon at bounding box center [1004, 47] width 12 height 12
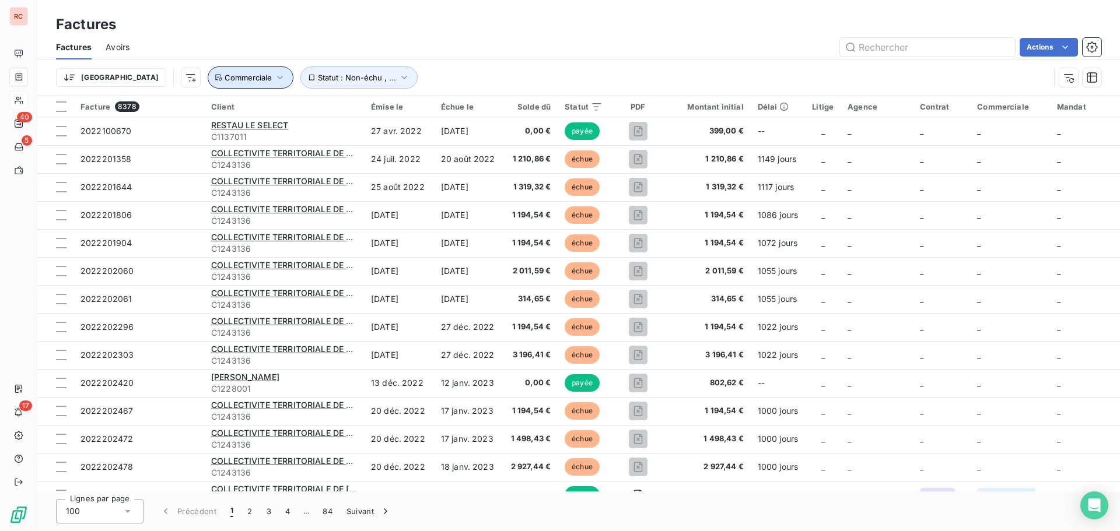
click at [274, 81] on icon "button" at bounding box center [280, 78] width 12 height 12
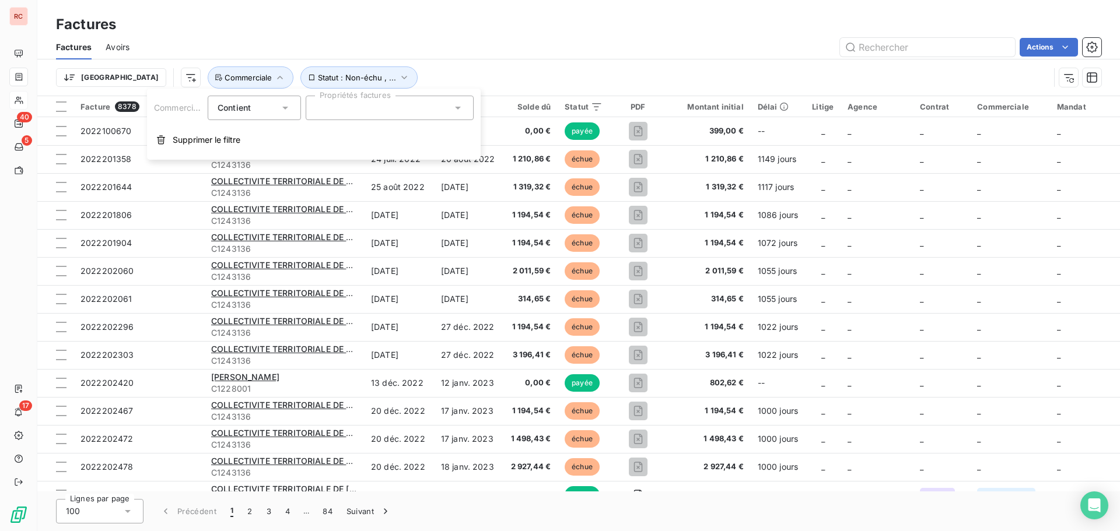
click at [339, 114] on div at bounding box center [390, 108] width 168 height 24
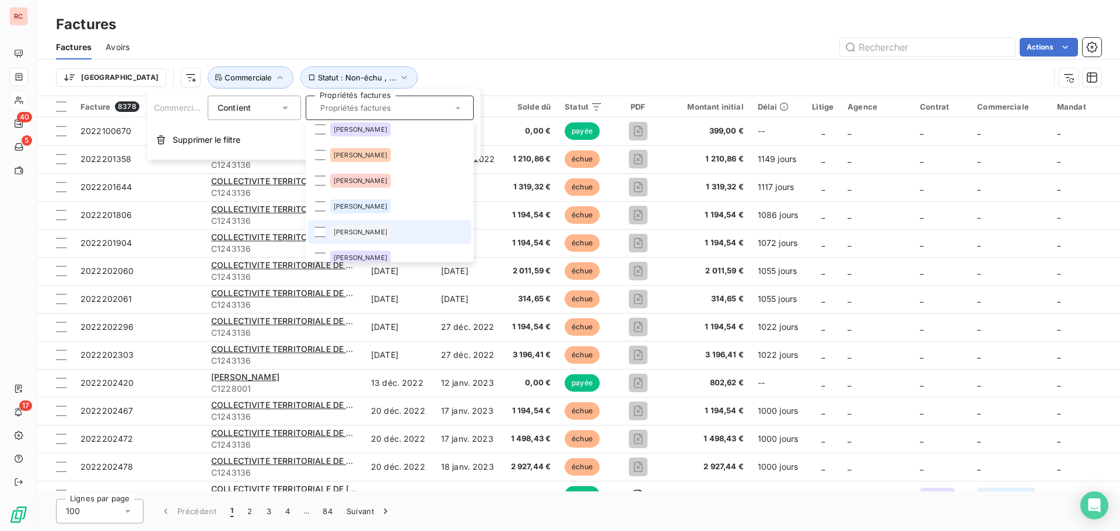
scroll to position [117, 0]
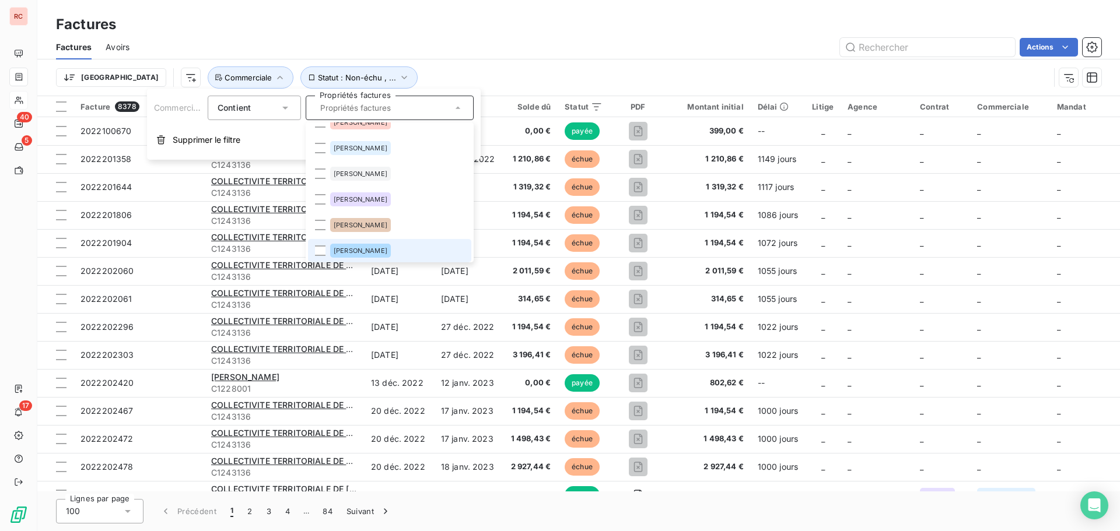
click at [364, 253] on span "[PERSON_NAME]" at bounding box center [361, 250] width 54 height 7
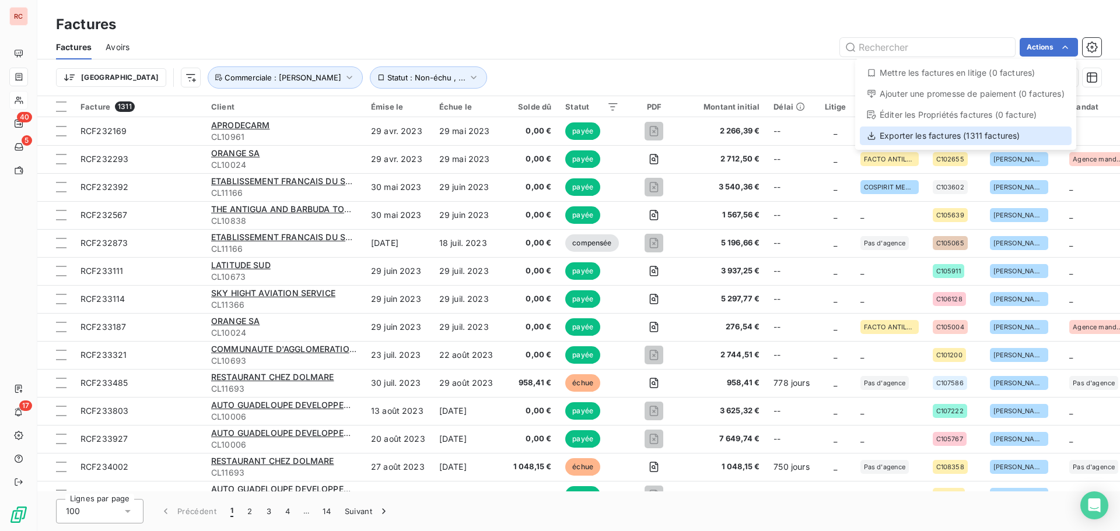
click at [986, 138] on div "Exporter les factures (1311 factures)" at bounding box center [966, 136] width 212 height 19
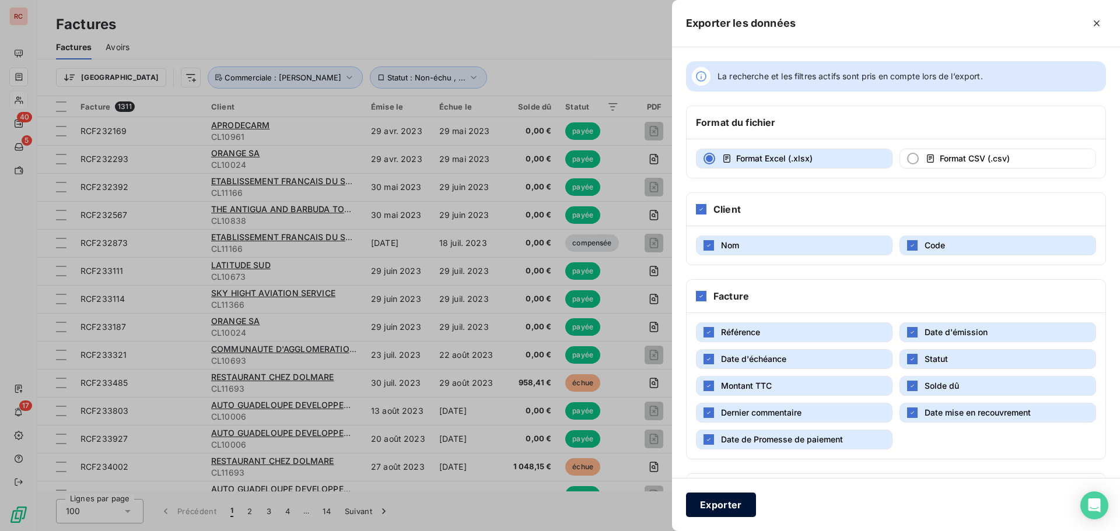
click at [723, 507] on button "Exporter" at bounding box center [721, 505] width 70 height 24
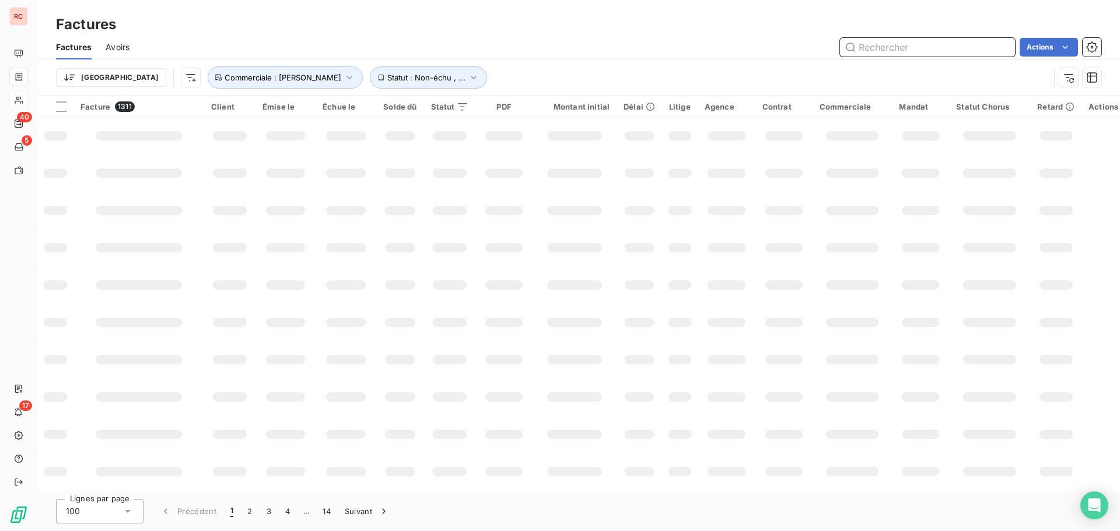
click at [933, 44] on input "text" at bounding box center [927, 47] width 175 height 19
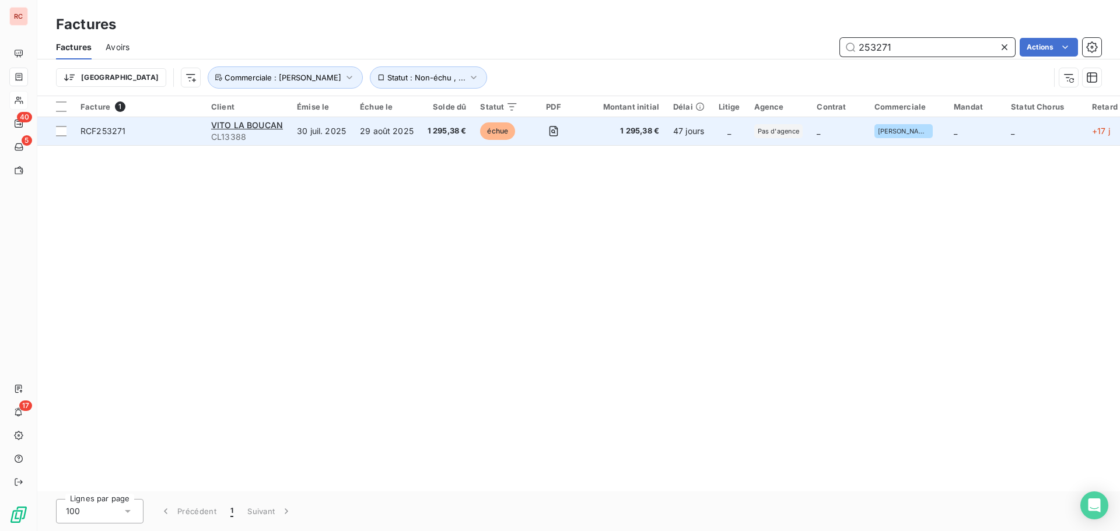
type input "253271"
click at [379, 127] on td "29 août 2025" at bounding box center [387, 131] width 68 height 28
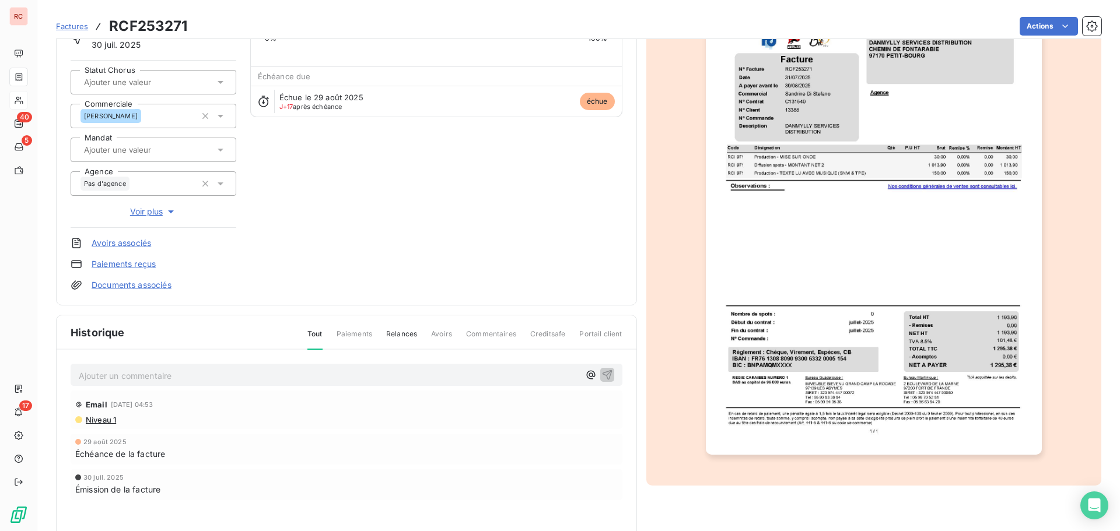
scroll to position [54, 0]
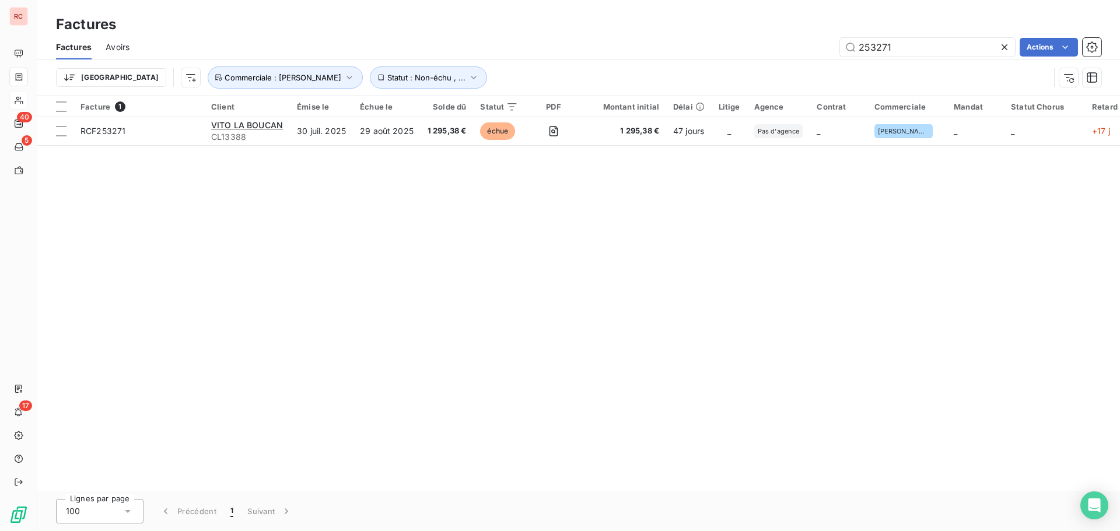
click at [1000, 51] on icon at bounding box center [1004, 47] width 12 height 12
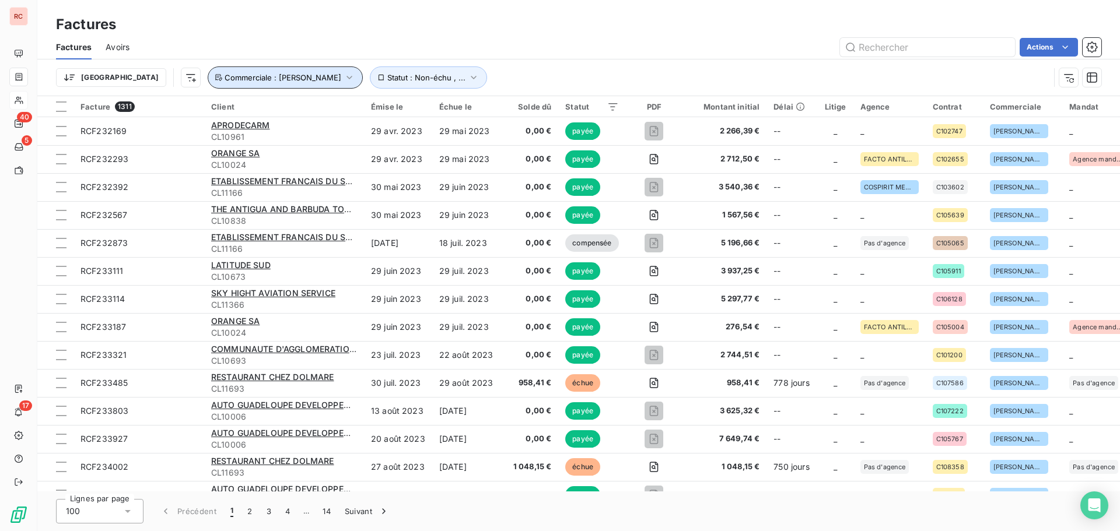
click at [344, 73] on icon "button" at bounding box center [350, 78] width 12 height 12
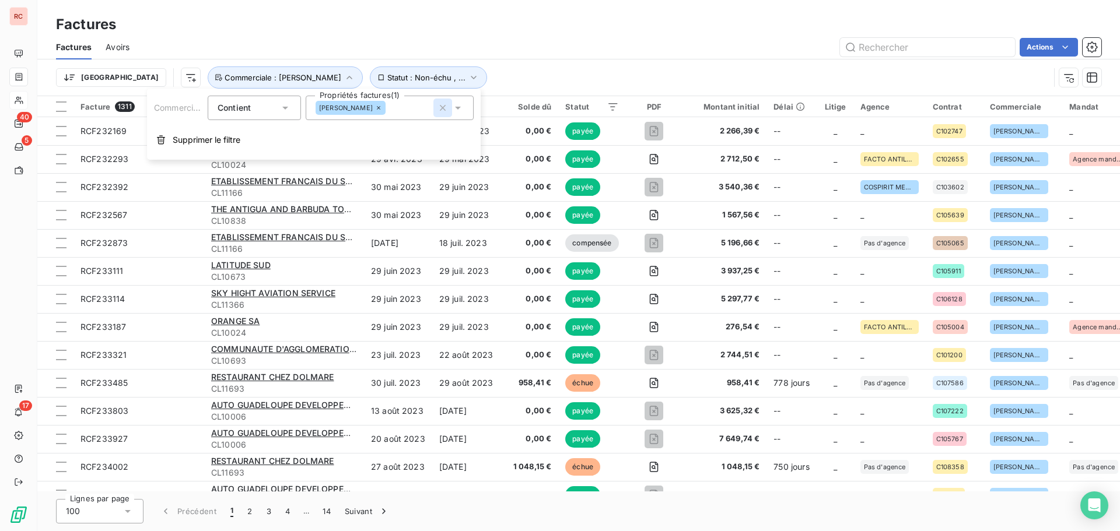
click at [442, 106] on icon "button" at bounding box center [443, 108] width 12 height 12
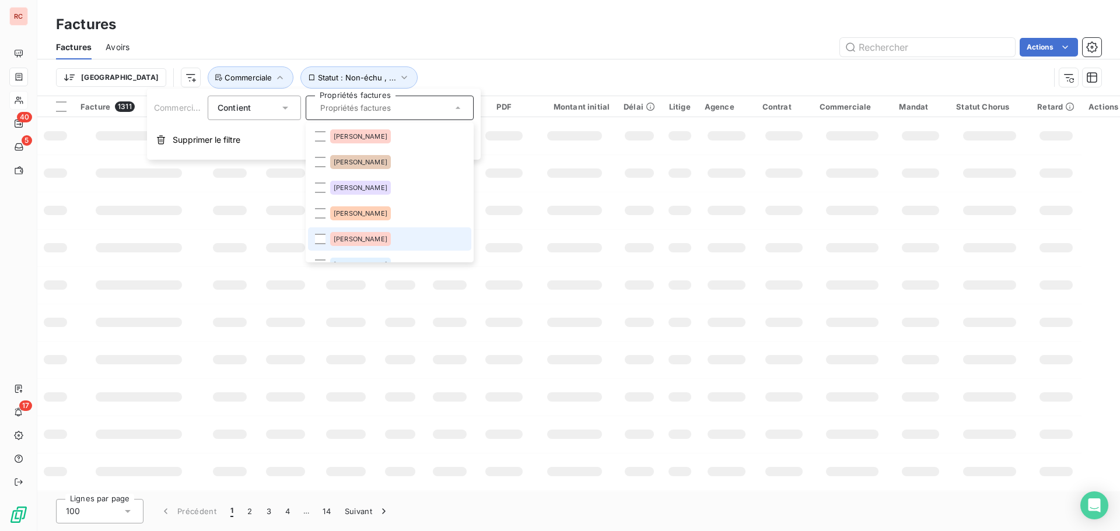
click at [355, 241] on span "[PERSON_NAME]" at bounding box center [361, 239] width 54 height 7
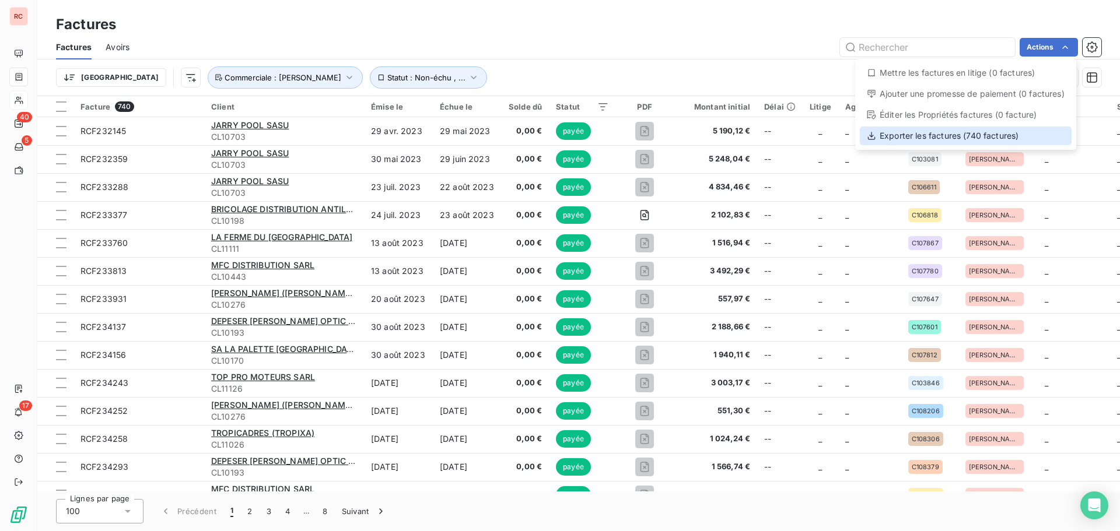
click at [914, 141] on div "Exporter les factures (740 factures)" at bounding box center [966, 136] width 212 height 19
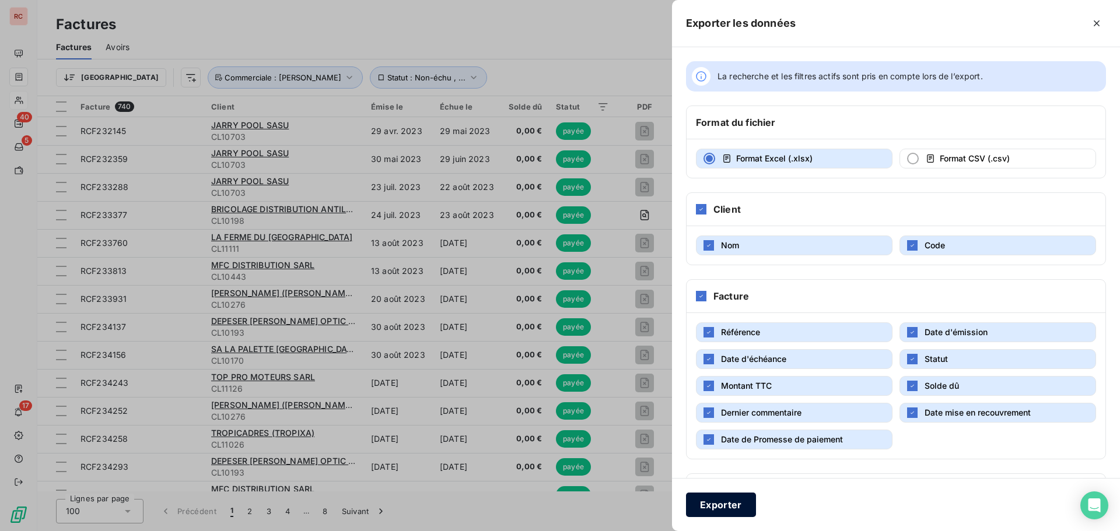
click at [730, 509] on button "Exporter" at bounding box center [721, 505] width 70 height 24
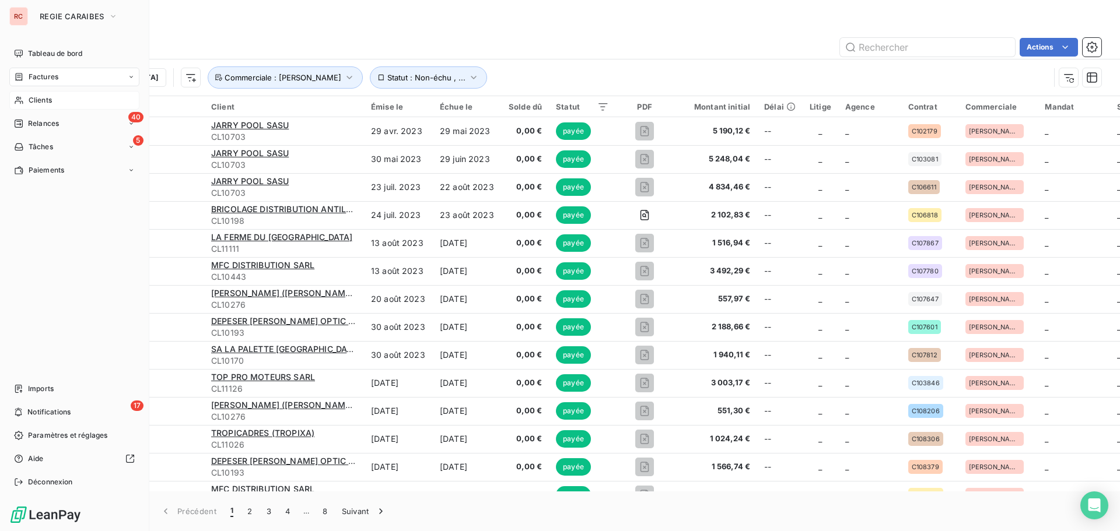
click at [47, 100] on span "Clients" at bounding box center [40, 100] width 23 height 10
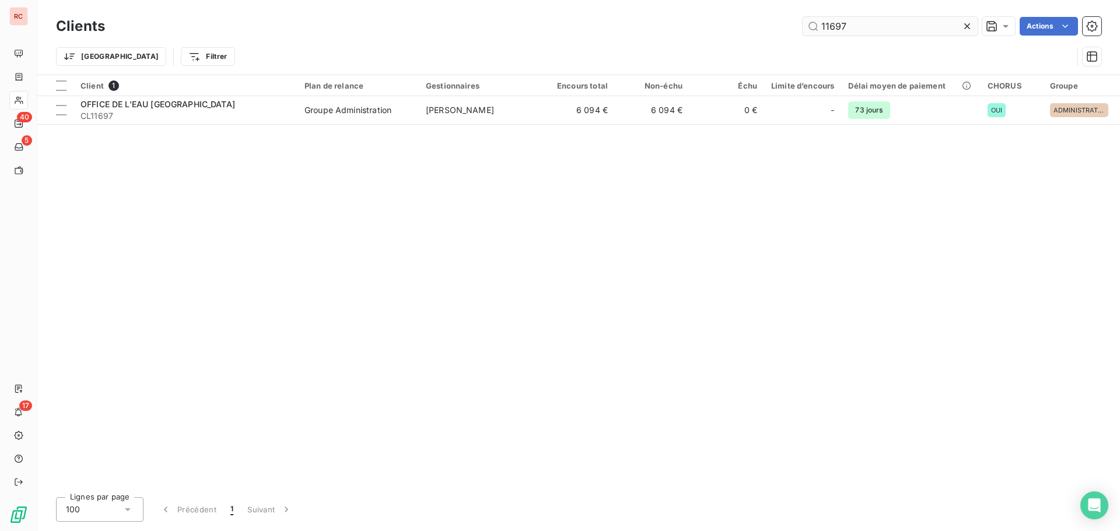
drag, startPoint x: 845, startPoint y: 25, endPoint x: 805, endPoint y: 31, distance: 40.1
click at [805, 31] on input "11697" at bounding box center [890, 26] width 175 height 19
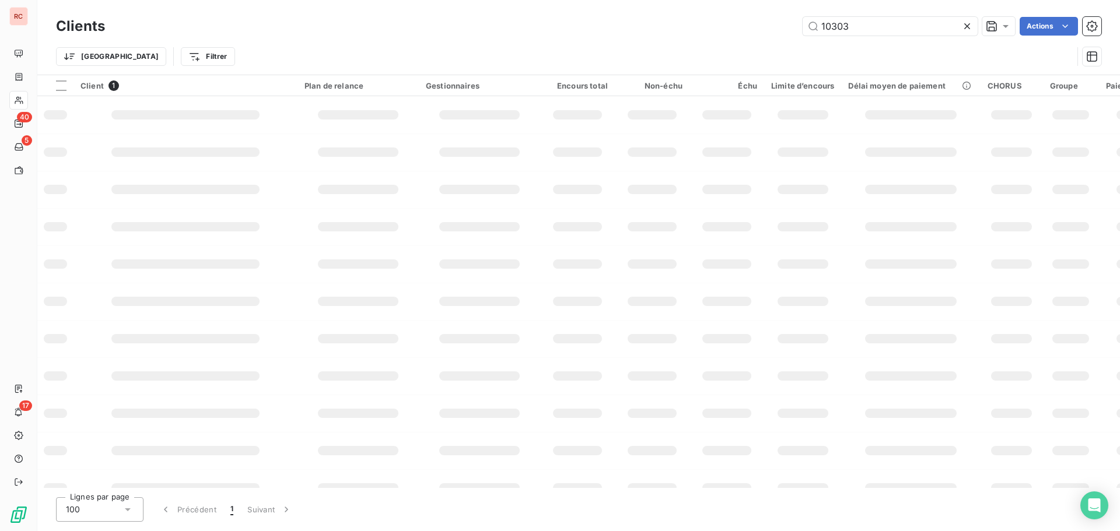
type input "10303"
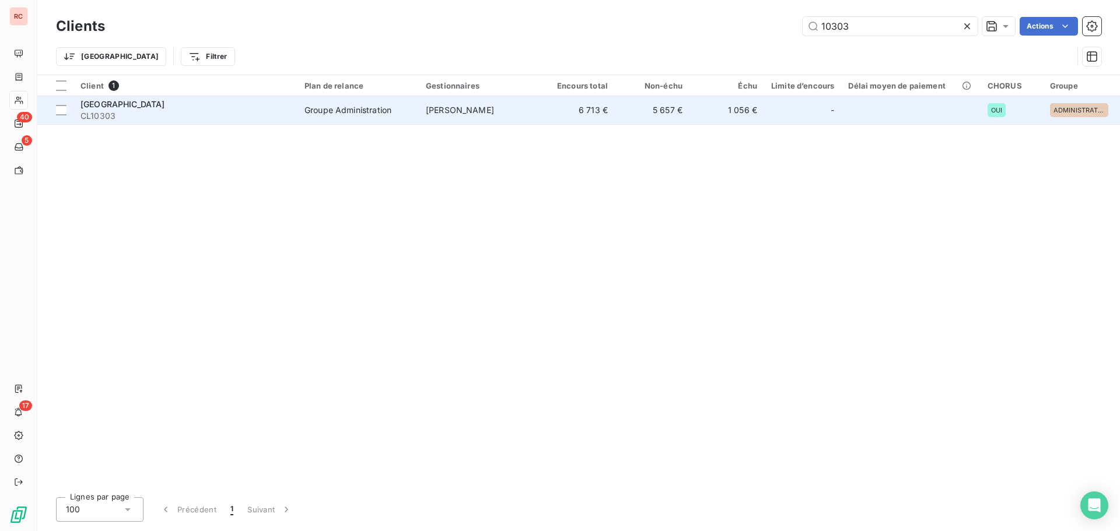
click at [190, 113] on span "CL10303" at bounding box center [185, 116] width 210 height 12
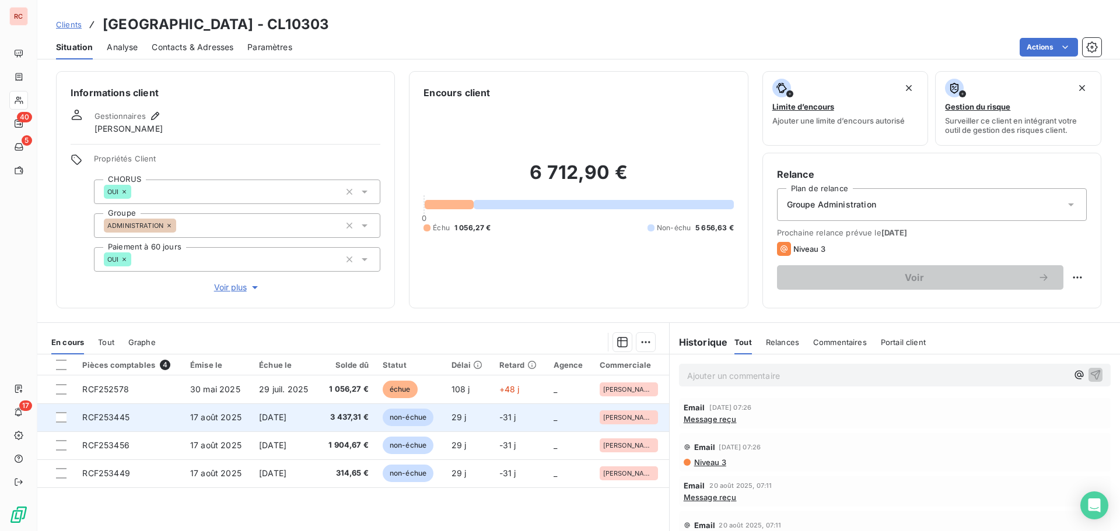
click at [178, 423] on td "RCF253445" at bounding box center [129, 418] width 108 height 28
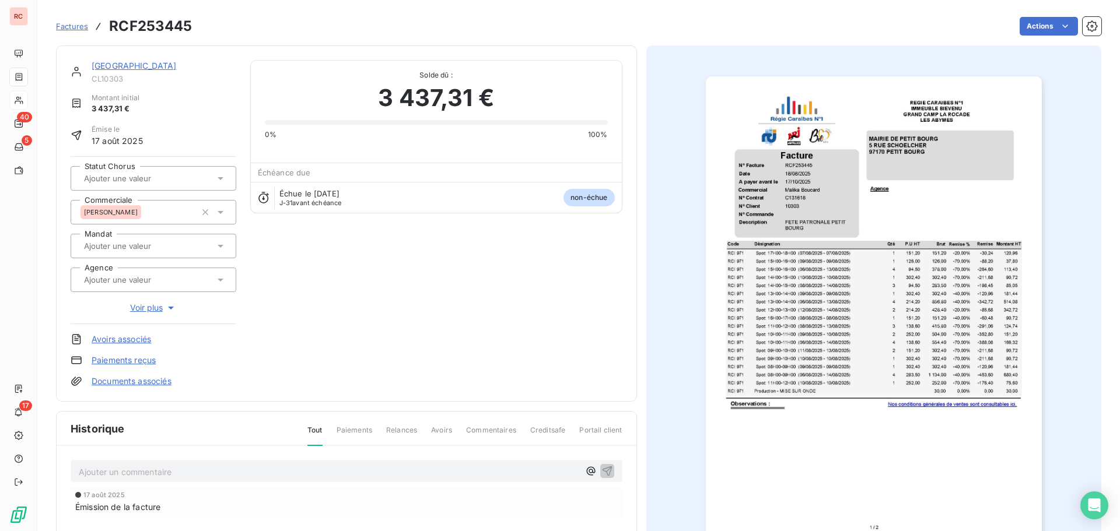
click at [220, 178] on icon at bounding box center [221, 178] width 6 height 3
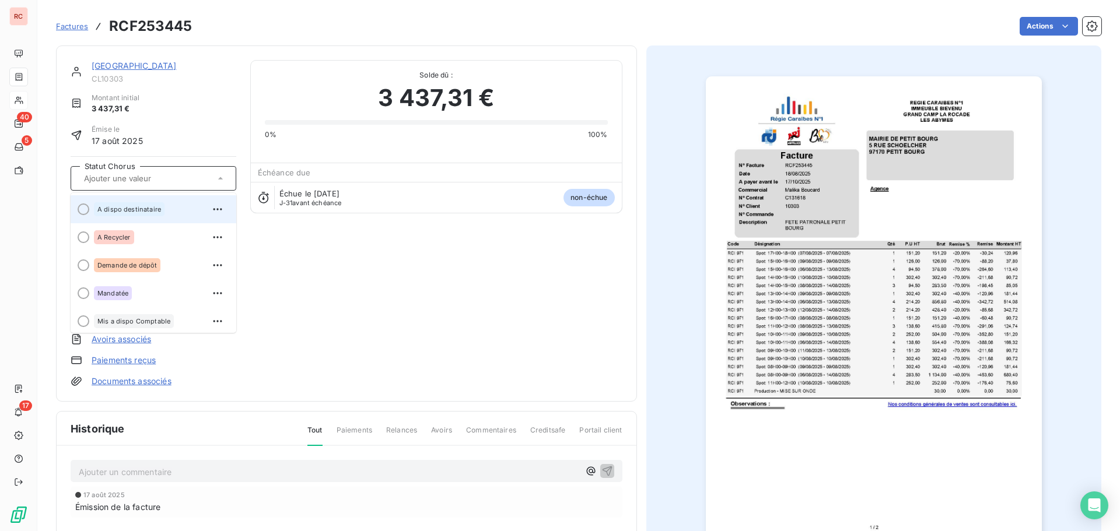
click at [179, 211] on div "A dispo destinataire" at bounding box center [160, 209] width 133 height 19
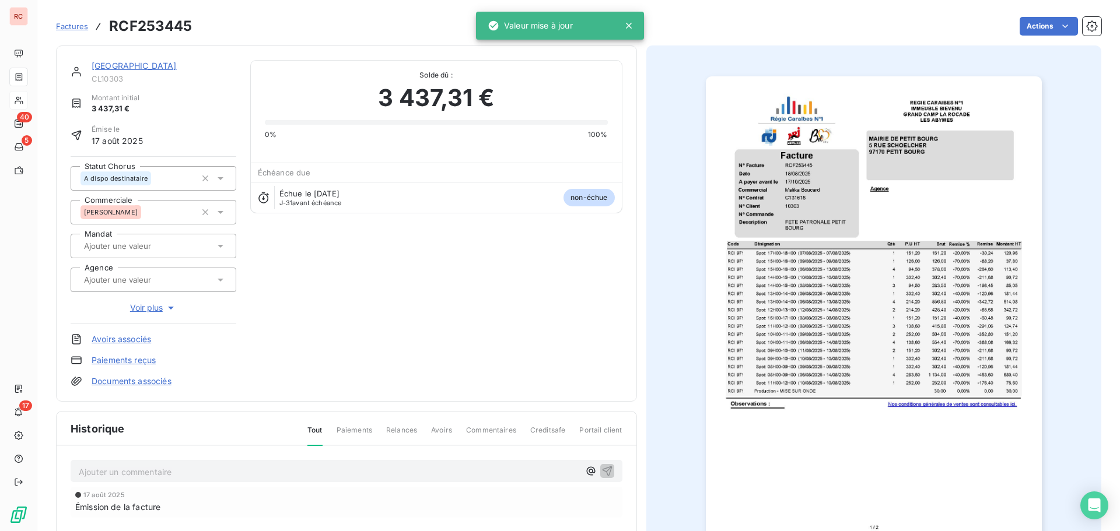
click at [94, 474] on p "Ajouter un commentaire ﻿" at bounding box center [329, 472] width 500 height 15
click at [91, 470] on p "Ajouter un commentaire ﻿" at bounding box center [329, 472] width 500 height 15
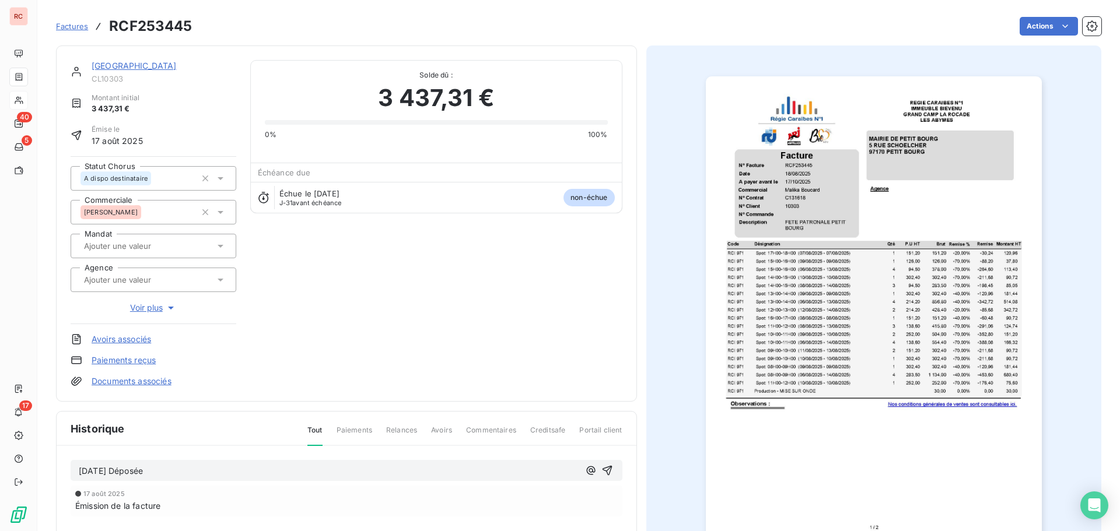
click at [80, 470] on span "[DATE] Déposée" at bounding box center [111, 471] width 64 height 10
click at [606, 470] on icon "button" at bounding box center [607, 471] width 10 height 10
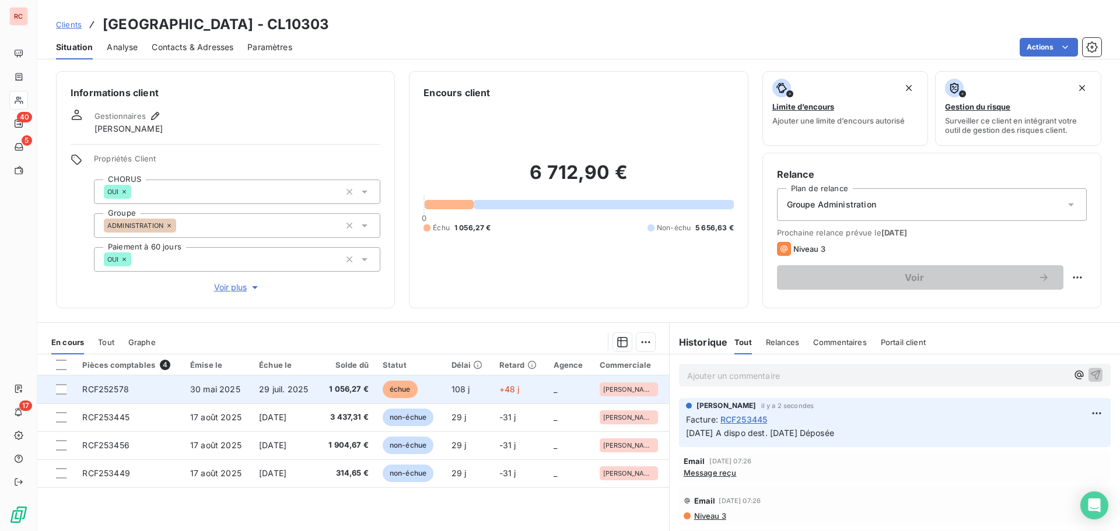
click at [113, 390] on span "RCF252578" at bounding box center [105, 389] width 46 height 10
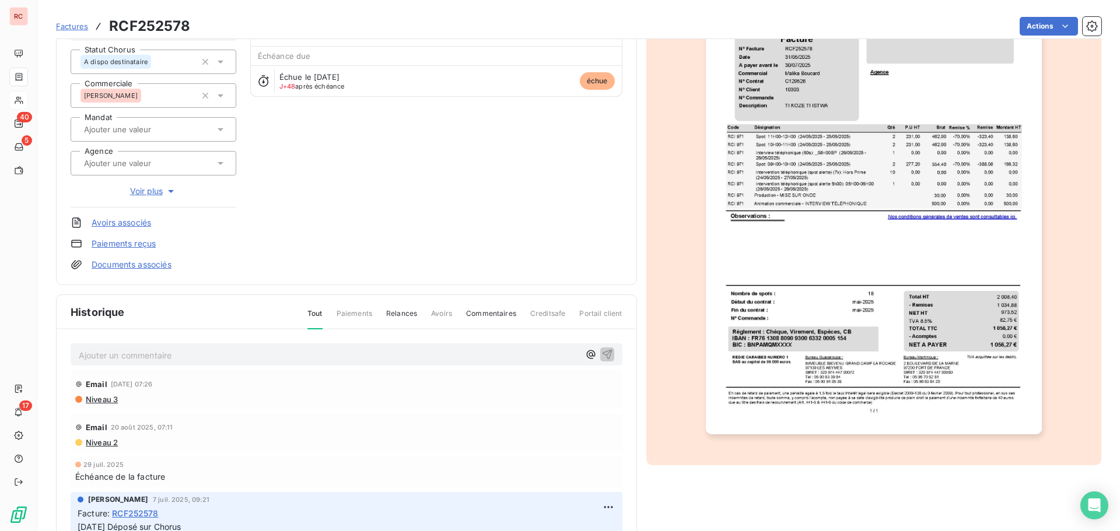
click at [132, 358] on p "Ajouter un commentaire ﻿" at bounding box center [329, 355] width 500 height 15
click at [81, 356] on span "09/09/202 Relance N°3 tjrs a dispo dépôt le [DATE]" at bounding box center [181, 354] width 205 height 10
click at [601, 349] on icon "button" at bounding box center [607, 354] width 12 height 12
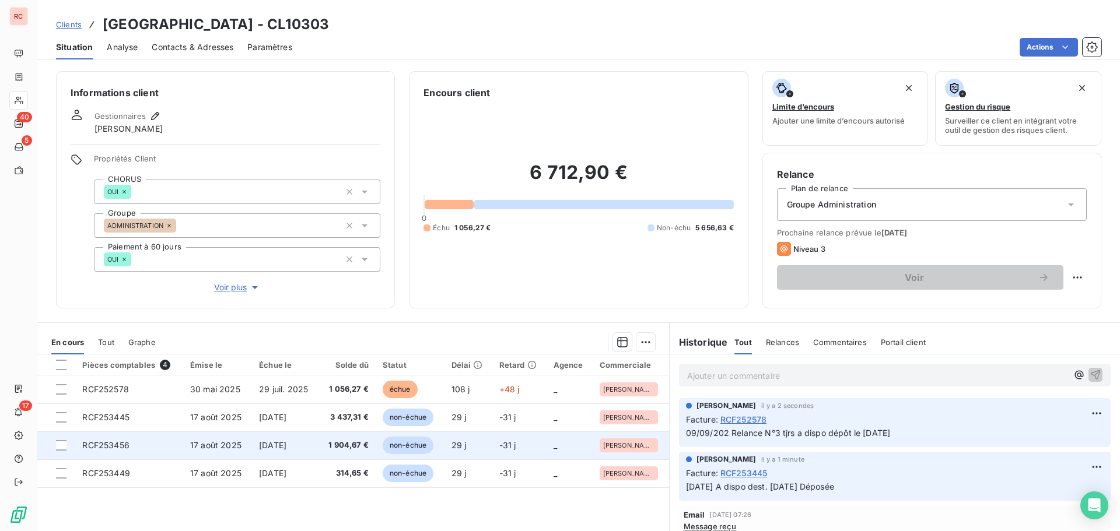
click at [240, 450] on td "17 août 2025" at bounding box center [217, 446] width 69 height 28
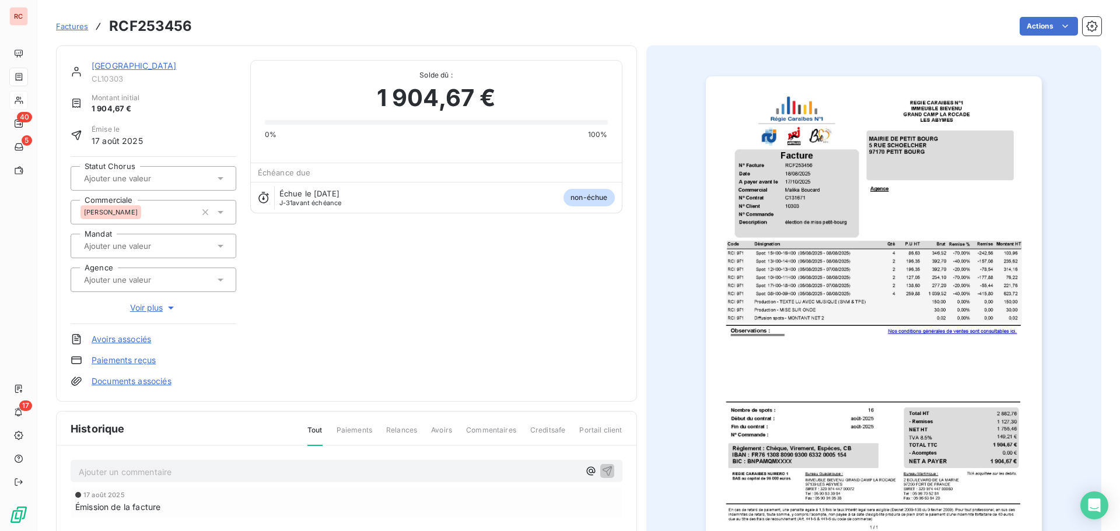
click at [217, 178] on icon at bounding box center [221, 179] width 12 height 12
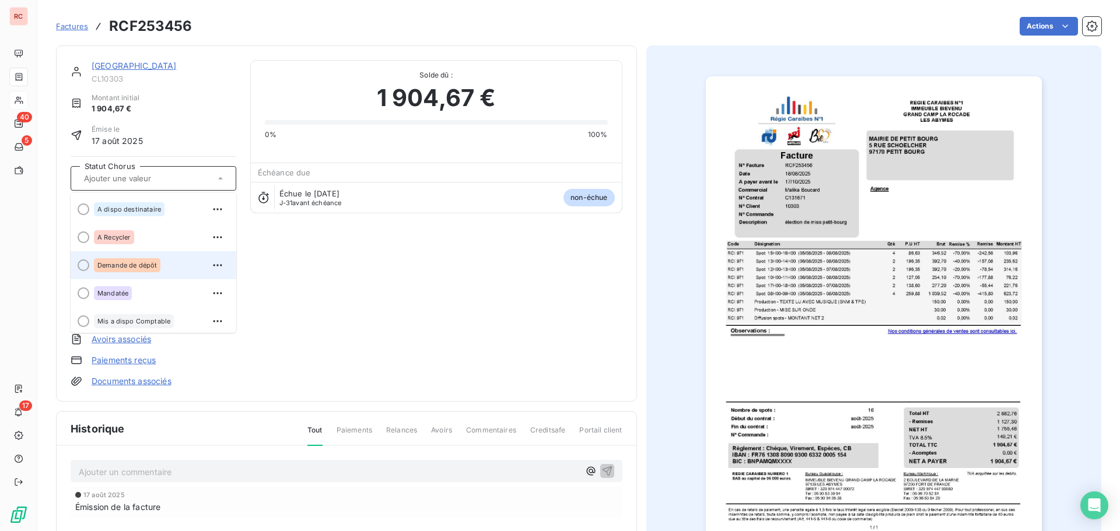
scroll to position [117, 0]
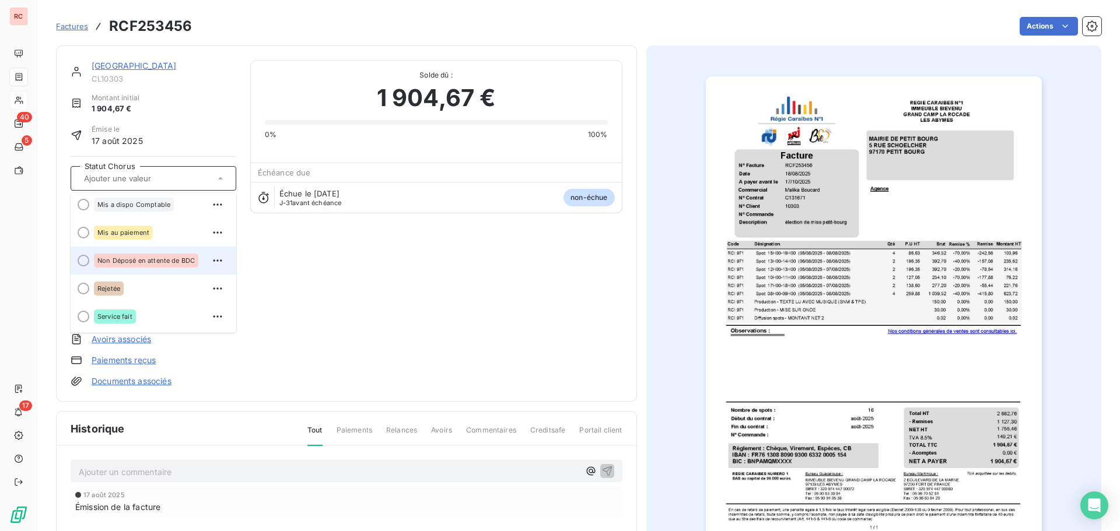
click at [173, 258] on span "Non Déposé en attente de BDC" at bounding box center [145, 260] width 97 height 7
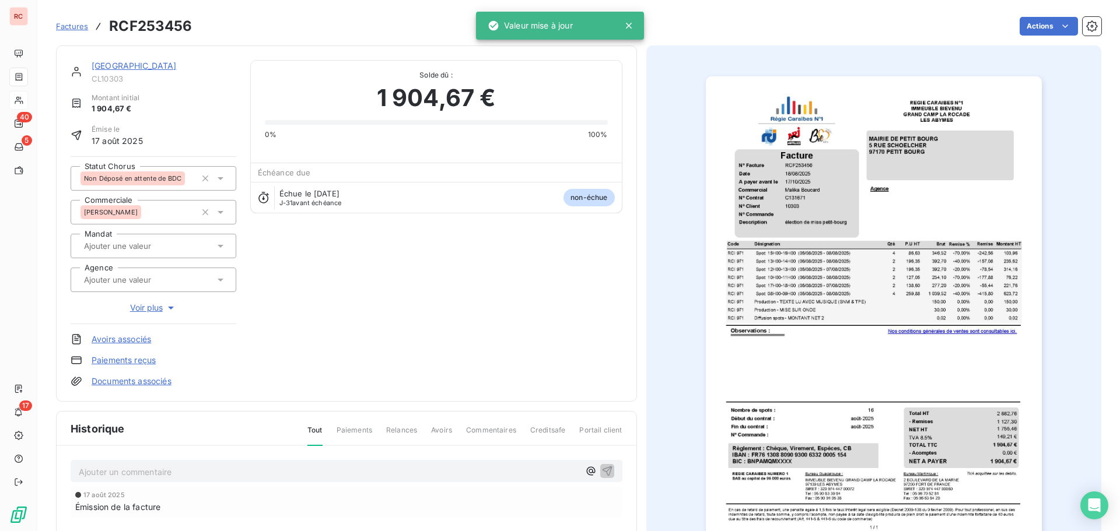
click at [115, 469] on p "Ajouter un commentaire ﻿" at bounding box center [329, 472] width 500 height 15
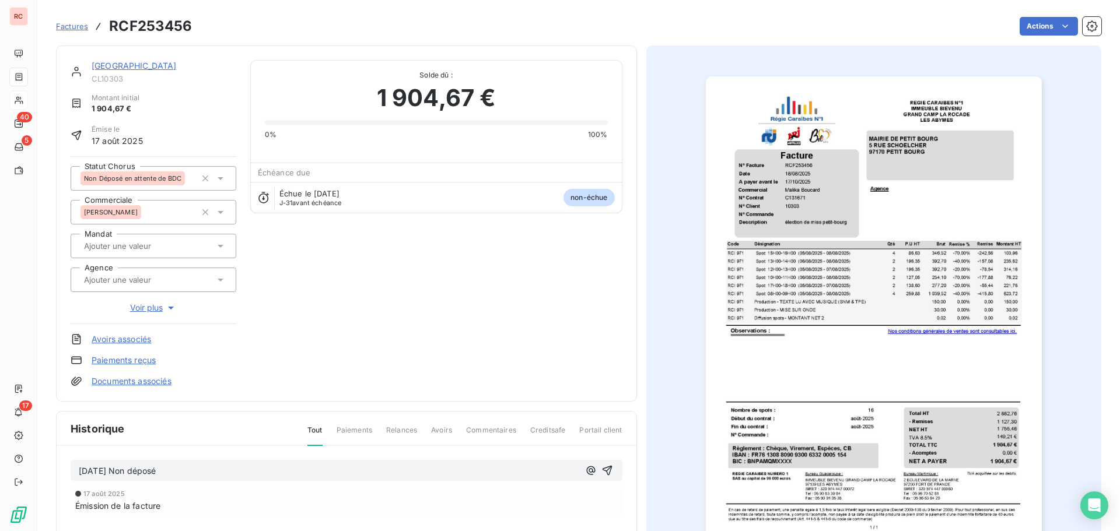
click at [609, 475] on div "[DATE] Non déposé" at bounding box center [347, 471] width 552 height 22
click at [606, 471] on icon "button" at bounding box center [607, 471] width 12 height 12
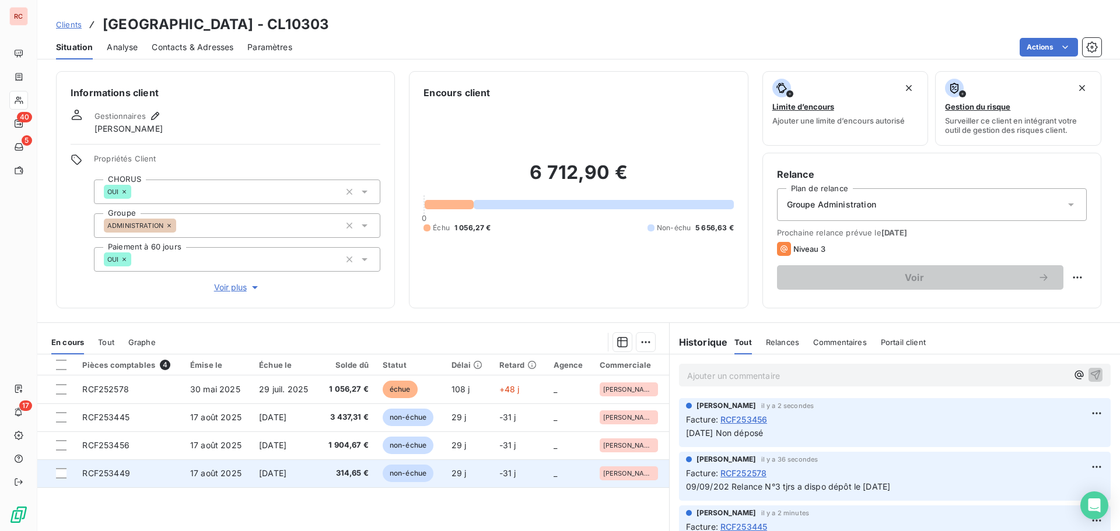
click at [139, 476] on td "RCF253449" at bounding box center [129, 474] width 108 height 28
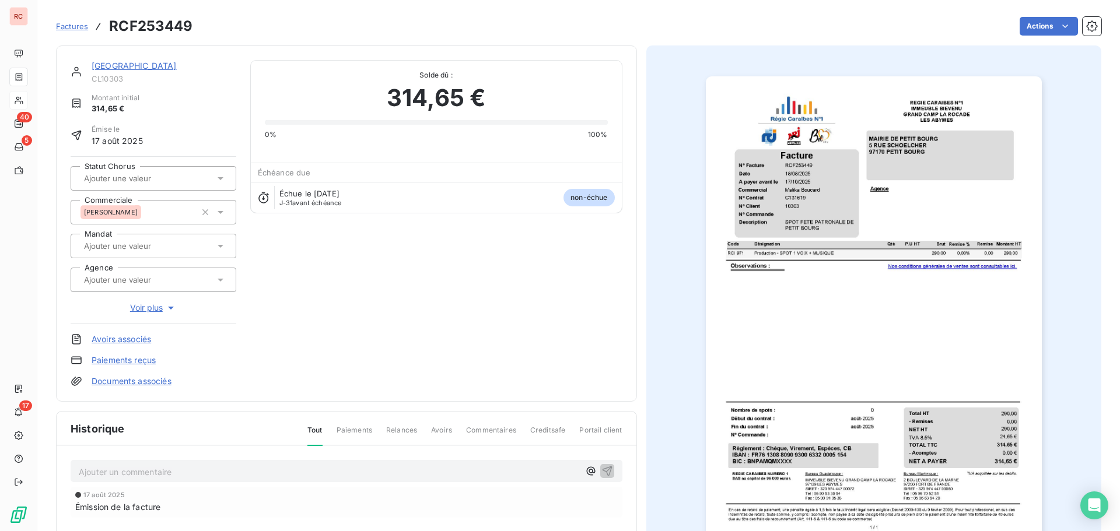
click at [162, 470] on p "Ajouter un commentaire ﻿" at bounding box center [329, 472] width 500 height 15
click at [79, 472] on span "[DATE] Déposée" at bounding box center [111, 471] width 64 height 10
click at [219, 178] on icon at bounding box center [221, 178] width 6 height 3
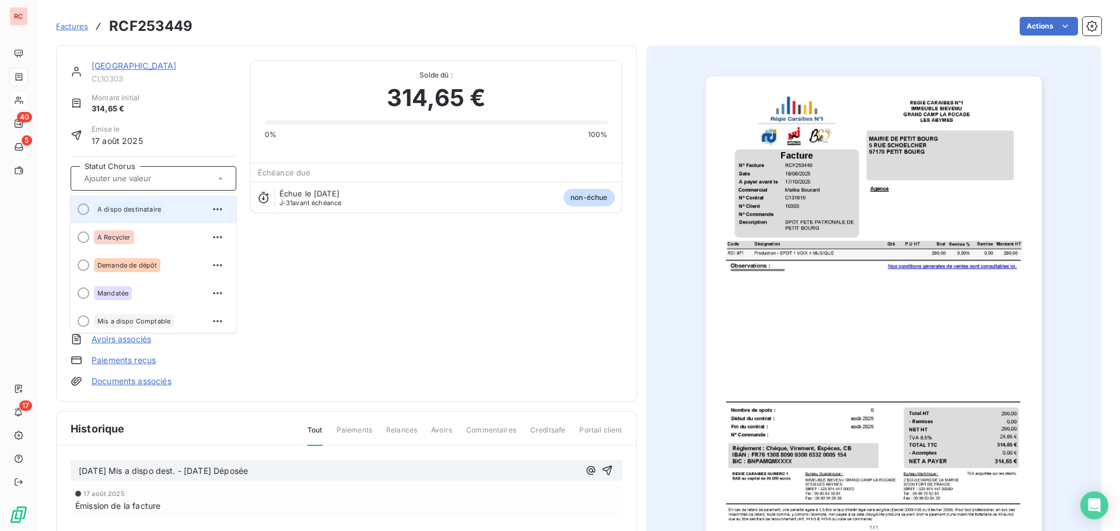
click at [149, 207] on span "A dispo destinataire" at bounding box center [129, 209] width 64 height 7
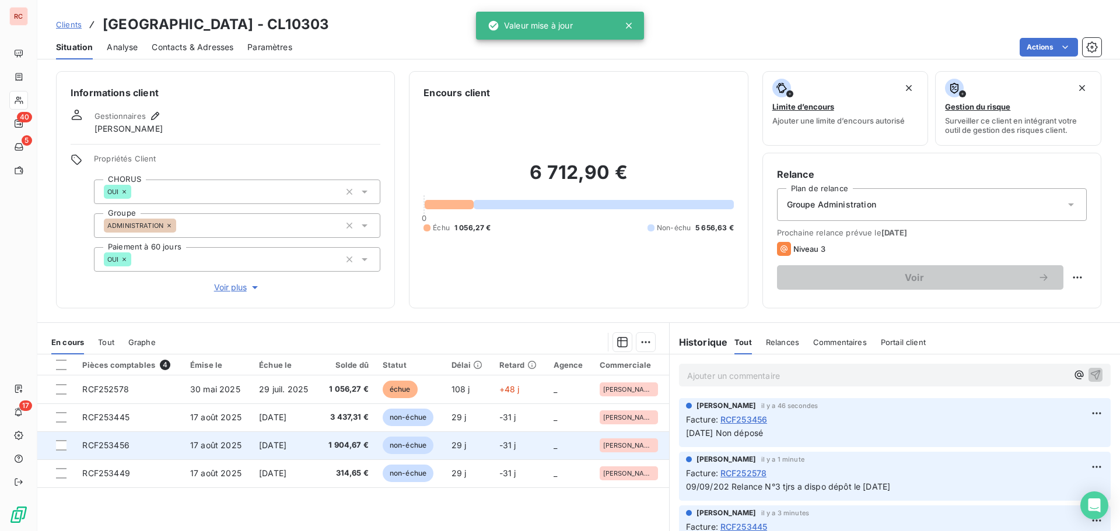
click at [161, 454] on td "RCF253456" at bounding box center [129, 446] width 108 height 28
